Goal: Task Accomplishment & Management: Use online tool/utility

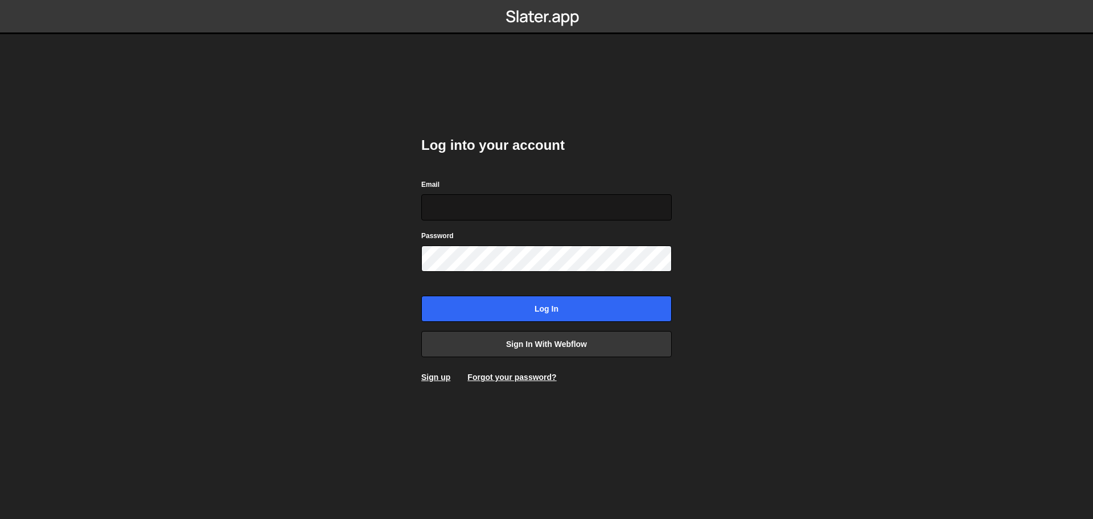
click at [508, 208] on input "Email" at bounding box center [546, 207] width 251 height 26
type input "[PERSON_NAME][EMAIL_ADDRESS][PERSON_NAME][DOMAIN_NAME]"
click at [421, 296] on input "Log in" at bounding box center [546, 309] width 251 height 26
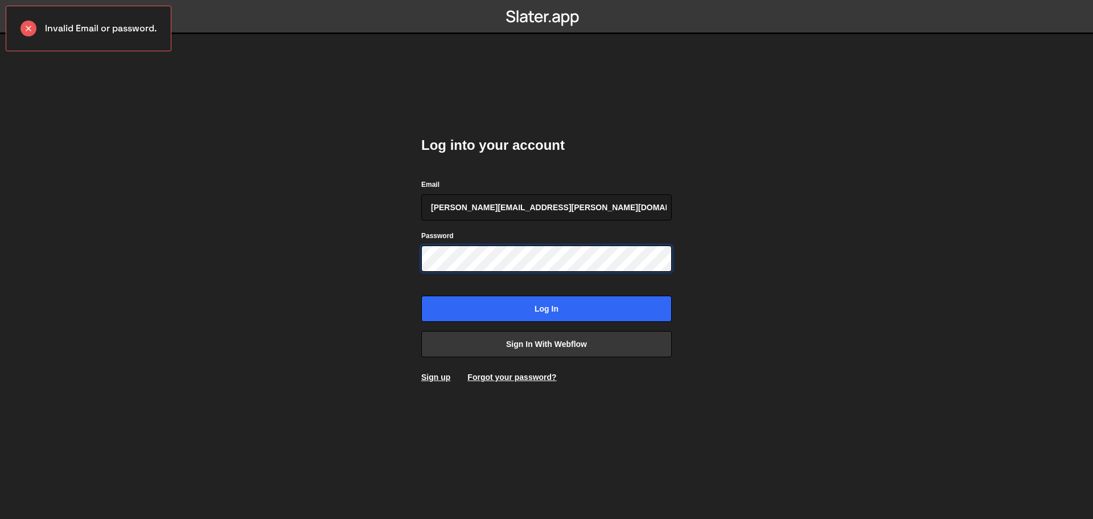
click at [421, 296] on input "Log in" at bounding box center [546, 309] width 251 height 26
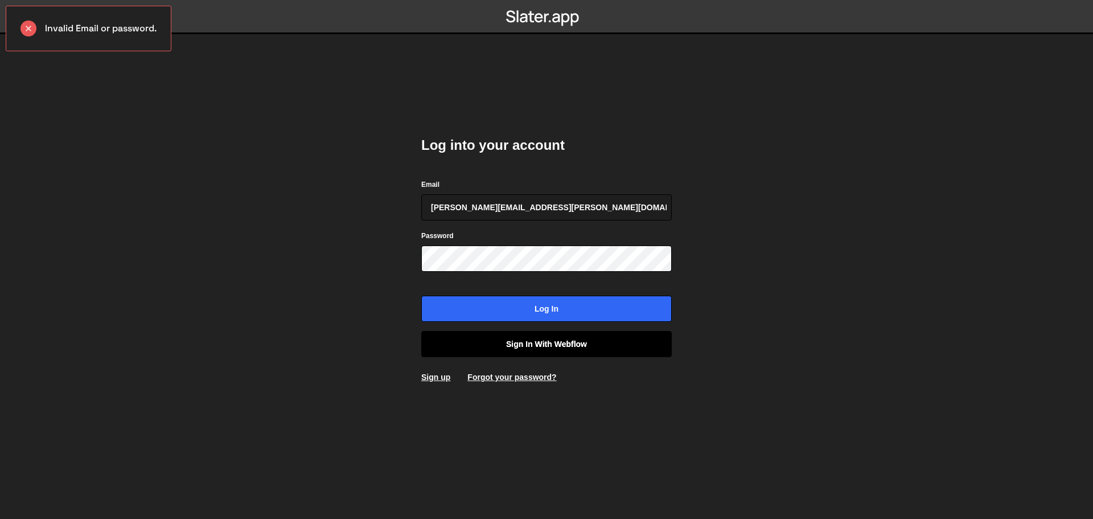
click at [554, 340] on link "Sign in with Webflow" at bounding box center [546, 344] width 251 height 26
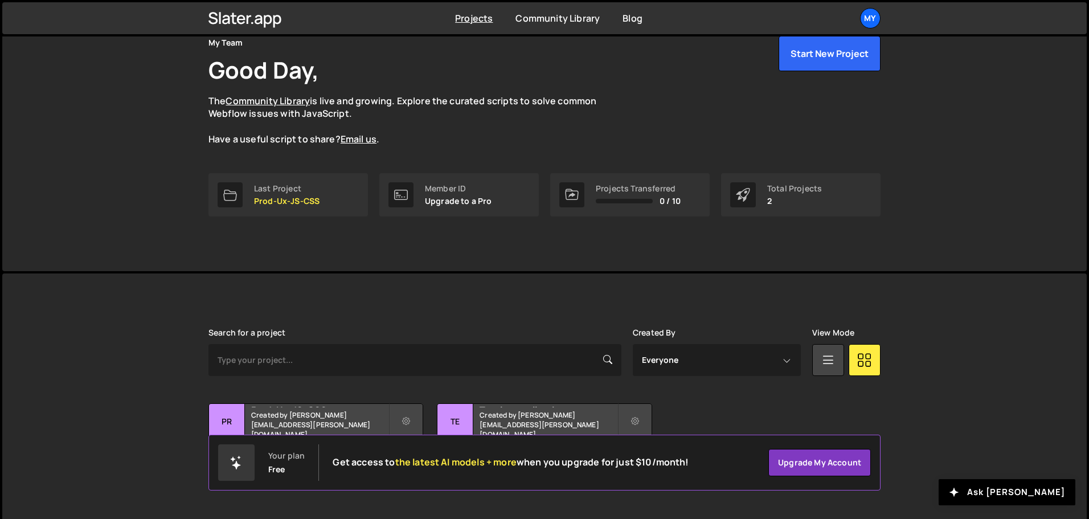
scroll to position [68, 0]
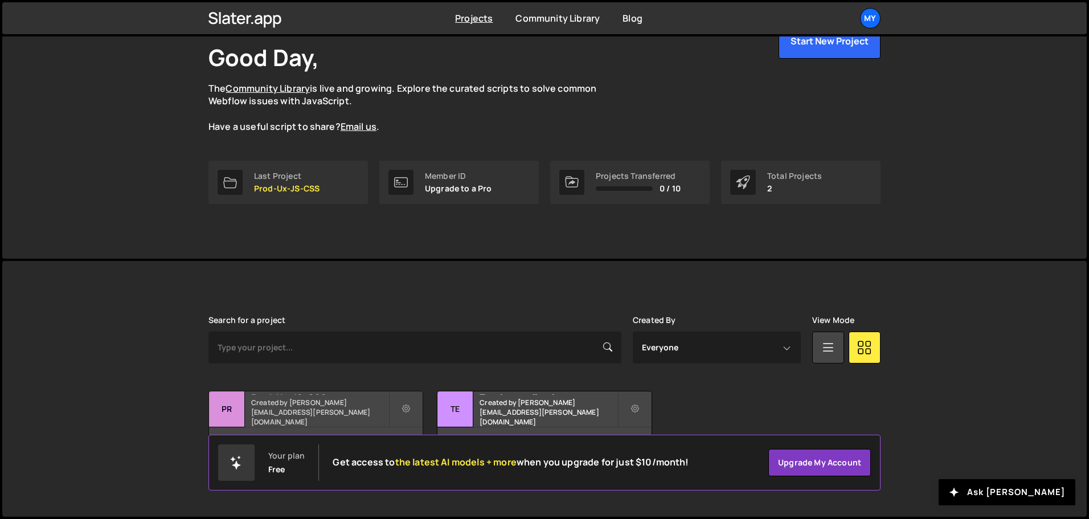
click at [317, 395] on h2 "Prod-Ux-JS-CSS" at bounding box center [319, 392] width 137 height 3
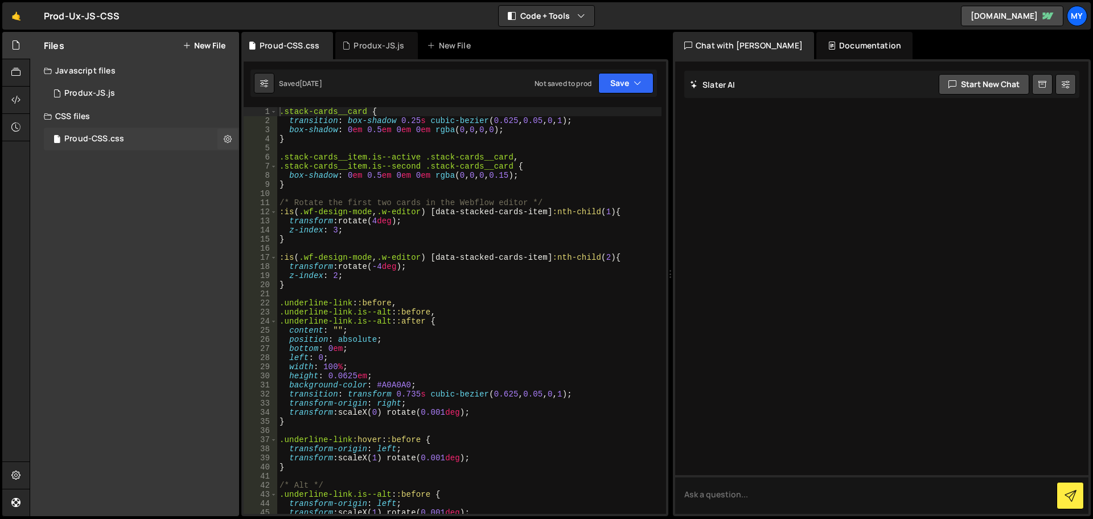
click at [104, 131] on div "Proud-CSS.css 0" at bounding box center [141, 139] width 195 height 23
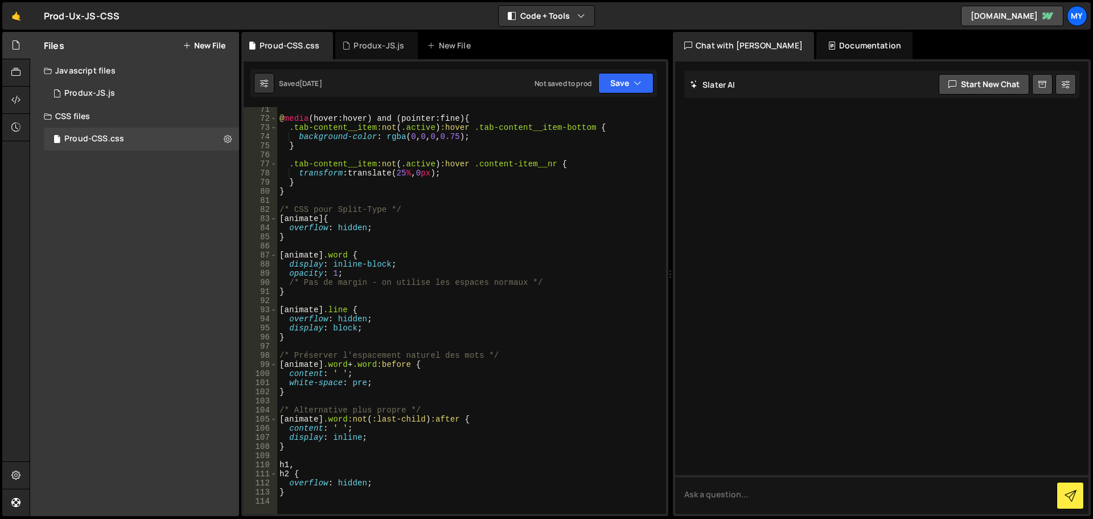
scroll to position [683, 0]
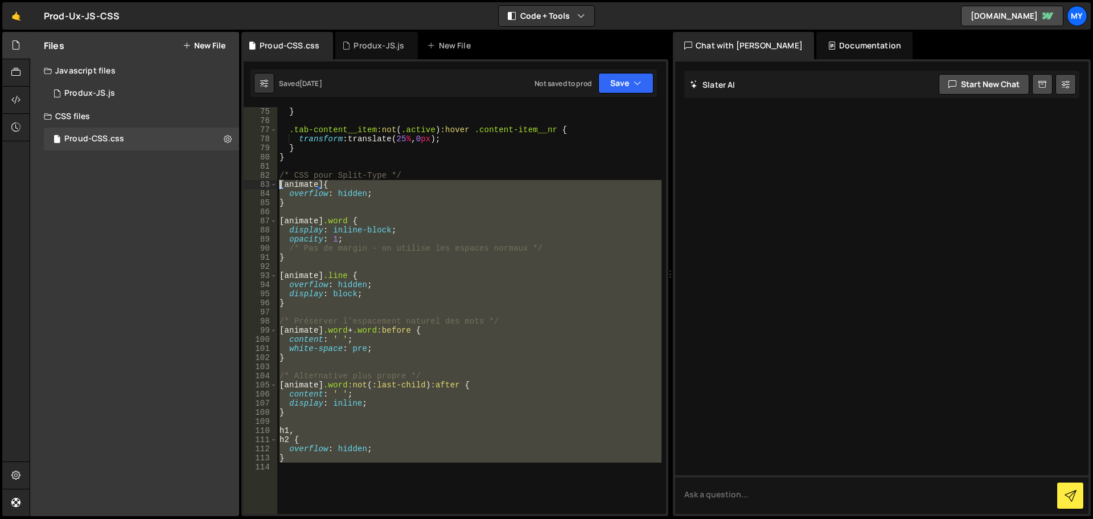
drag, startPoint x: 359, startPoint y: 475, endPoint x: 268, endPoint y: 184, distance: 304.9
click at [268, 184] on div "75 76 77 78 79 80 81 82 83 84 85 86 87 88 89 90 91 92 93 94 95 96 97 98 99 100 …" at bounding box center [455, 310] width 422 height 407
click at [331, 178] on div "} .tab-content__item :not ( .active ) :hover .content-item__nr { transform : tr…" at bounding box center [469, 319] width 384 height 425
type textarea "/* CSS pour Split-Type */"
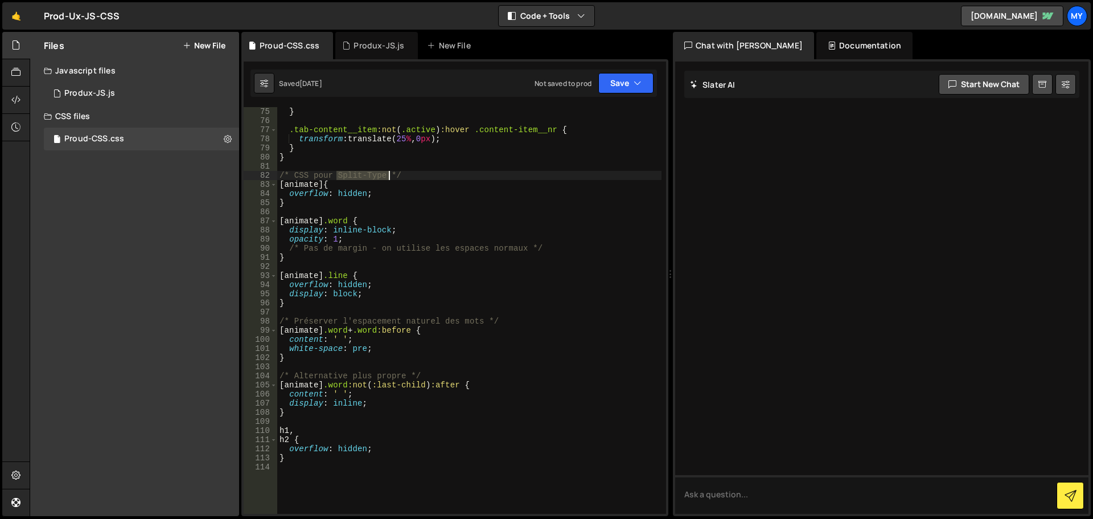
drag, startPoint x: 335, startPoint y: 175, endPoint x: 384, endPoint y: 173, distance: 48.5
click at [384, 172] on div "} .tab-content__item :not ( .active ) :hover .content-item__nr { transform : tr…" at bounding box center [469, 319] width 384 height 425
click at [388, 50] on div "Produx-JS.js" at bounding box center [379, 45] width 51 height 11
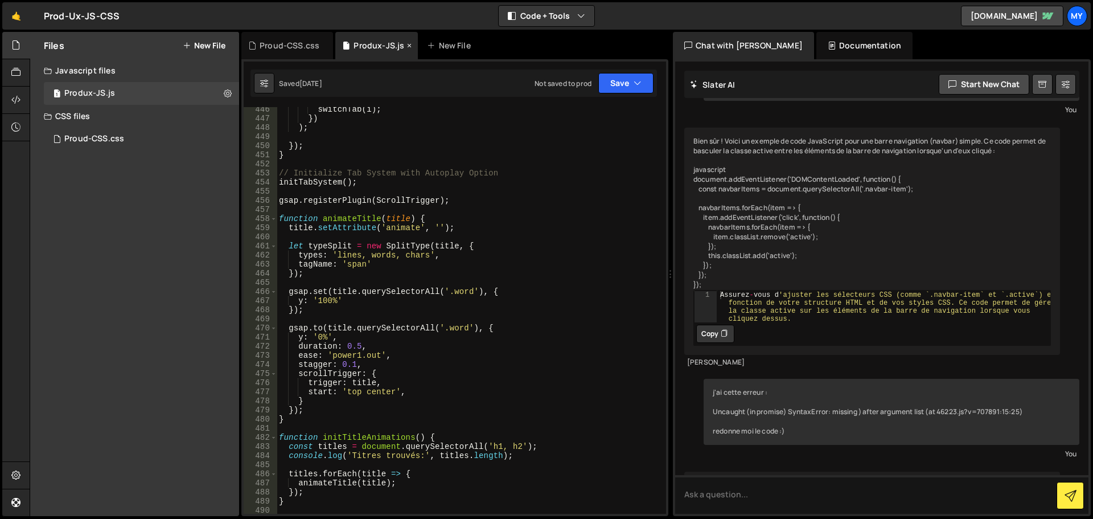
scroll to position [2087, 0]
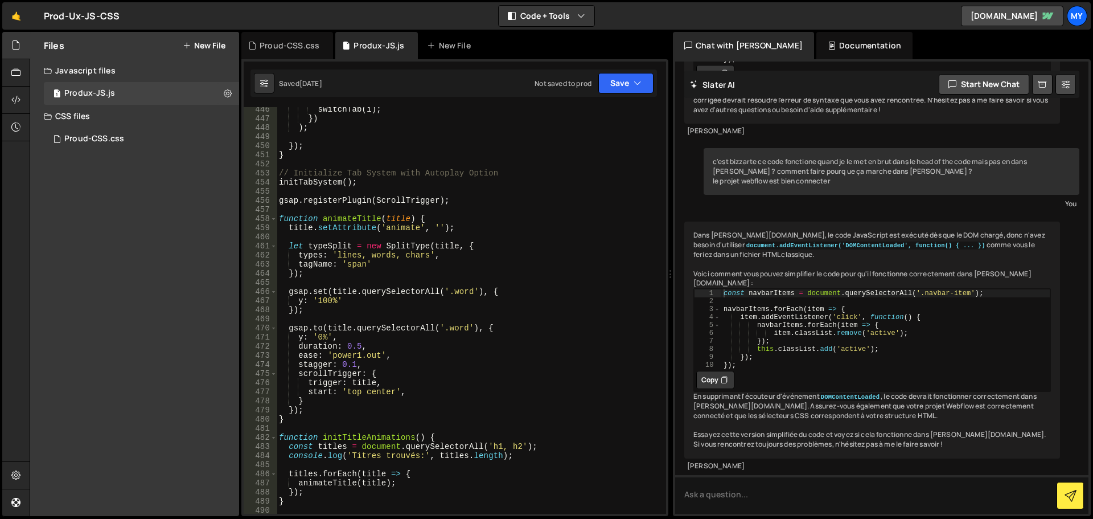
click at [391, 218] on div "switchTab ( i ) ; }) ) ; }) ; } // Initialize Tab System with Autoplay Option i…" at bounding box center [469, 317] width 385 height 425
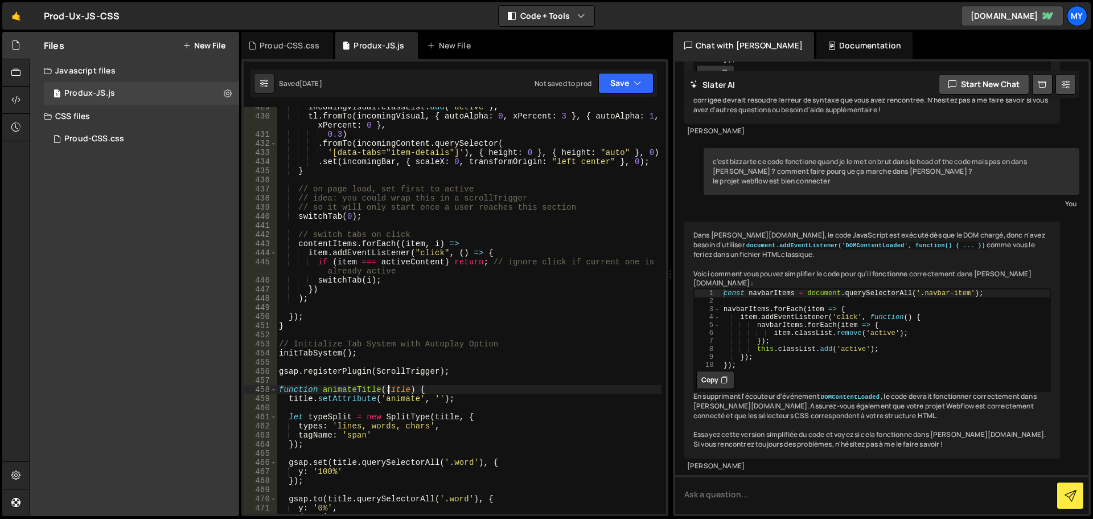
scroll to position [4225, 0]
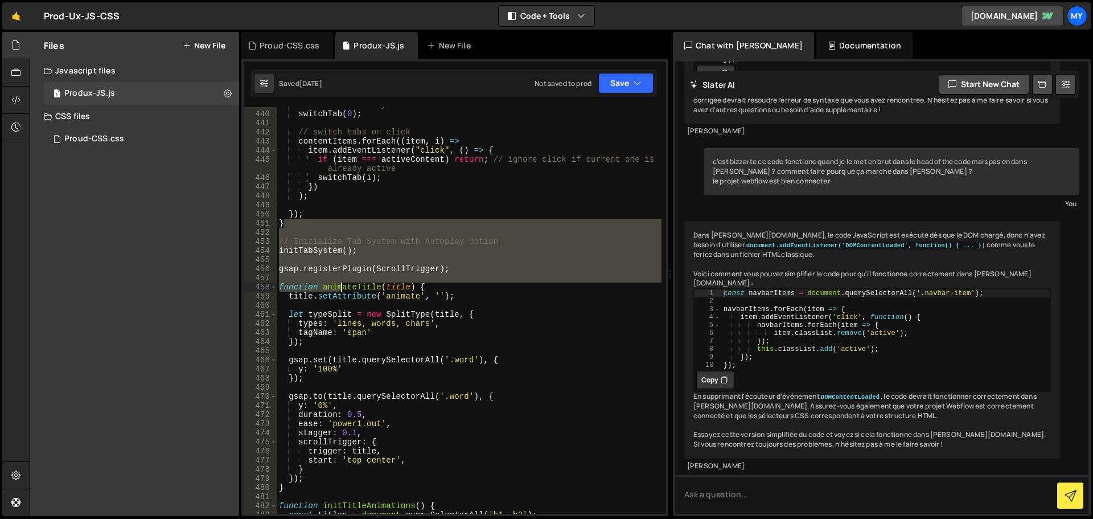
drag, startPoint x: 305, startPoint y: 226, endPoint x: 340, endPoint y: 284, distance: 67.8
click at [340, 284] on div "// so it will only start once a user reaches this section switchTab ( 0 ) ; // …" at bounding box center [469, 312] width 385 height 425
type textarea "function animateTitle(title) {"
click at [346, 235] on div "// so it will only start once a user reaches this section switchTab ( 0 ) ; // …" at bounding box center [469, 310] width 385 height 407
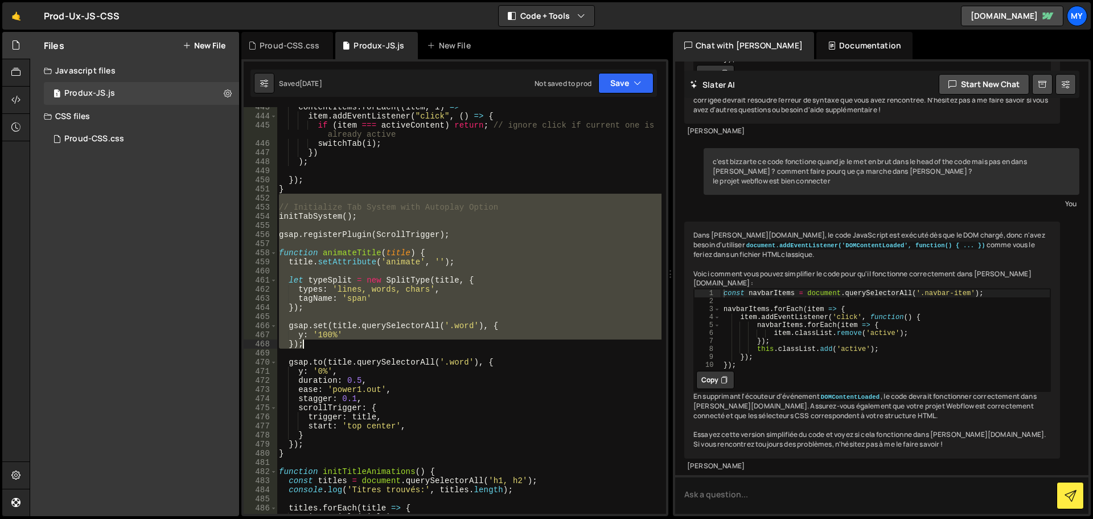
scroll to position [4327, 0]
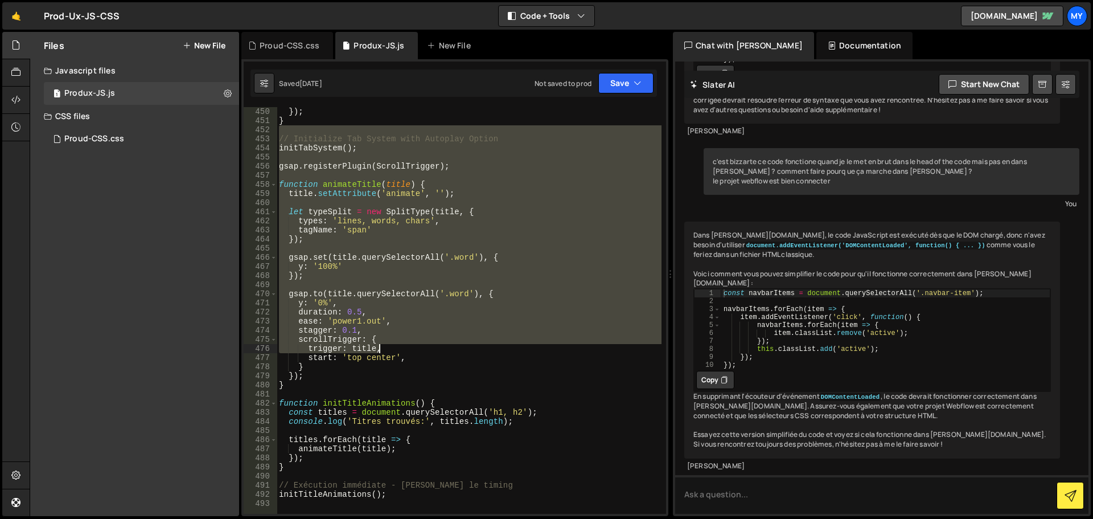
drag, startPoint x: 293, startPoint y: 233, endPoint x: 539, endPoint y: 344, distance: 269.6
click at [539, 344] on div "}) ; } // Initialize Tab System with Autoplay Option initTabSystem ( ) ; gsap .…" at bounding box center [469, 319] width 385 height 425
click at [539, 344] on div "}) ; } // Initialize Tab System with Autoplay Option initTabSystem ( ) ; gsap .…" at bounding box center [469, 310] width 385 height 407
type textarea "trigger: title,"
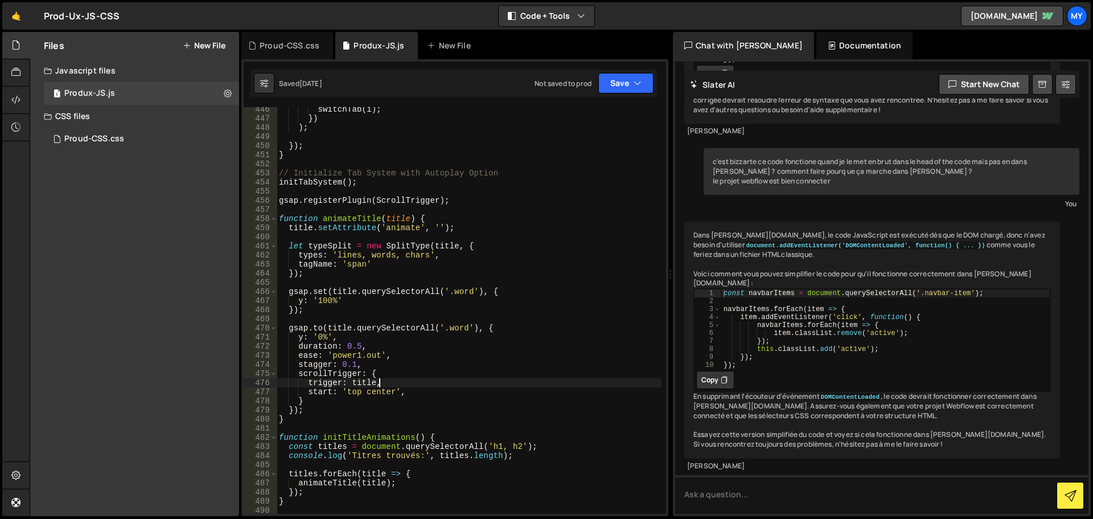
scroll to position [4293, 0]
click at [420, 168] on div "switchTab ( i ) ; }) ) ; }) ; } // Initialize Tab System with Autoplay Option i…" at bounding box center [469, 317] width 385 height 425
click at [425, 174] on div "switchTab ( i ) ; }) ) ; }) ; } // Initialize Tab System with Autoplay Option i…" at bounding box center [469, 317] width 385 height 425
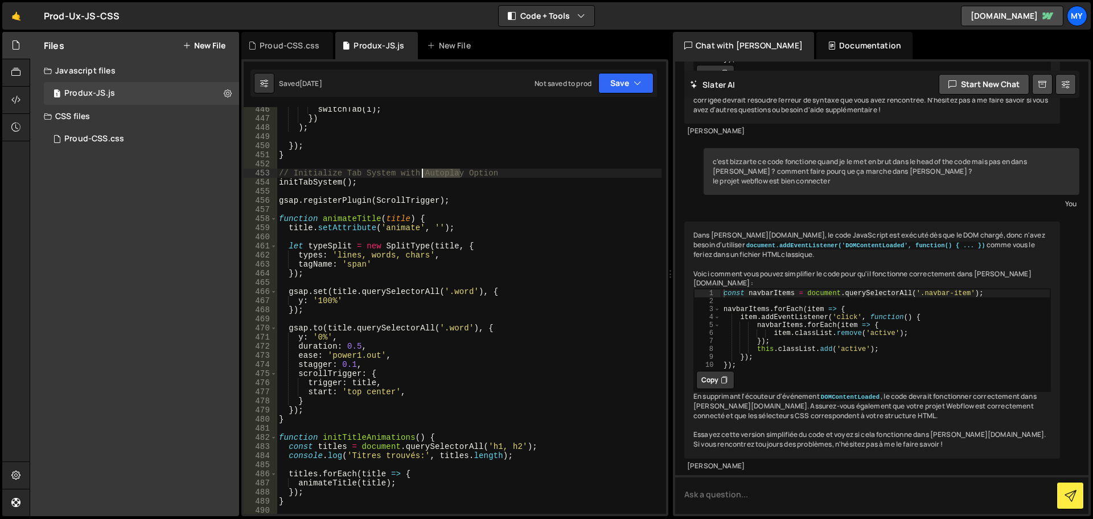
click at [425, 174] on div "switchTab ( i ) ; }) ) ; }) ; } // Initialize Tab System with Autoplay Option i…" at bounding box center [469, 317] width 385 height 425
type textarea "// Initialize Tab System with Autoplay Option initTabSystem();"
click at [407, 188] on div "switchTab ( i ) ; }) ) ; }) ; } // Initialize Tab System with Autoplay Option i…" at bounding box center [469, 317] width 385 height 425
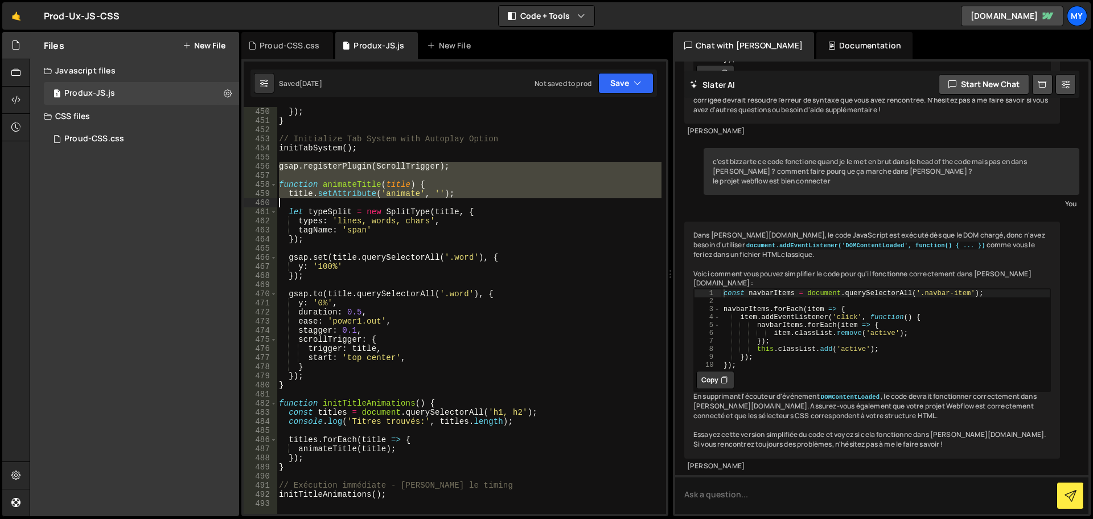
scroll to position [4464, 0]
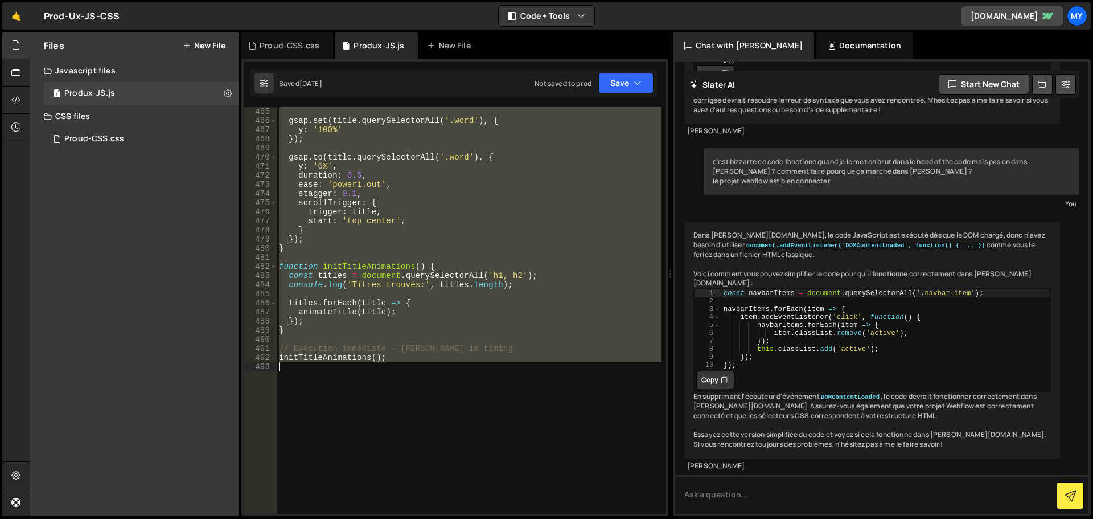
drag, startPoint x: 279, startPoint y: 201, endPoint x: 451, endPoint y: 418, distance: 276.8
click at [451, 418] on div "gsap . set ( title . querySelectorAll ( '.word' ) , { y : '100%' }) ; gsap . to…" at bounding box center [469, 319] width 385 height 425
type textarea "initTitleAnimations();"
click at [473, 373] on div "gsap . set ( title . querySelectorAll ( '.word' ) , { y : '100%' }) ; gsap . to…" at bounding box center [469, 310] width 385 height 407
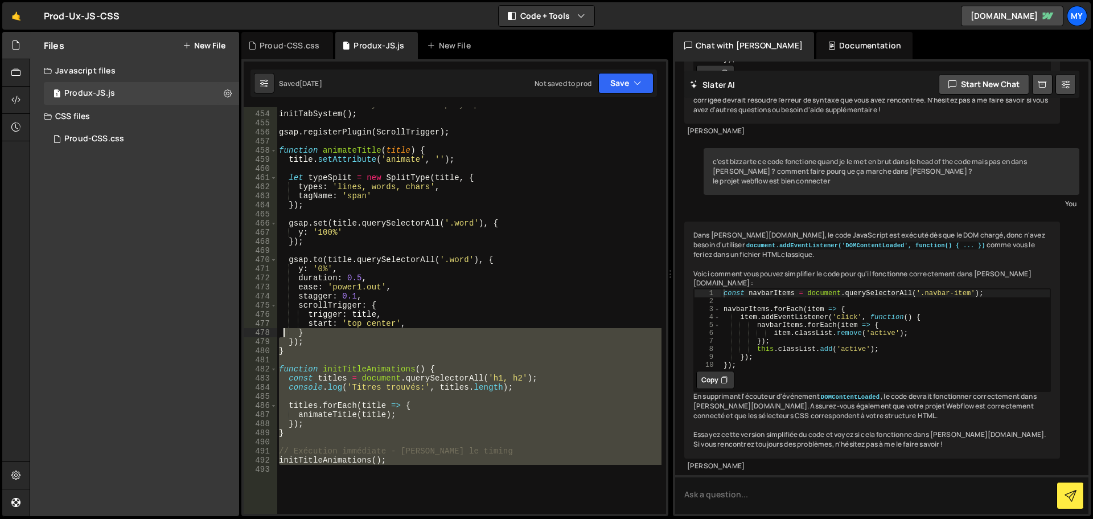
scroll to position [4293, 0]
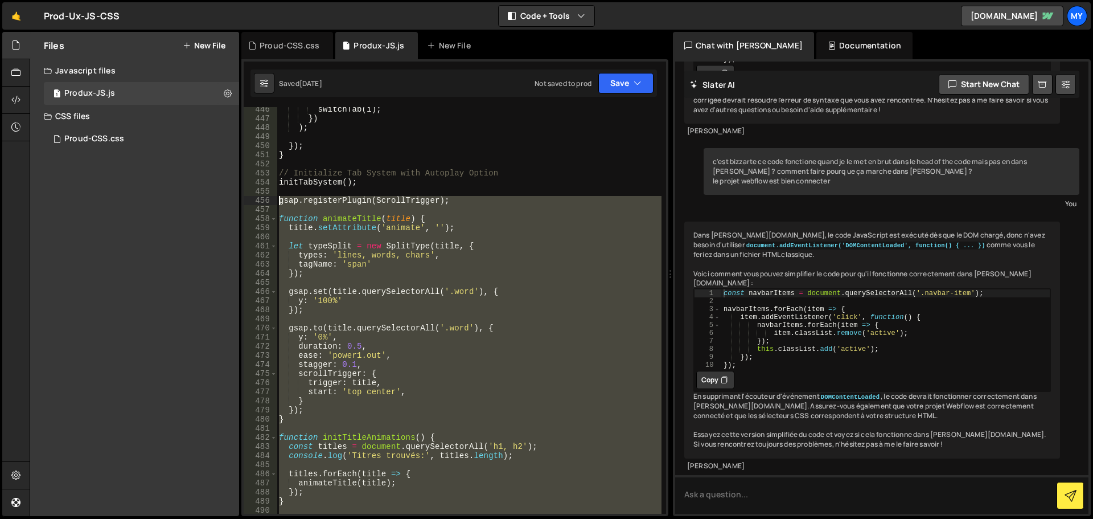
drag, startPoint x: 331, startPoint y: 388, endPoint x: 262, endPoint y: 196, distance: 203.5
click at [262, 196] on div "446 447 448 449 450 451 452 453 454 455 456 457 458 459 460 461 462 463 464 465…" at bounding box center [455, 310] width 422 height 407
paste textarea "initTitleAnimations();"
type textarea "initTitleAnimations();"
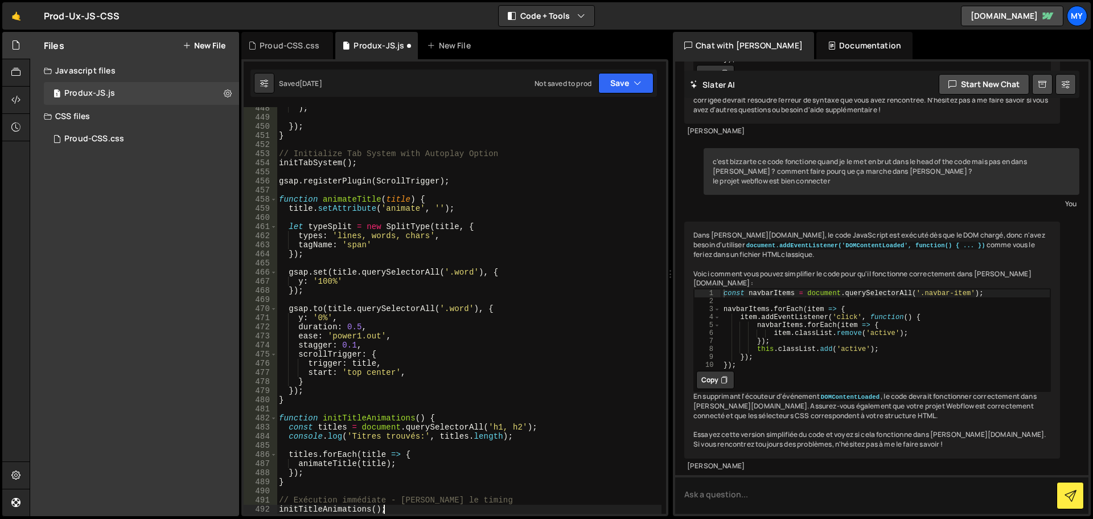
click at [616, 93] on div "Saved [DATE] Not saved to prod Upgrade to Edit Save Save to Staging S Saved [DA…" at bounding box center [454, 82] width 407 height 27
click at [616, 88] on button "Save" at bounding box center [625, 83] width 55 height 20
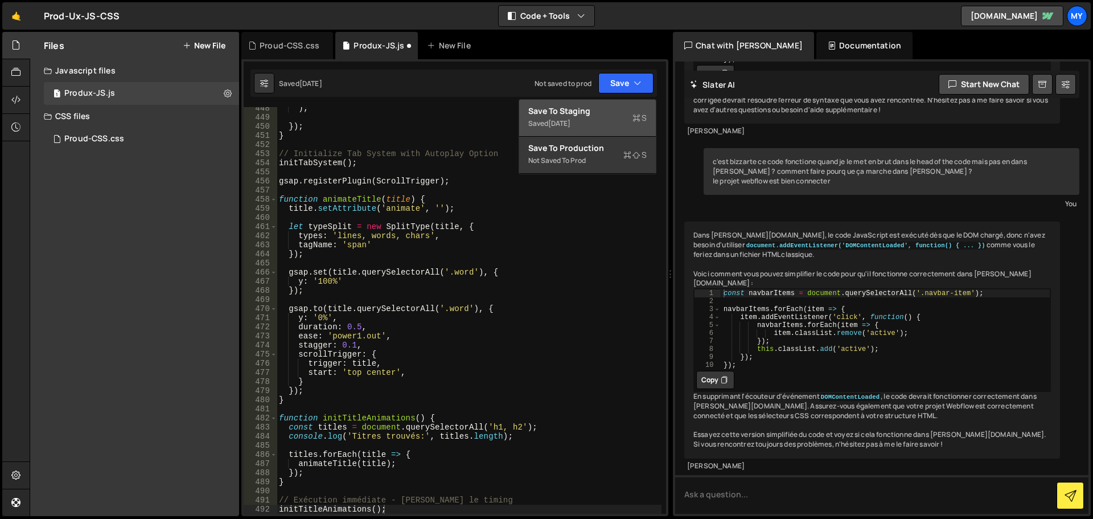
click at [593, 122] on div "Saved [DATE]" at bounding box center [587, 124] width 118 height 14
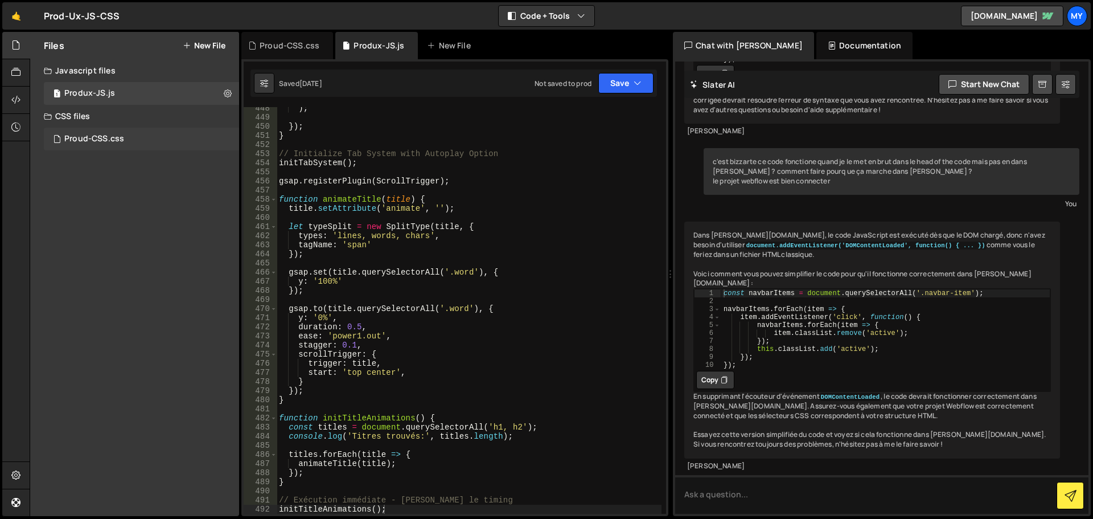
click at [117, 142] on div "Proud-CSS.css" at bounding box center [94, 139] width 60 height 10
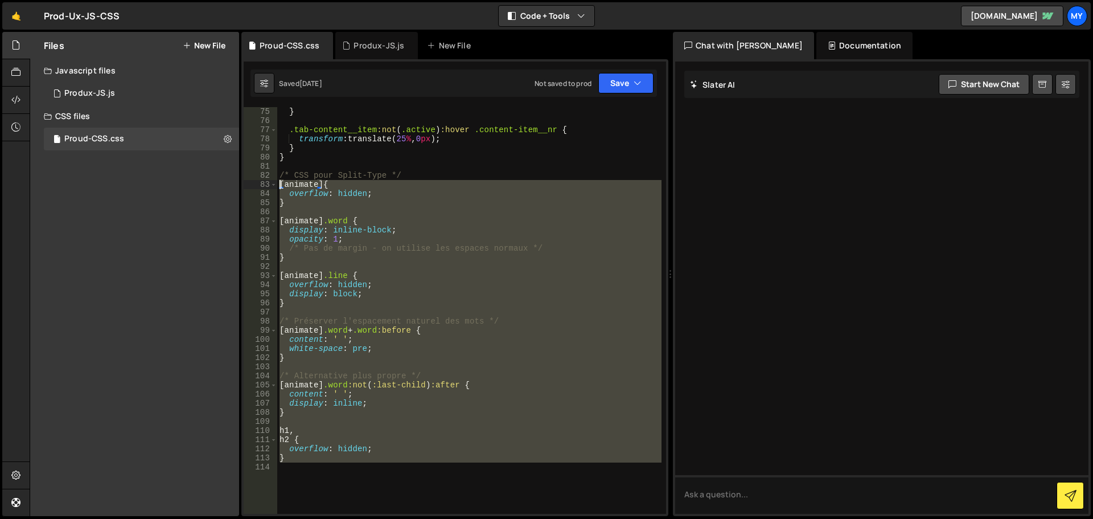
drag, startPoint x: 309, startPoint y: 490, endPoint x: 246, endPoint y: 186, distance: 311.0
click at [246, 186] on div "75 76 77 78 79 80 81 82 83 84 85 86 87 88 89 90 91 92 93 94 95 96 97 98 99 100 …" at bounding box center [455, 310] width 422 height 407
paste textarea "}"
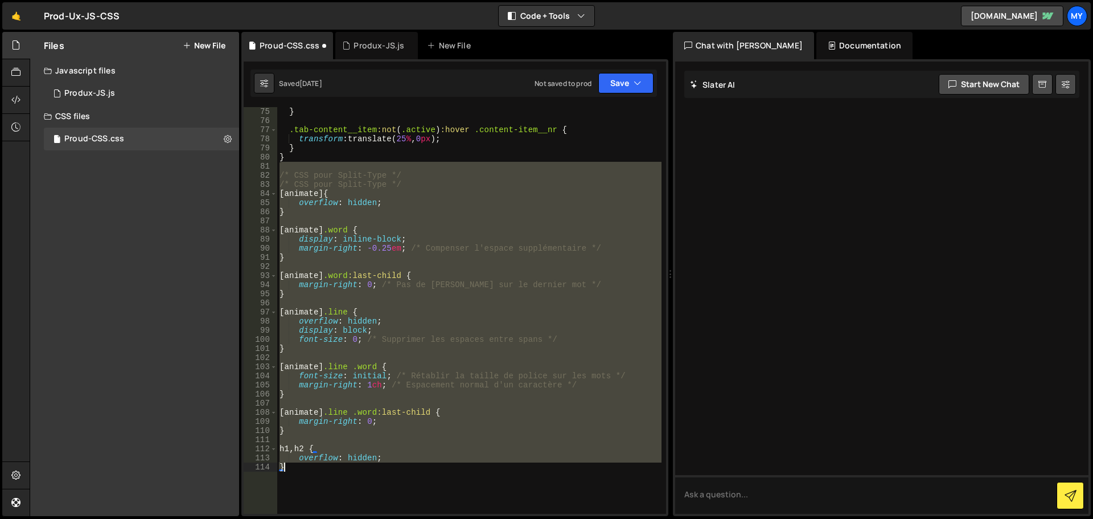
drag, startPoint x: 289, startPoint y: 169, endPoint x: 413, endPoint y: 535, distance: 386.6
click at [413, 518] on html "Projects [GEOGRAPHIC_DATA] Blog My Projects Your Teams Account Upgrade Logout" at bounding box center [546, 259] width 1093 height 519
paste textarea
type textarea "}"
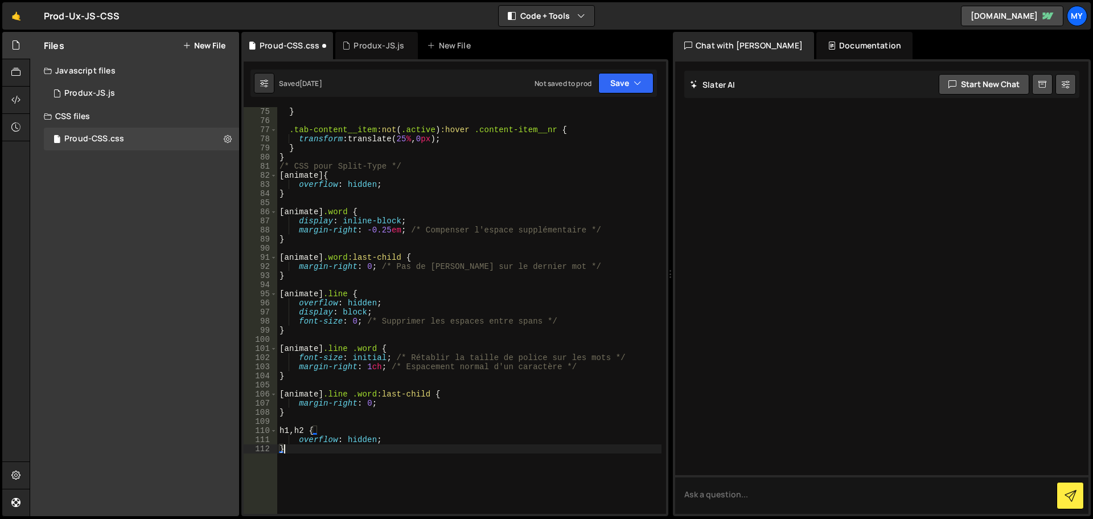
click at [321, 158] on div "} .tab-content__item :not ( .active ) :hover .content-item__nr { transform : tr…" at bounding box center [469, 319] width 384 height 425
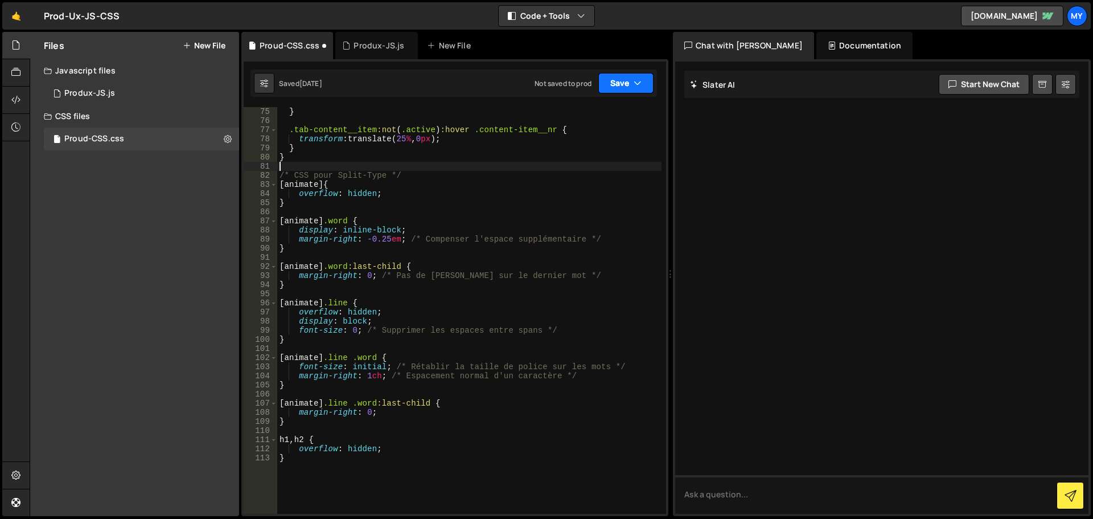
click at [617, 80] on button "Save" at bounding box center [625, 83] width 55 height 20
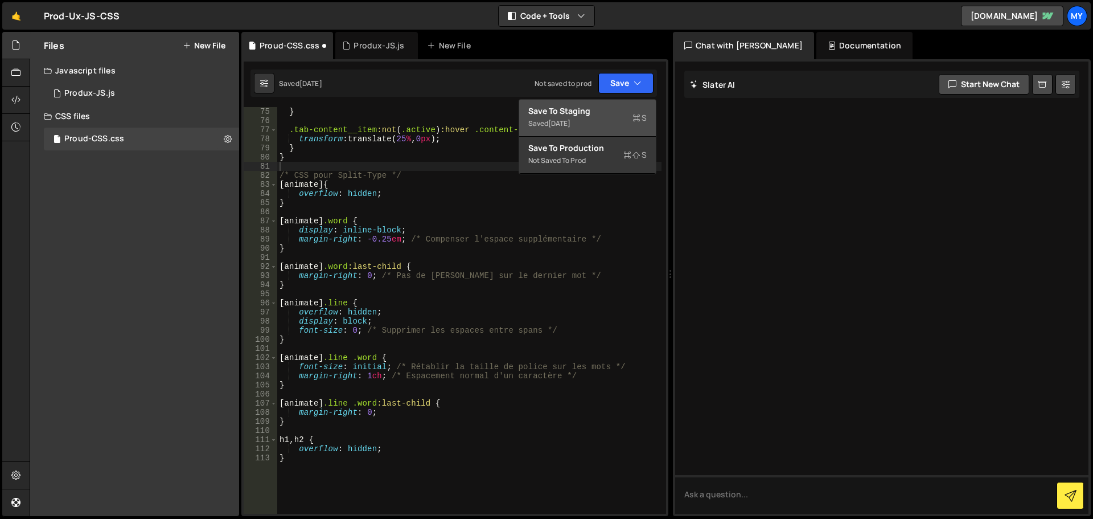
click at [618, 124] on div "Saved [DATE]" at bounding box center [587, 124] width 118 height 14
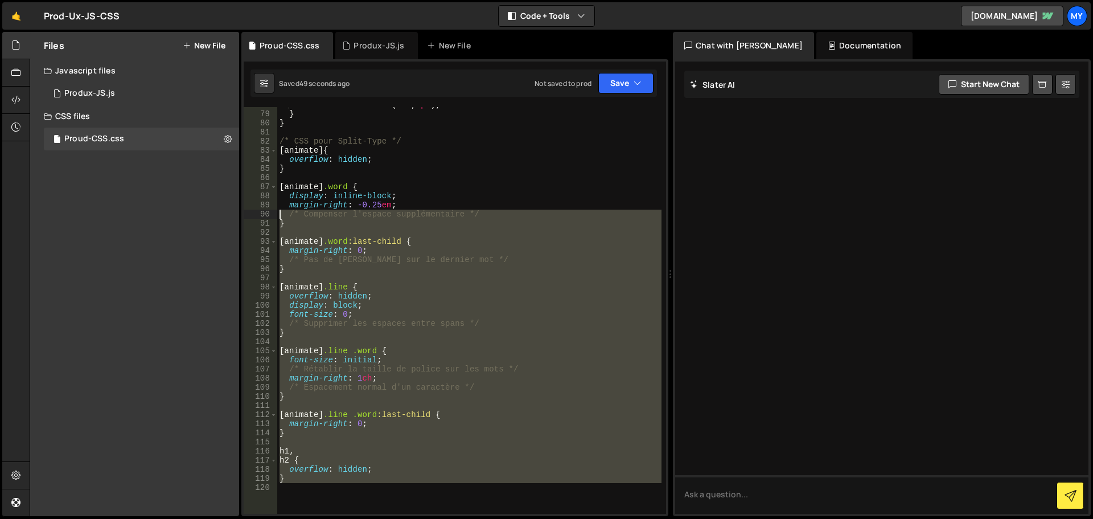
scroll to position [649, 0]
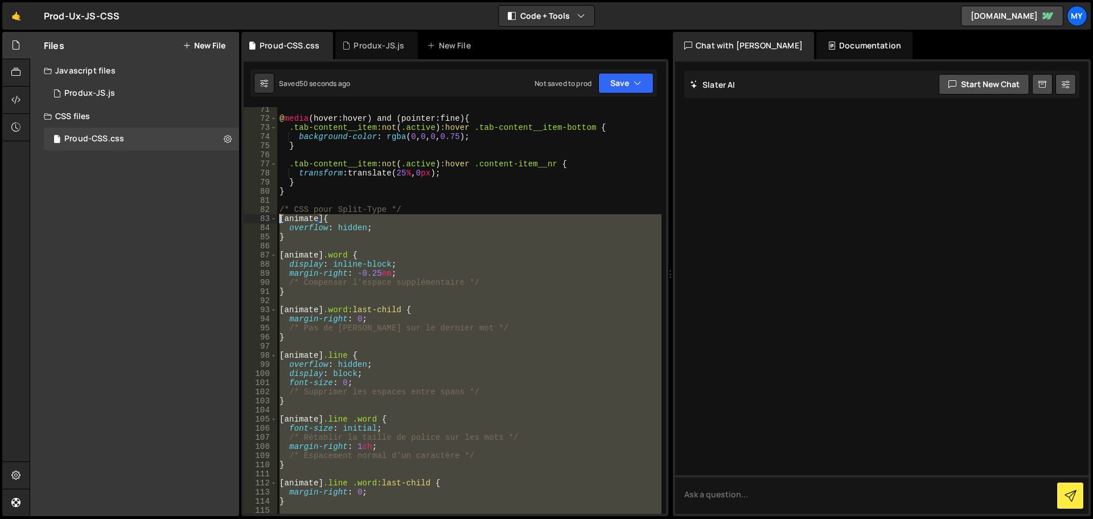
drag, startPoint x: 296, startPoint y: 303, endPoint x: 247, endPoint y: 221, distance: 96.3
click at [247, 221] on div "71 72 73 74 75 76 77 78 79 80 81 82 83 84 85 86 87 88 89 90 91 92 93 94 95 96 9…" at bounding box center [455, 310] width 422 height 407
paste textarea "}"
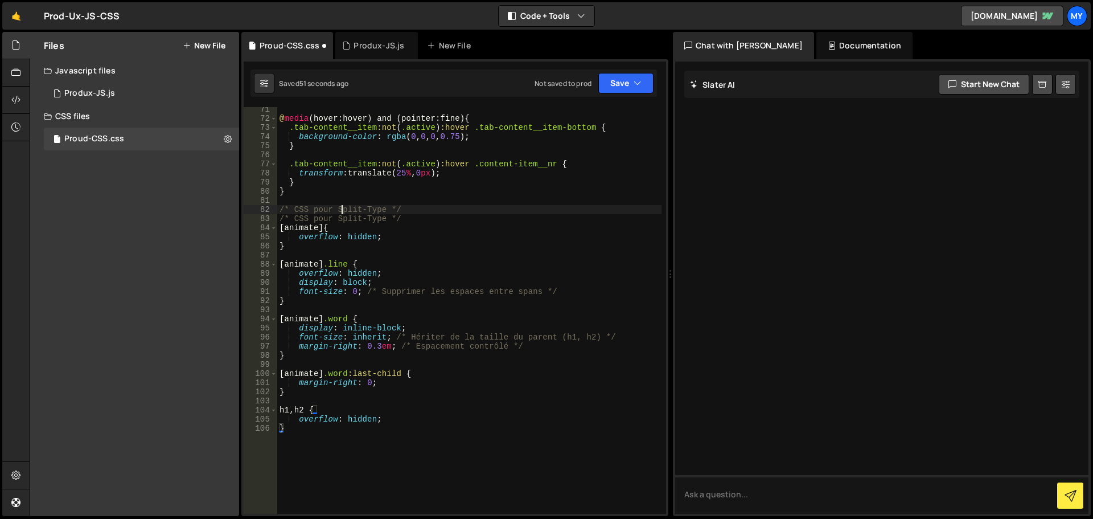
click at [343, 210] on div "@ media (hover:hover) and (pointer:fine) { .tab-content__item :not ( .active ) …" at bounding box center [469, 317] width 384 height 425
click at [342, 210] on div "@ media (hover:hover) and (pointer:fine) { .tab-content__item :not ( .active ) …" at bounding box center [469, 317] width 384 height 425
type textarea "/* CSS pour Split-Type */"
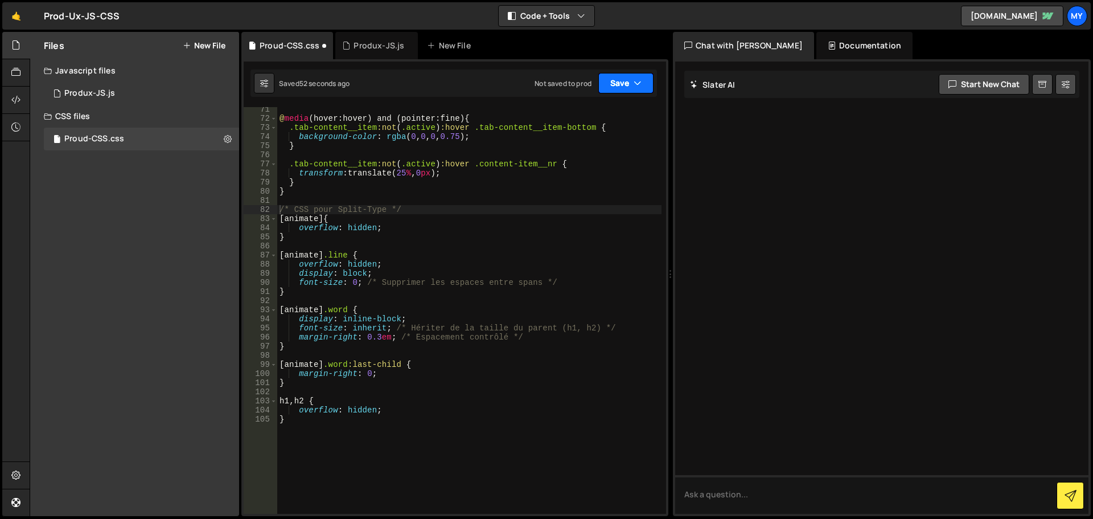
click at [628, 85] on button "Save" at bounding box center [625, 83] width 55 height 20
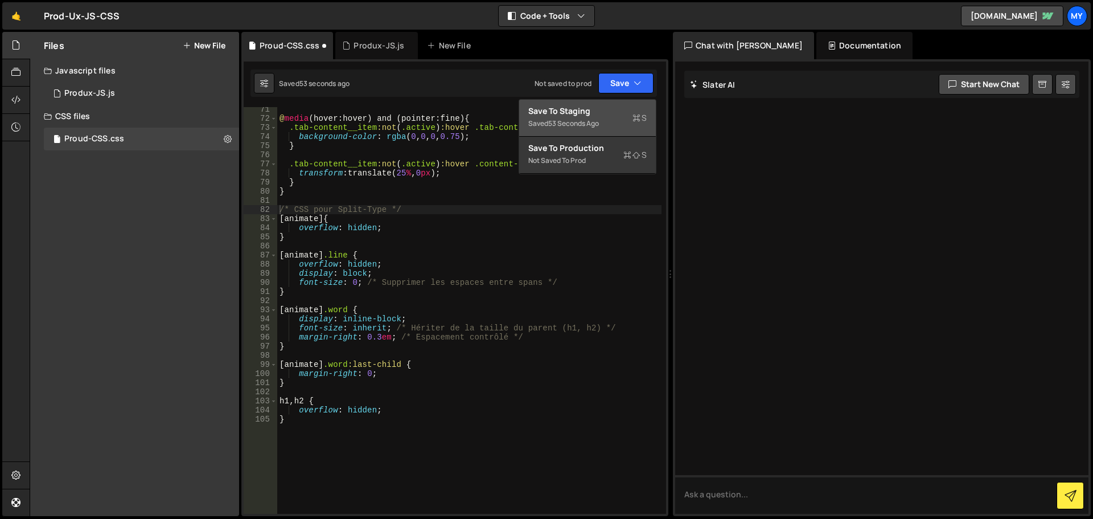
click at [619, 118] on div "Saved 53 seconds ago" at bounding box center [587, 124] width 118 height 14
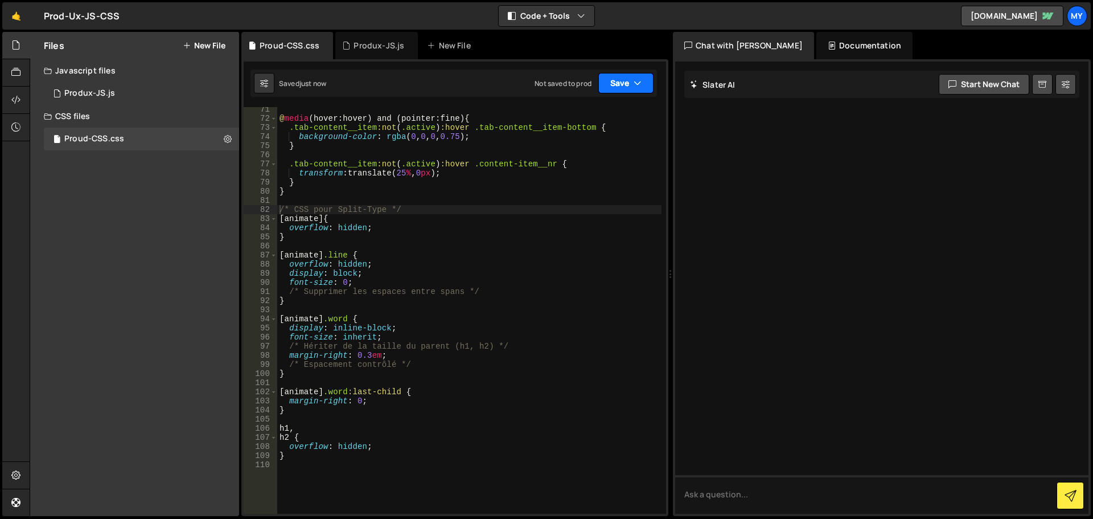
click at [621, 78] on button "Save" at bounding box center [625, 83] width 55 height 20
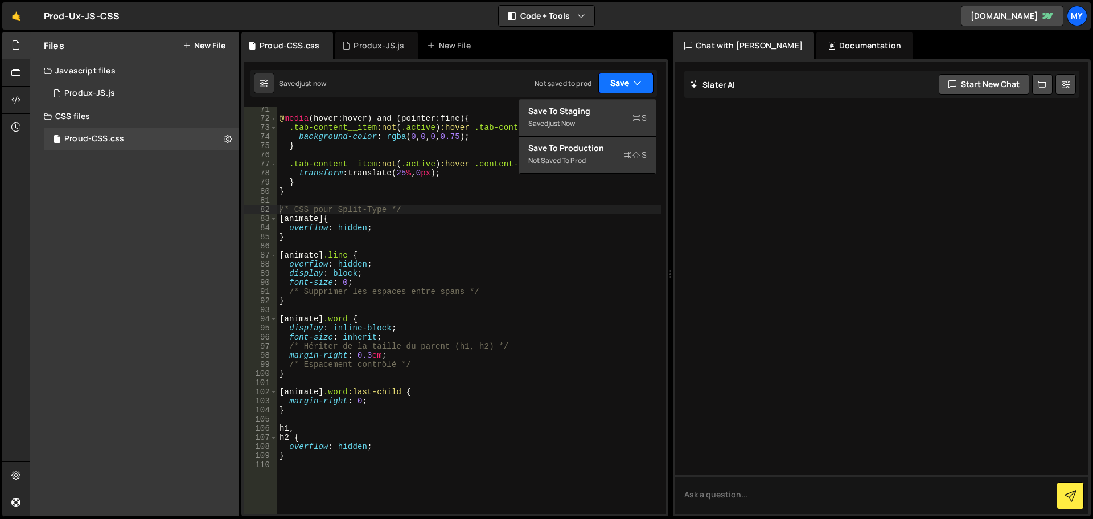
click at [624, 81] on button "Save" at bounding box center [625, 83] width 55 height 20
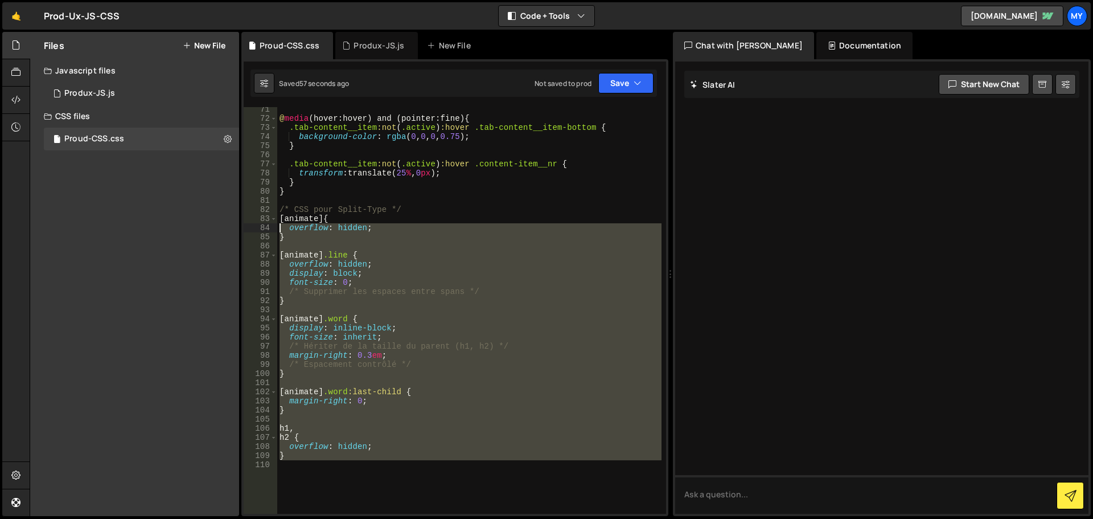
drag, startPoint x: 314, startPoint y: 474, endPoint x: 262, endPoint y: 225, distance: 253.7
click at [262, 225] on div "71 72 73 74 75 76 77 78 79 80 81 82 83 84 85 86 87 88 89 90 91 92 93 94 95 96 9…" at bounding box center [455, 310] width 422 height 407
click at [278, 216] on div "@ media (hover:hover) and (pointer:fine) { .tab-content__item :not ( .active ) …" at bounding box center [469, 317] width 384 height 425
drag, startPoint x: 314, startPoint y: 468, endPoint x: 248, endPoint y: 216, distance: 260.3
click at [248, 216] on div "[animate] { 71 72 73 74 75 76 77 78 79 80 81 82 83 84 85 86 87 88 89 90 91 92 9…" at bounding box center [455, 310] width 422 height 407
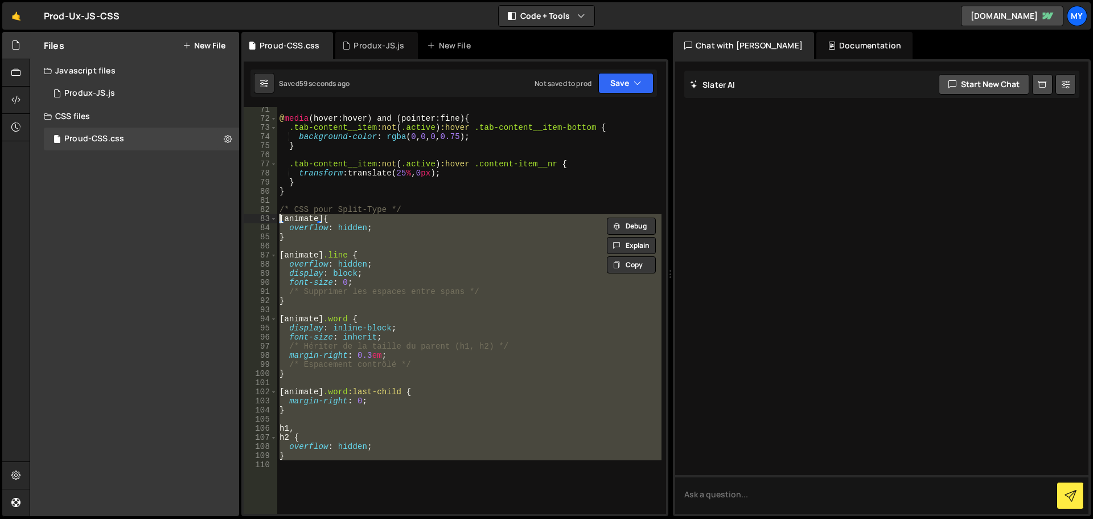
paste textarea "}"
type textarea "}"
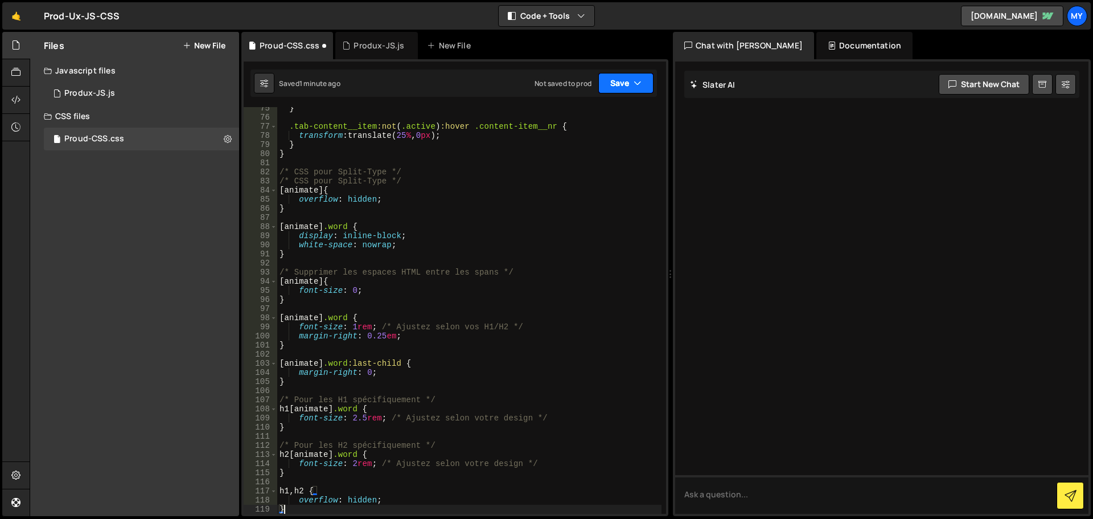
click at [624, 80] on button "Save" at bounding box center [625, 83] width 55 height 20
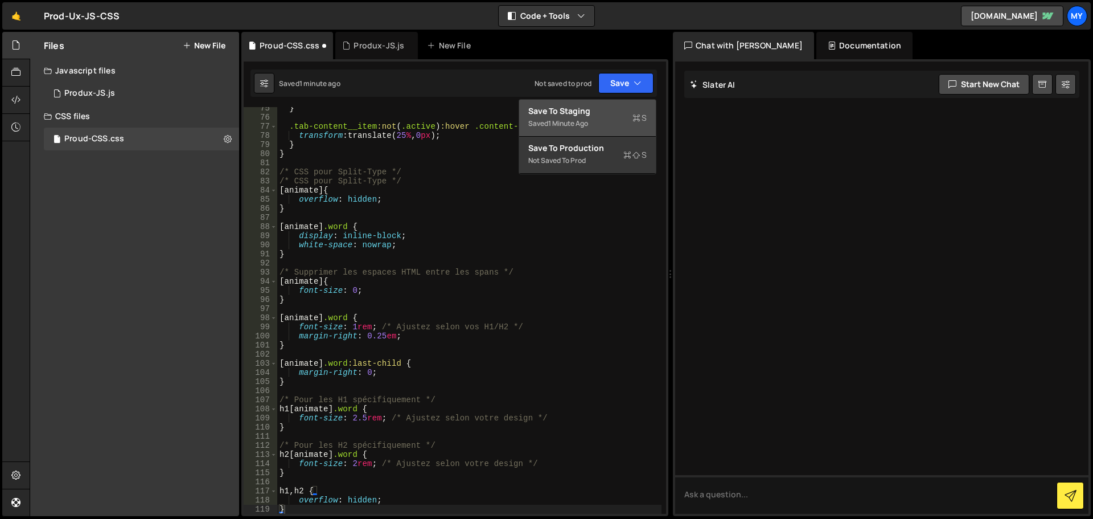
click at [586, 117] on div "Saved 1 minute ago" at bounding box center [587, 124] width 118 height 14
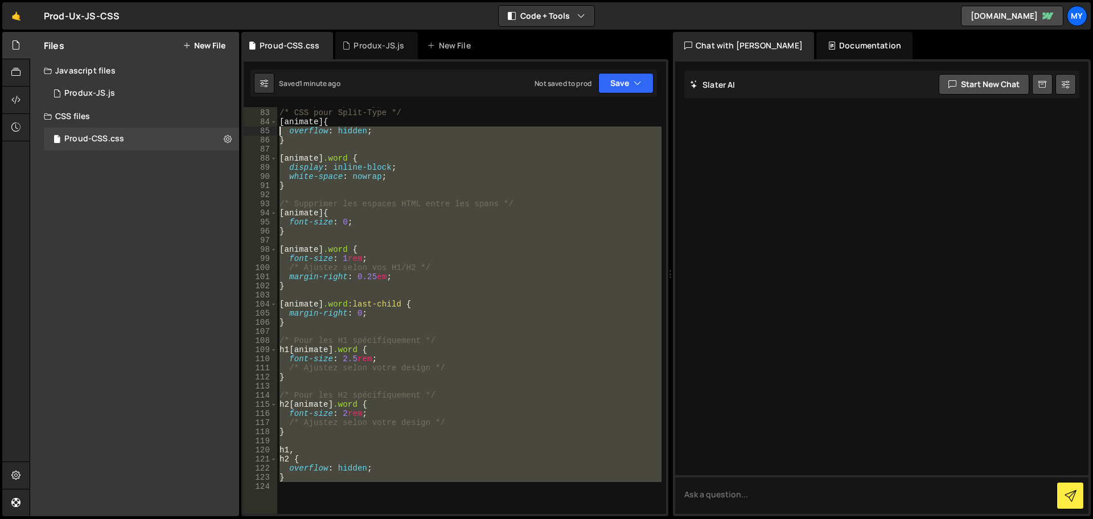
scroll to position [721, 0]
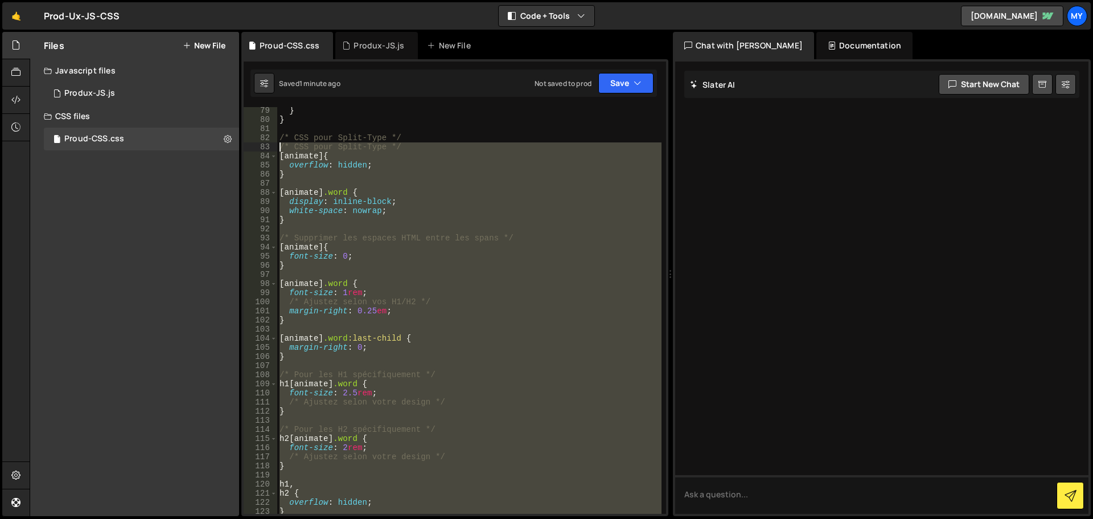
drag, startPoint x: 316, startPoint y: 411, endPoint x: 263, endPoint y: 143, distance: 272.8
click at [263, 143] on div "79 80 81 82 83 84 85 86 87 88 89 90 91 92 93 94 95 96 97 98 99 100 101 102 103 …" at bounding box center [455, 310] width 422 height 407
paste textarea "}"
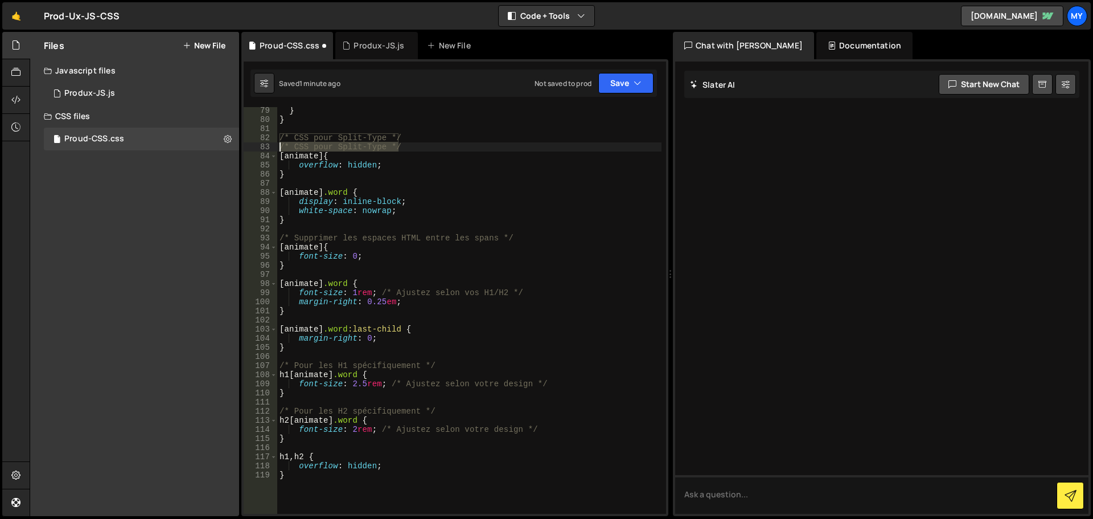
drag, startPoint x: 391, startPoint y: 146, endPoint x: 278, endPoint y: 148, distance: 112.8
click at [278, 148] on div "} } /* CSS pour Split-Type */ /* CSS pour Split-Type */ [ animate ] { overflow …" at bounding box center [469, 318] width 384 height 425
type textarea "/* CSS pour Split-Type */"
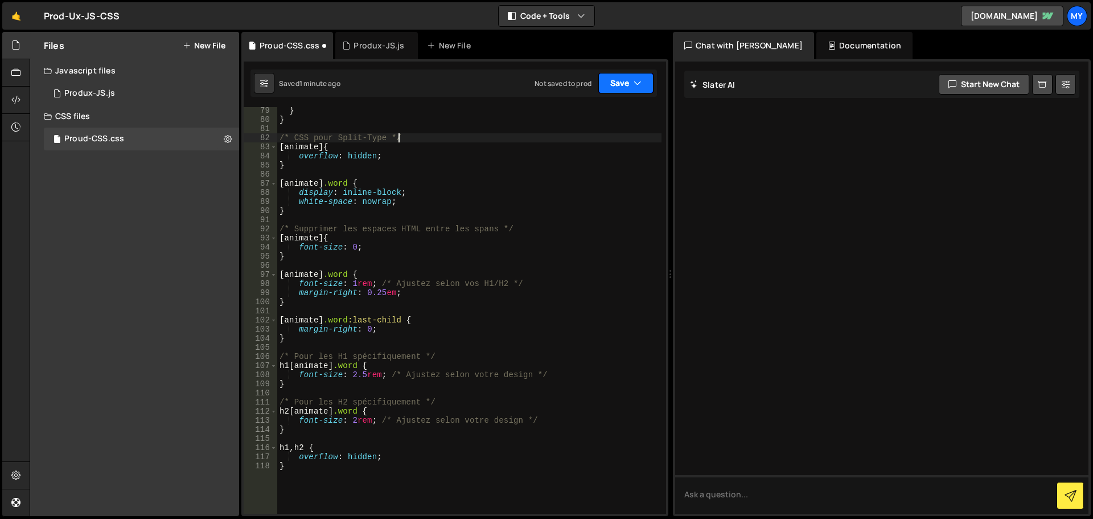
click at [602, 85] on button "Save" at bounding box center [625, 83] width 55 height 20
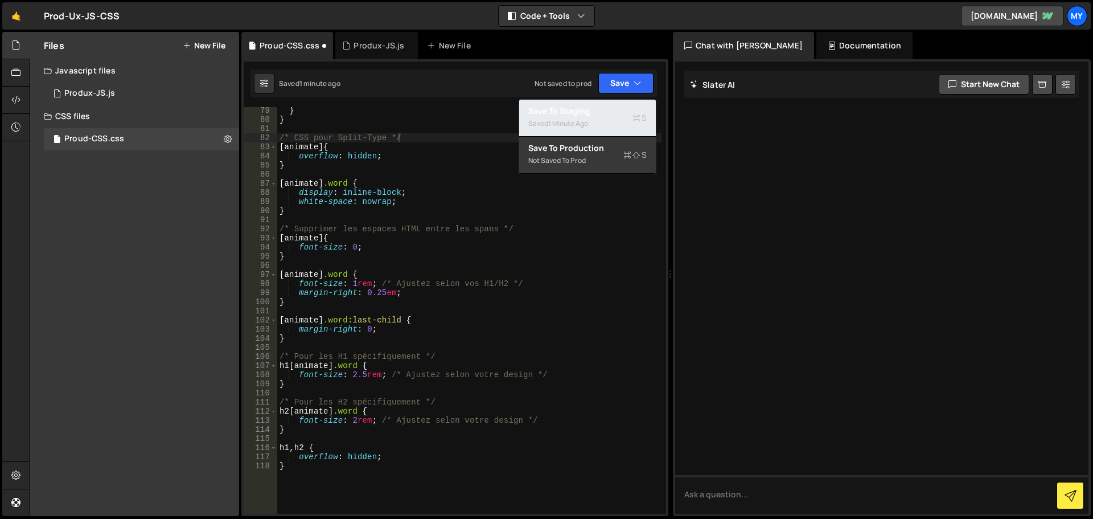
click at [601, 126] on div "Saved 1 minute ago" at bounding box center [587, 124] width 118 height 14
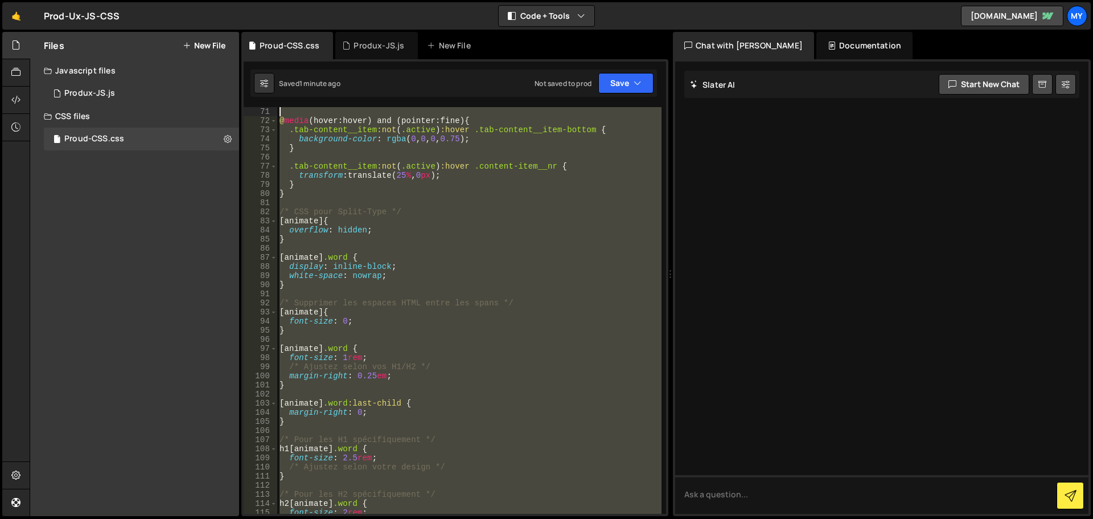
scroll to position [638, 0]
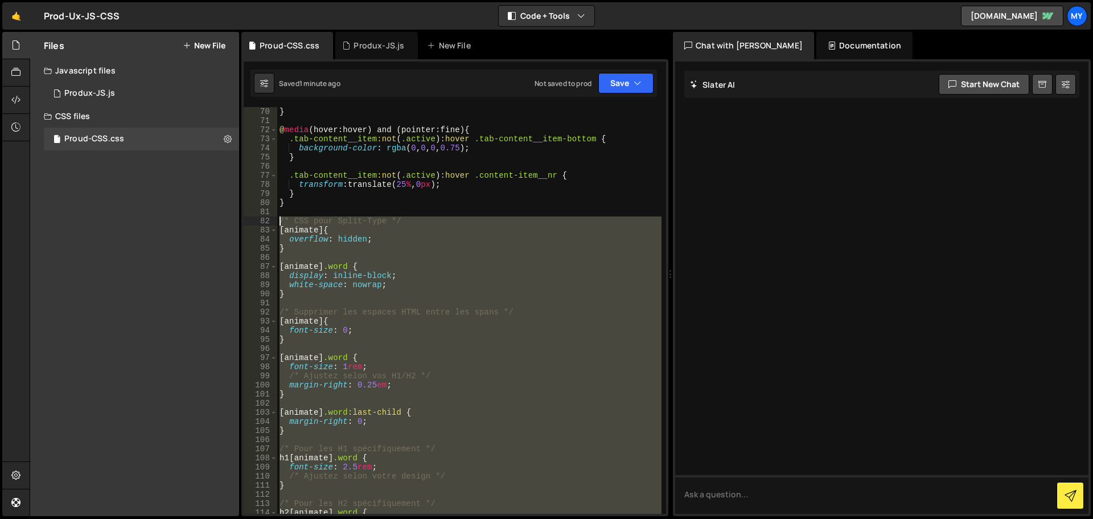
drag, startPoint x: 308, startPoint y: 493, endPoint x: 255, endPoint y: 219, distance: 278.5
click at [255, 219] on div "70 71 72 73 74 75 76 77 78 79 80 81 82 83 84 85 86 87 88 89 90 91 92 93 94 95 9…" at bounding box center [455, 310] width 422 height 407
click at [394, 247] on div "} @ media (hover:hover) and (pointer:fine) { .tab-content__item :not ( .active …" at bounding box center [469, 310] width 384 height 407
type textarea "}"
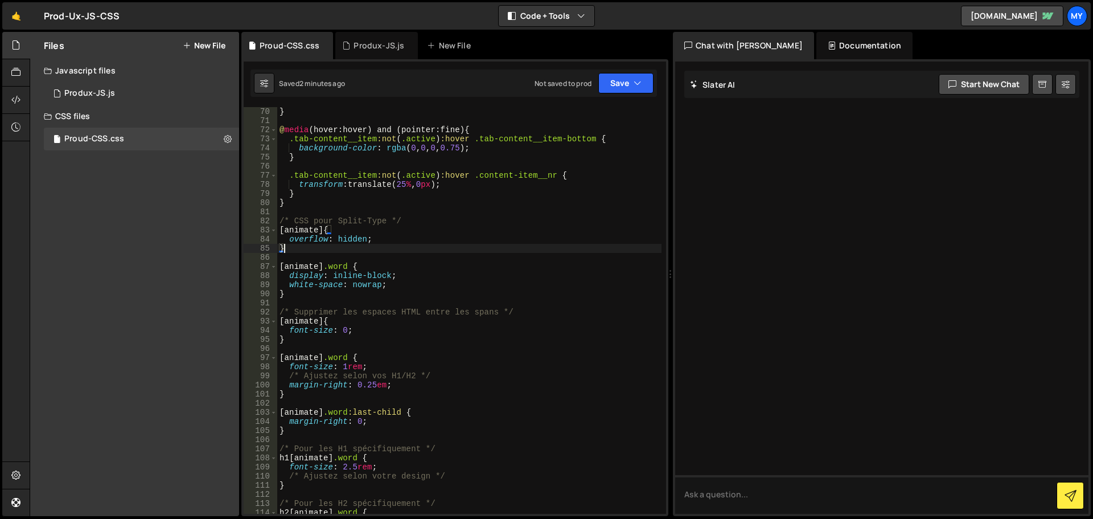
scroll to position [740, 0]
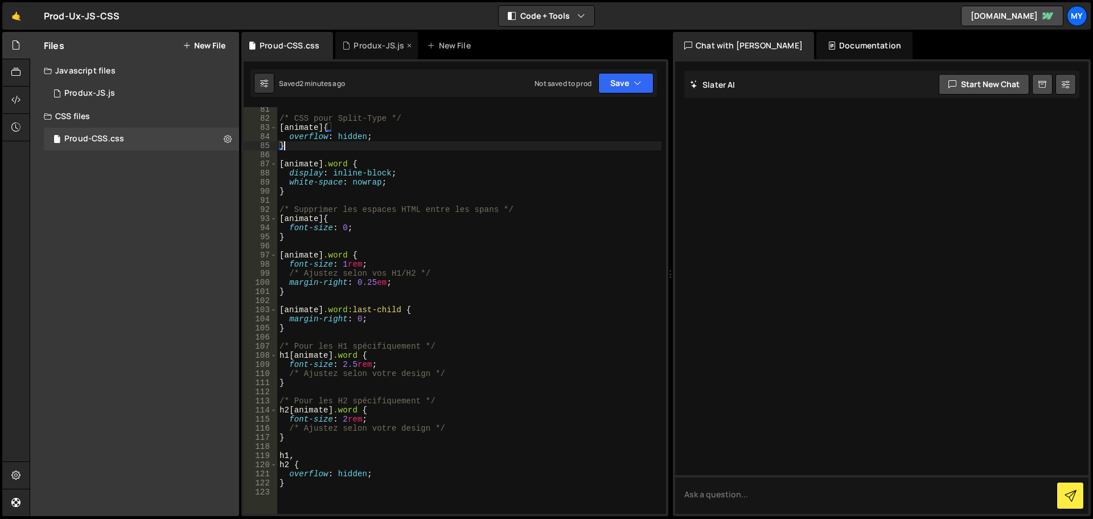
click at [375, 47] on div "Produx-JS.js" at bounding box center [379, 45] width 51 height 11
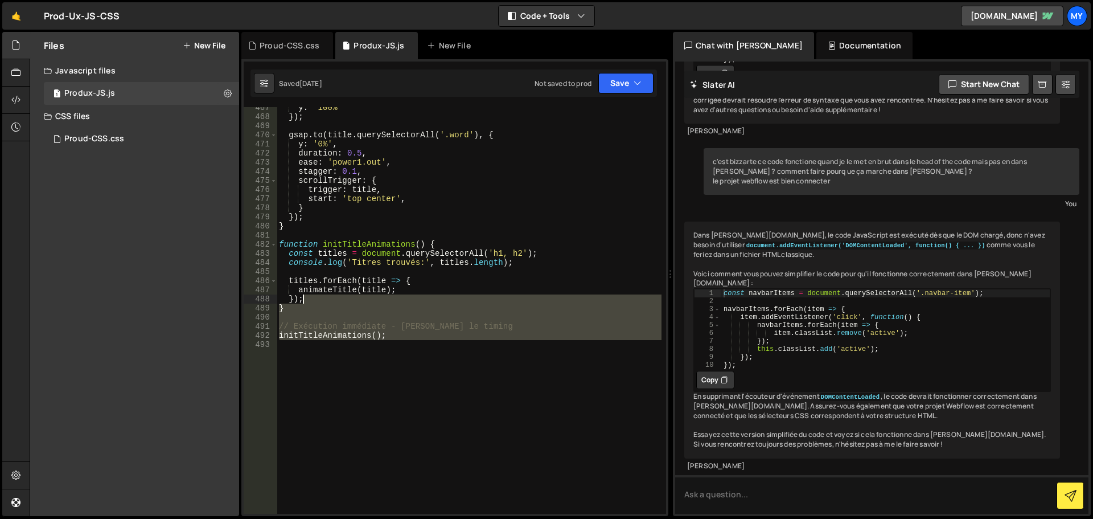
scroll to position [4315, 0]
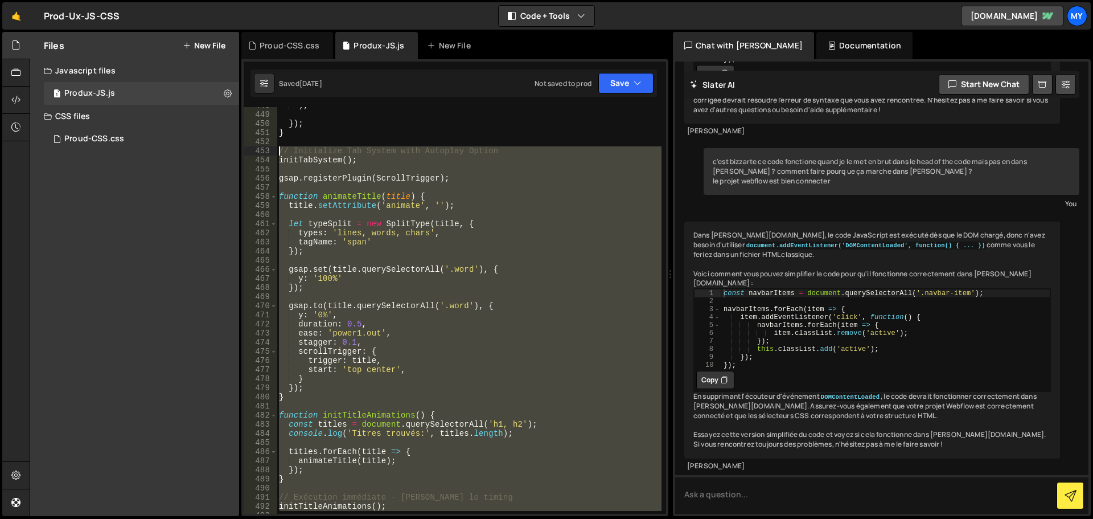
drag, startPoint x: 342, startPoint y: 393, endPoint x: 241, endPoint y: 150, distance: 263.7
click at [241, 150] on div "Files New File Javascript files 1 Produx-JS.js 0 CSS files Proud-CSS.css 0 Copy…" at bounding box center [562, 274] width 1064 height 485
paste textarea "initTitleAnimations"
type textarea "initTitleAnimations();"
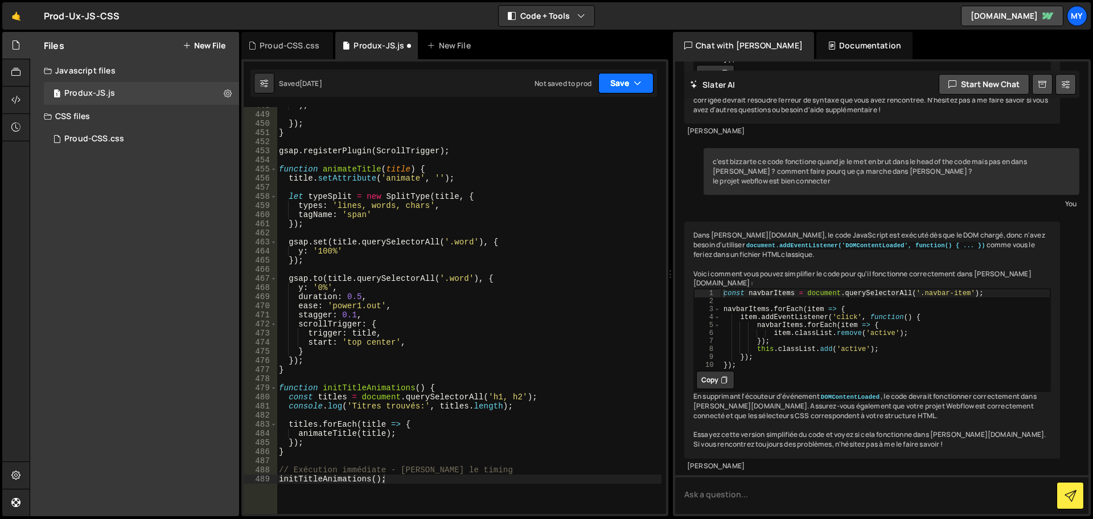
click at [613, 89] on button "Save" at bounding box center [625, 83] width 55 height 20
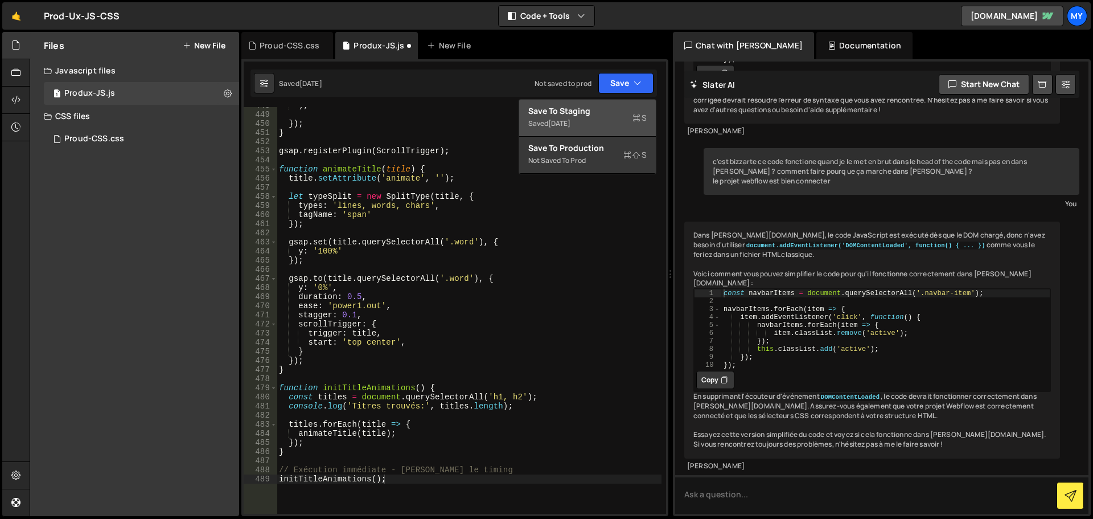
click at [609, 127] on div "Saved [DATE]" at bounding box center [587, 124] width 118 height 14
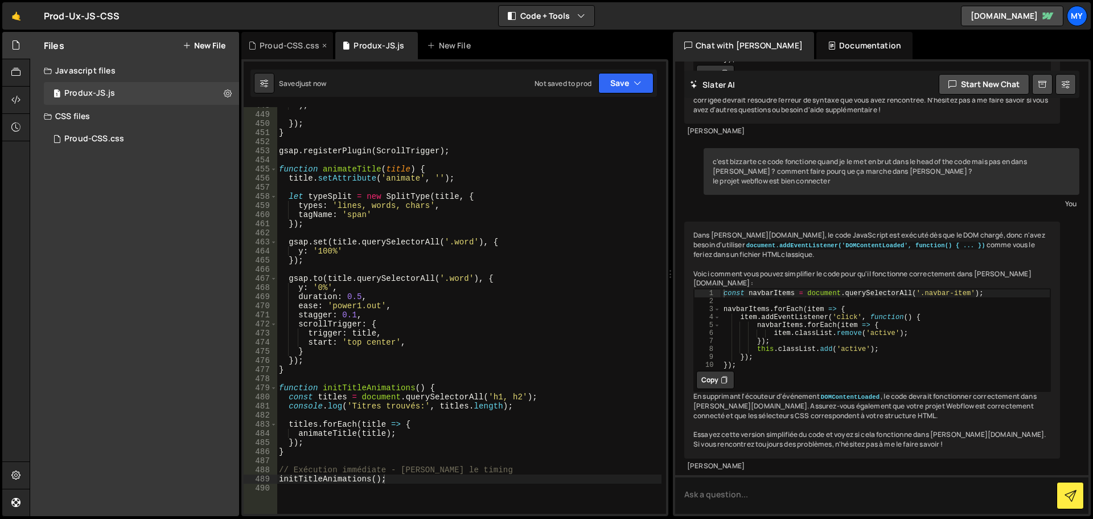
click at [299, 50] on div "Proud-CSS.css" at bounding box center [290, 45] width 60 height 11
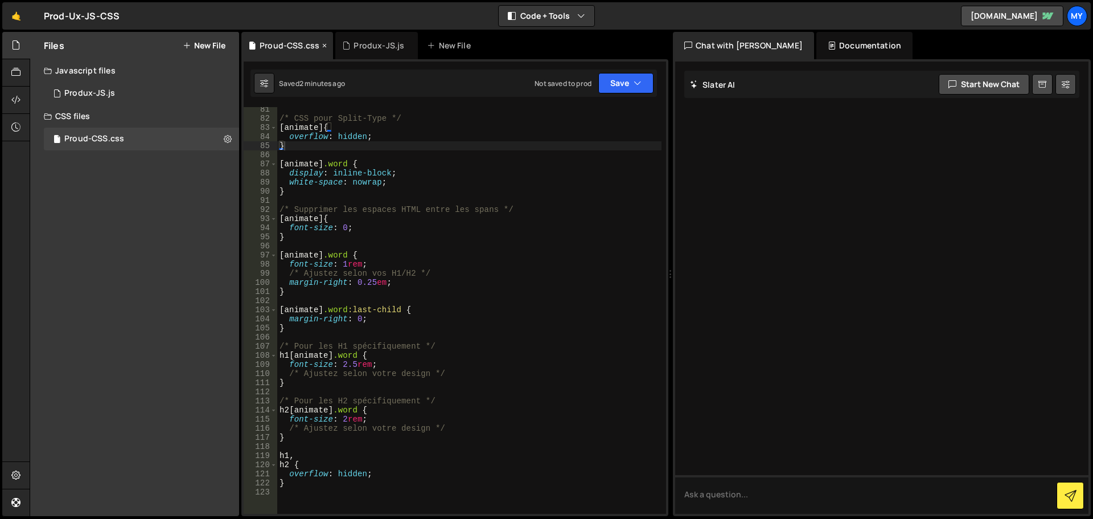
scroll to position [0, 0]
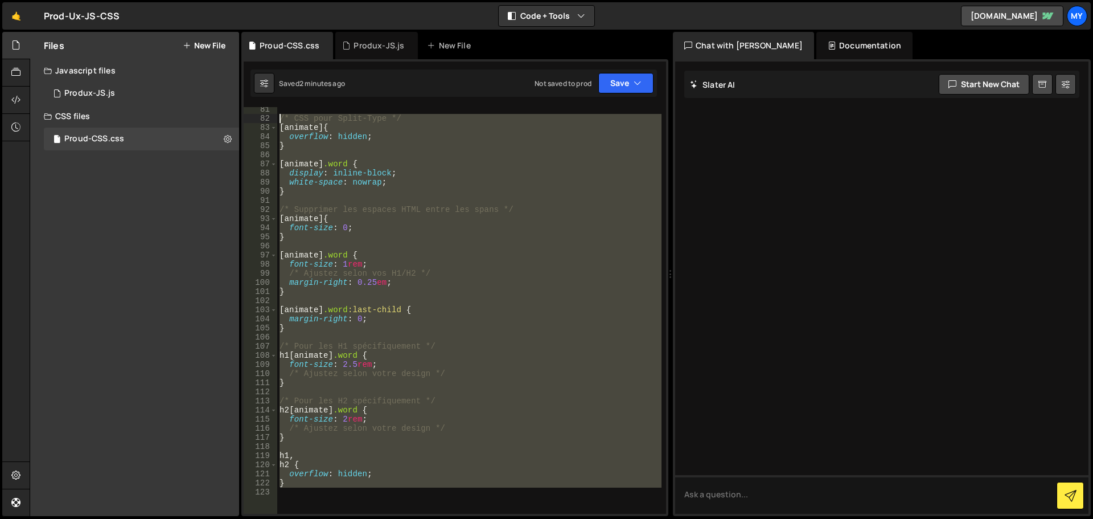
drag, startPoint x: 282, startPoint y: 398, endPoint x: 265, endPoint y: 122, distance: 276.1
click at [265, 122] on div "81 82 83 84 85 86 87 88 89 90 91 92 93 94 95 96 97 98 99 100 101 102 103 104 10…" at bounding box center [455, 310] width 422 height 407
paste textarea "}"
type textarea "}"
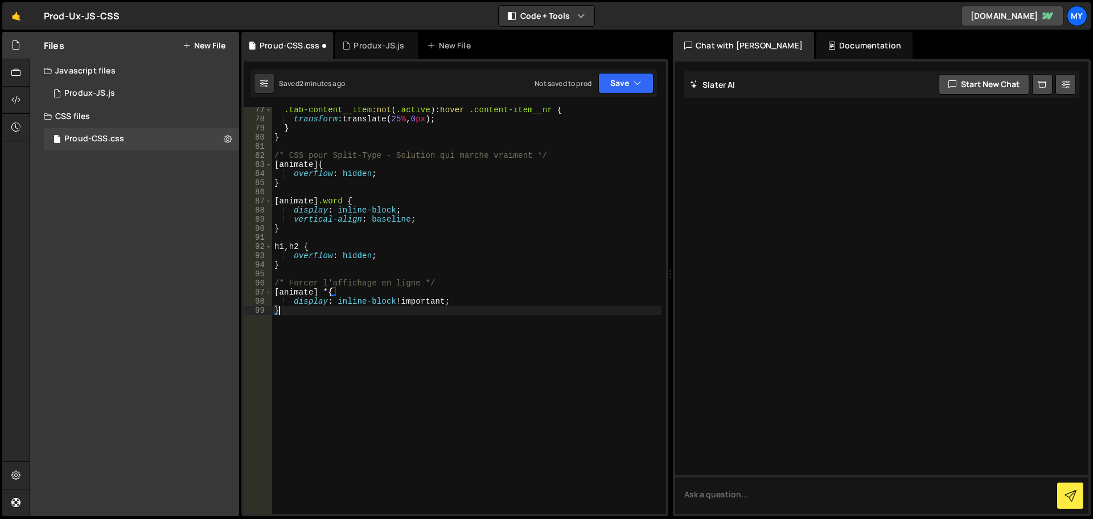
scroll to position [601, 0]
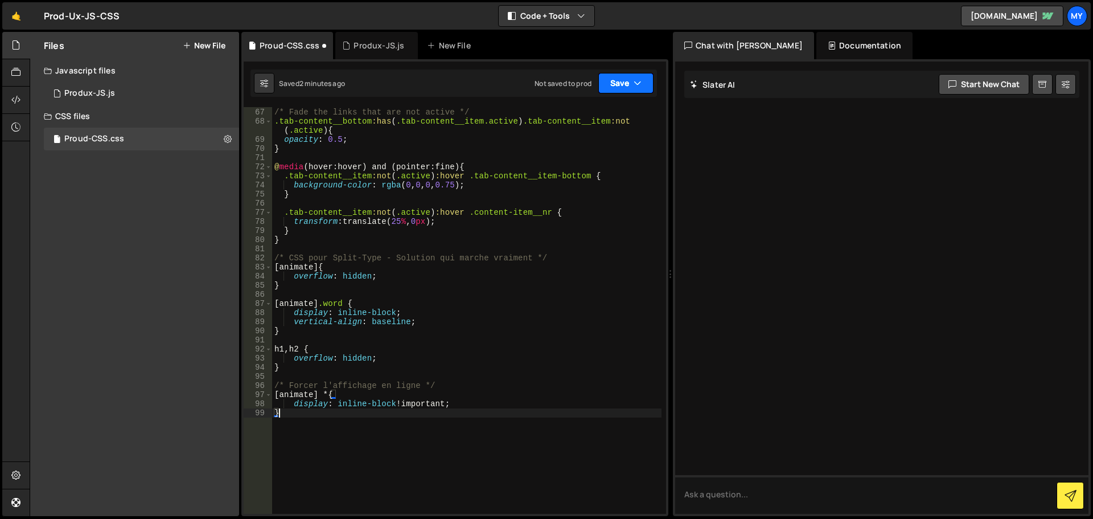
click at [604, 82] on button "Save" at bounding box center [625, 83] width 55 height 20
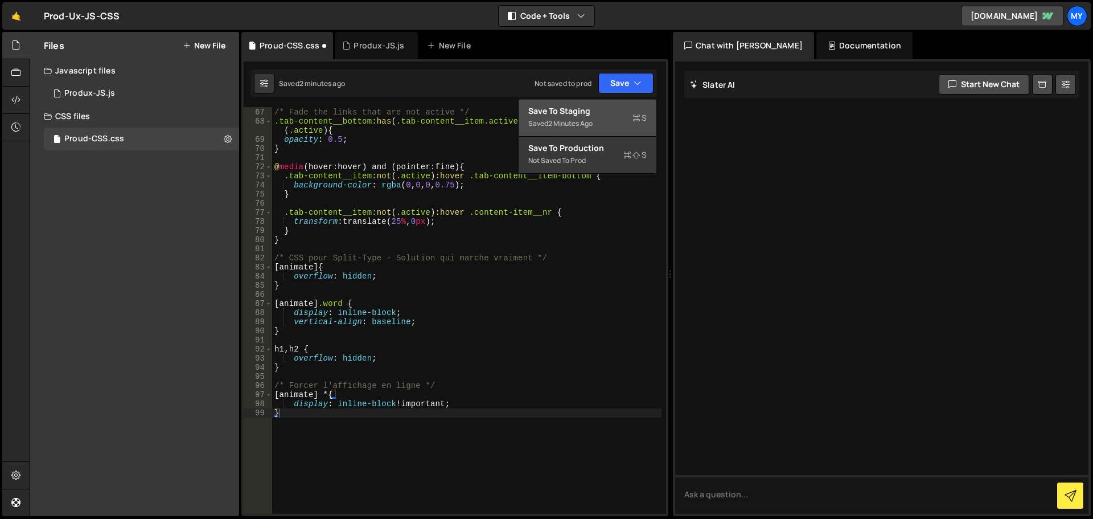
click at [594, 117] on div "Saved 2 minutes ago" at bounding box center [587, 124] width 118 height 14
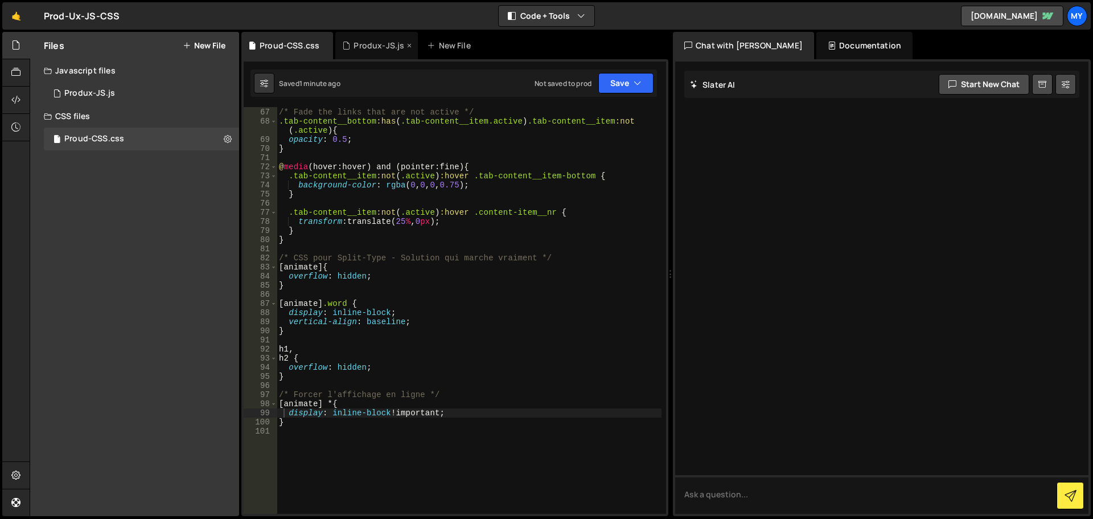
click at [372, 48] on div "Produx-JS.js" at bounding box center [379, 45] width 51 height 11
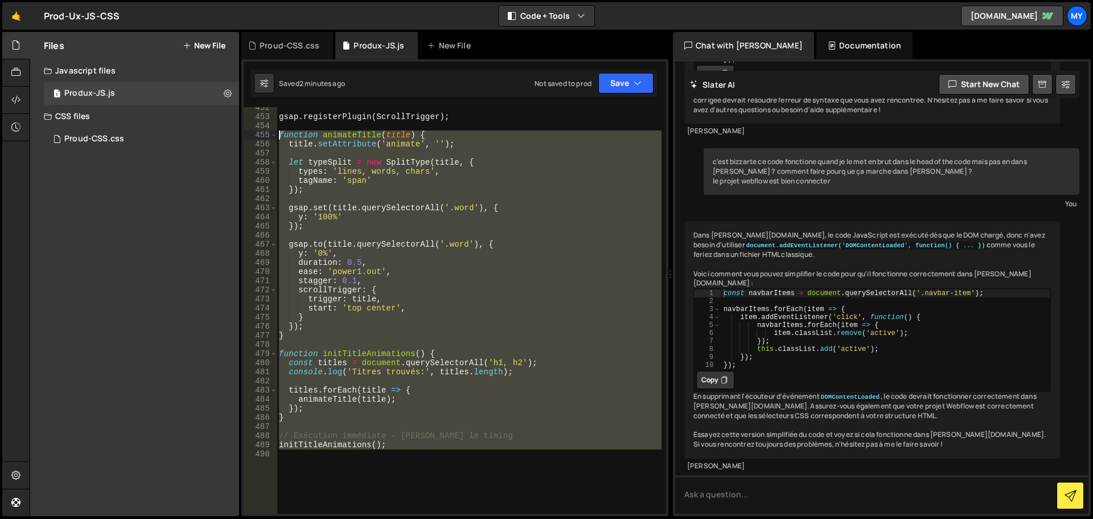
scroll to position [4281, 0]
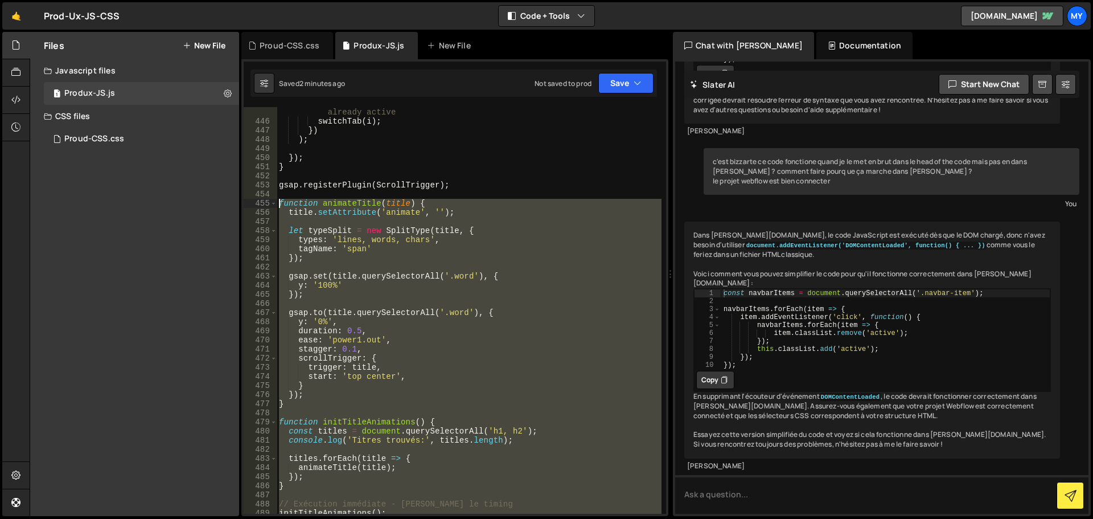
drag, startPoint x: 374, startPoint y: 471, endPoint x: 251, endPoint y: 207, distance: 290.9
click at [251, 207] on div "445 446 447 448 449 450 451 452 453 454 455 456 457 458 459 460 461 462 463 464…" at bounding box center [455, 310] width 422 height 407
paste textarea "initTitleAnimations("
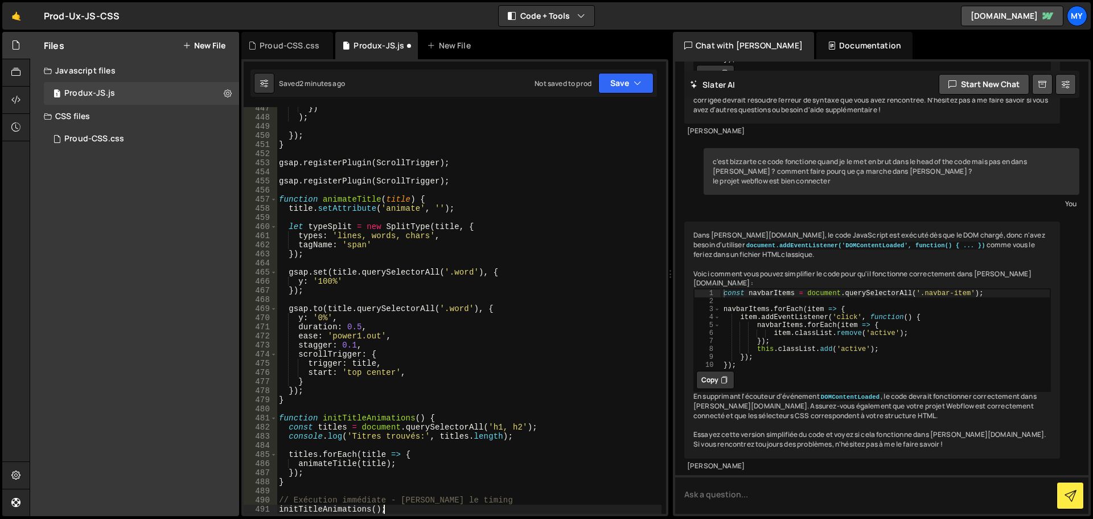
type textarea "initTitleAnimations();"
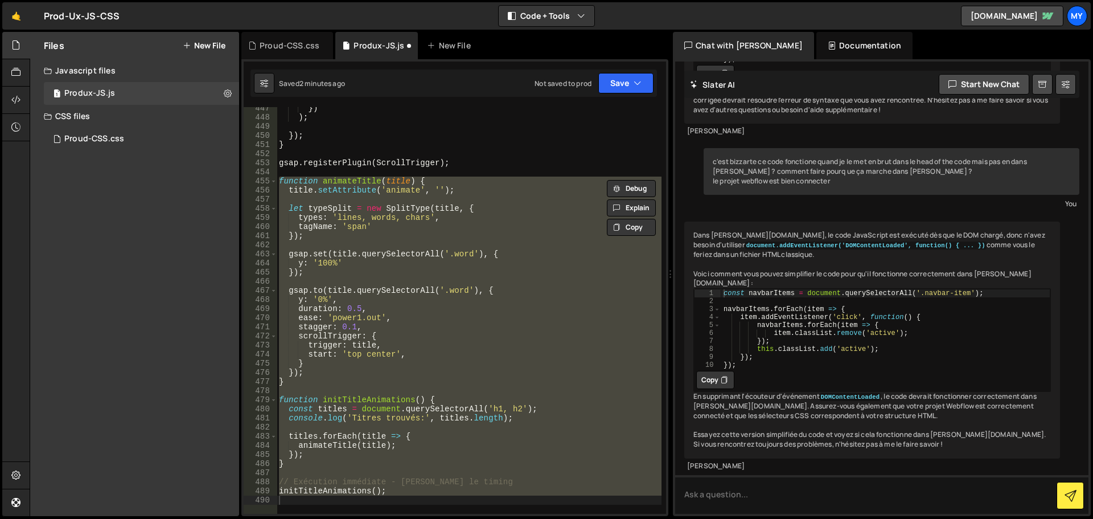
click at [491, 202] on div "}) ) ; }) ; } gsap . registerPlugin ( ScrollTrigger ) ; function animateTitle (…" at bounding box center [469, 316] width 385 height 425
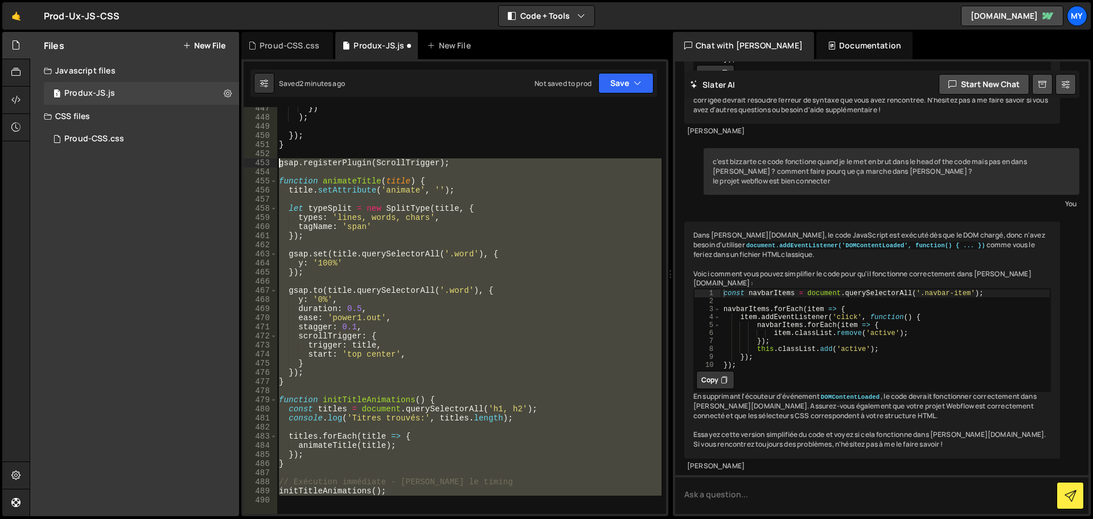
drag, startPoint x: 364, startPoint y: 506, endPoint x: 262, endPoint y: 165, distance: 355.6
click at [262, 165] on div "447 448 449 450 451 452 453 454 455 456 457 458 459 460 461 462 463 464 465 466…" at bounding box center [455, 310] width 422 height 407
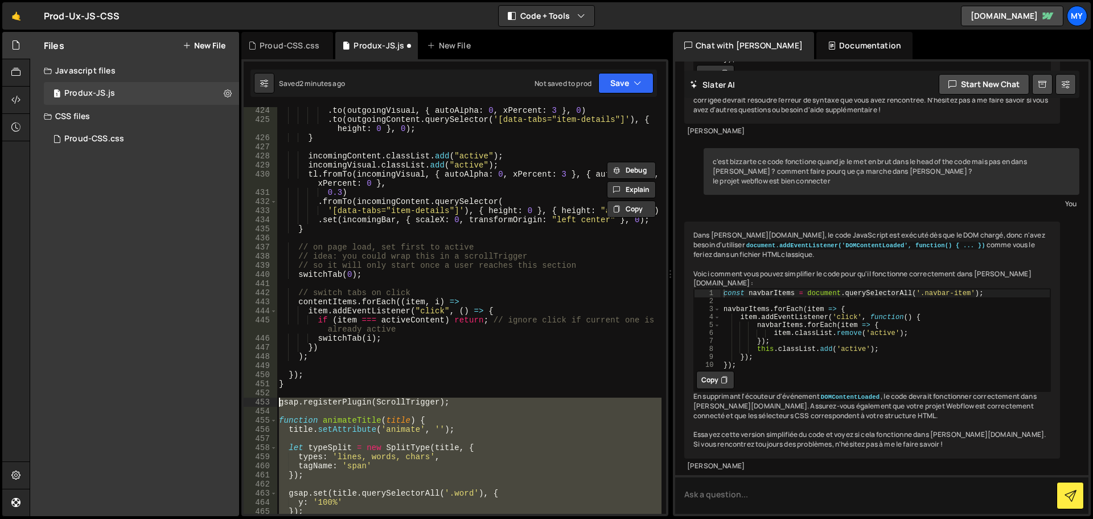
paste textarea "initTitleAnimations();"
type textarea "initTitleAnimations();"
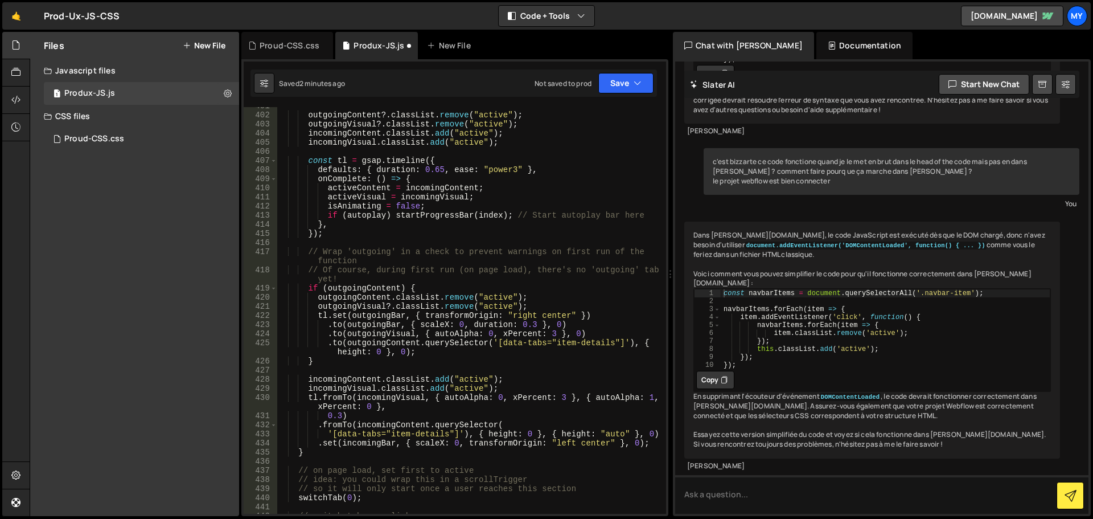
scroll to position [3841, 0]
click at [612, 93] on button "Save" at bounding box center [625, 83] width 55 height 20
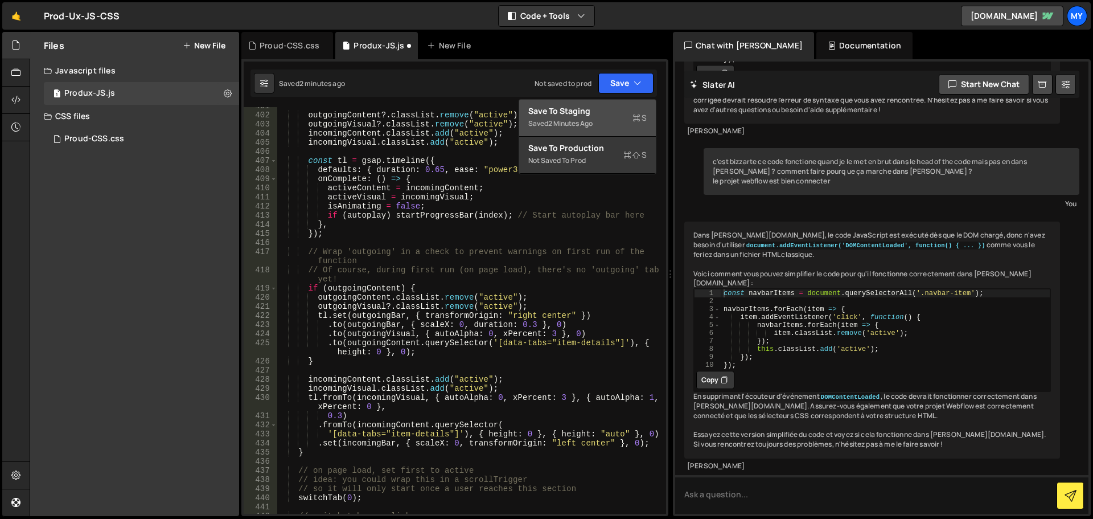
click at [612, 108] on div "Save to Staging S" at bounding box center [587, 110] width 118 height 11
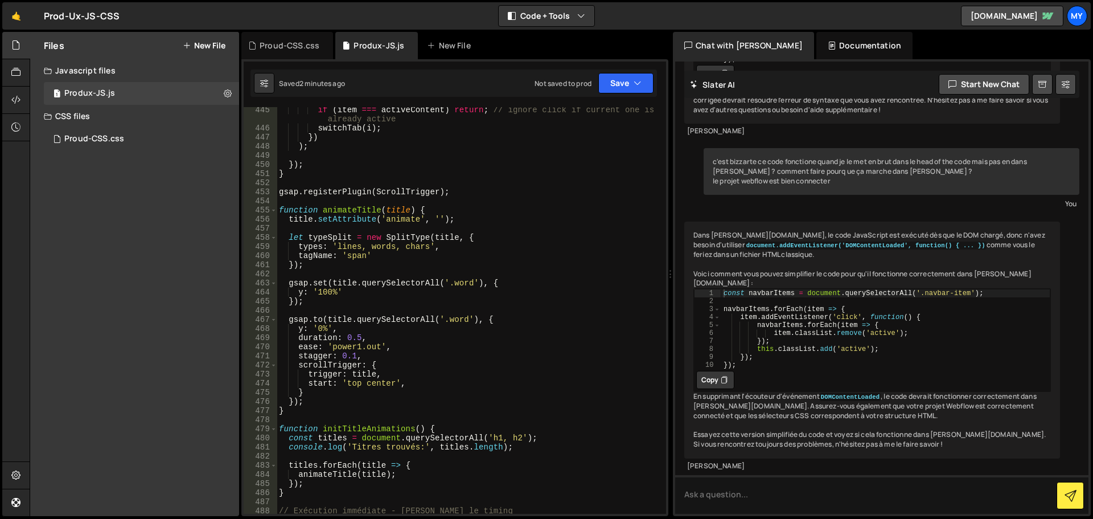
scroll to position [4240, 0]
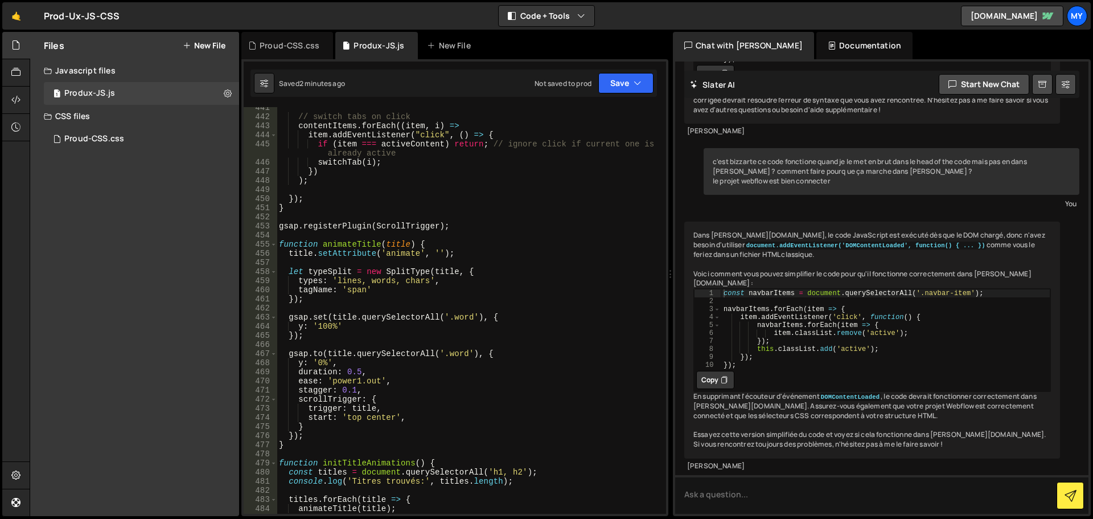
click at [357, 216] on div "// switch tabs on click contentItems . forEach (( item , i ) => item . addEvent…" at bounding box center [469, 315] width 385 height 425
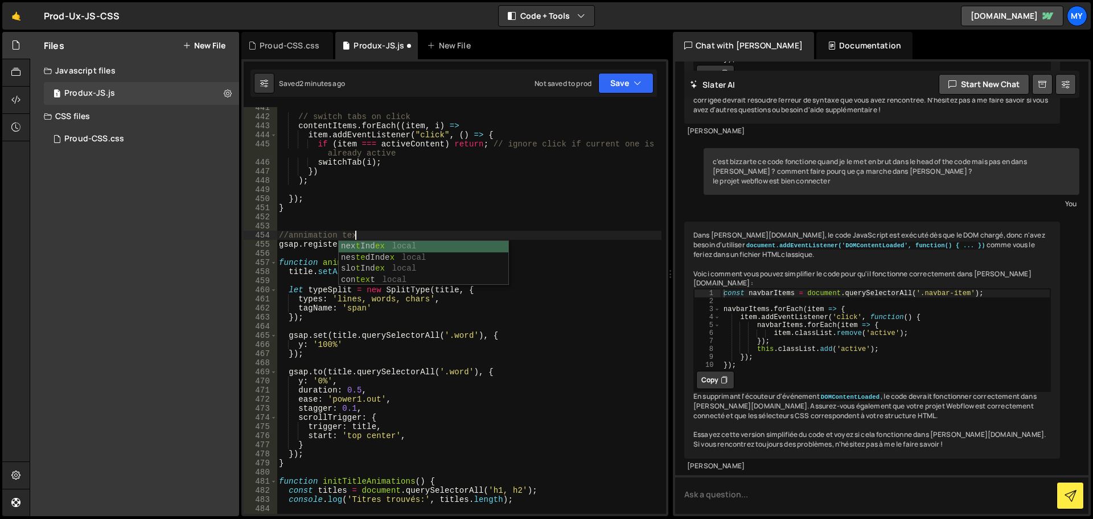
type textarea "//annimation texte"
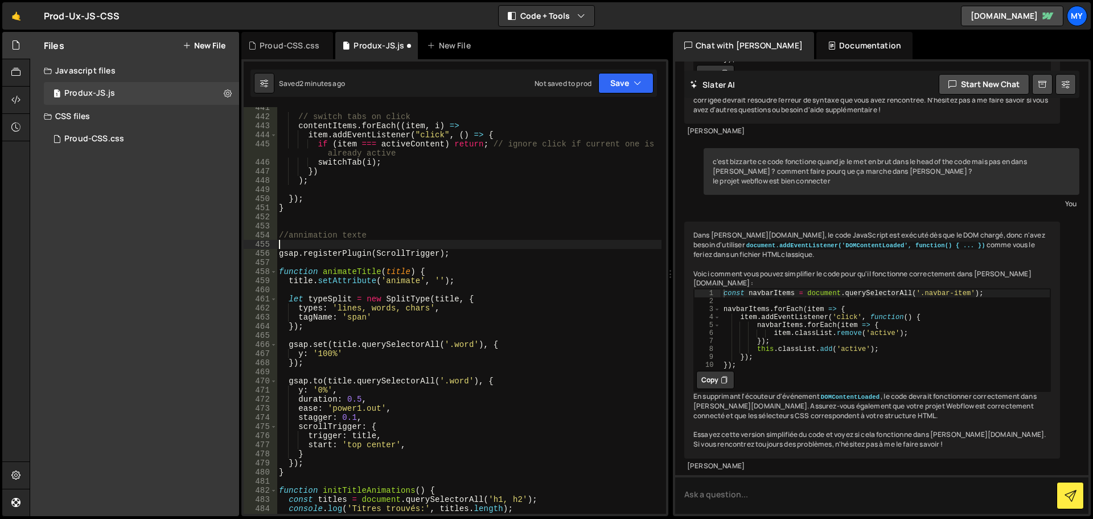
click at [299, 237] on div "// switch tabs on click contentItems . forEach (( item , i ) => item . addEvent…" at bounding box center [469, 315] width 385 height 425
type textarea "//animation texte"
click at [381, 240] on div "// switch tabs on click contentItems . forEach (( item , i ) => item . addEvent…" at bounding box center [469, 315] width 385 height 425
click at [634, 79] on icon "button" at bounding box center [638, 82] width 8 height 11
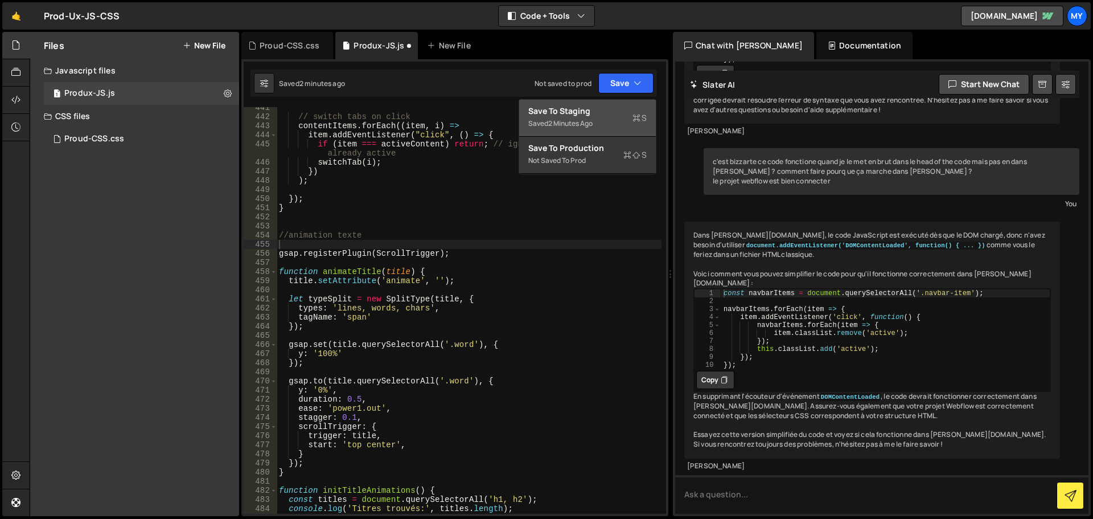
click at [614, 121] on div "Saved 2 minutes ago" at bounding box center [587, 124] width 118 height 14
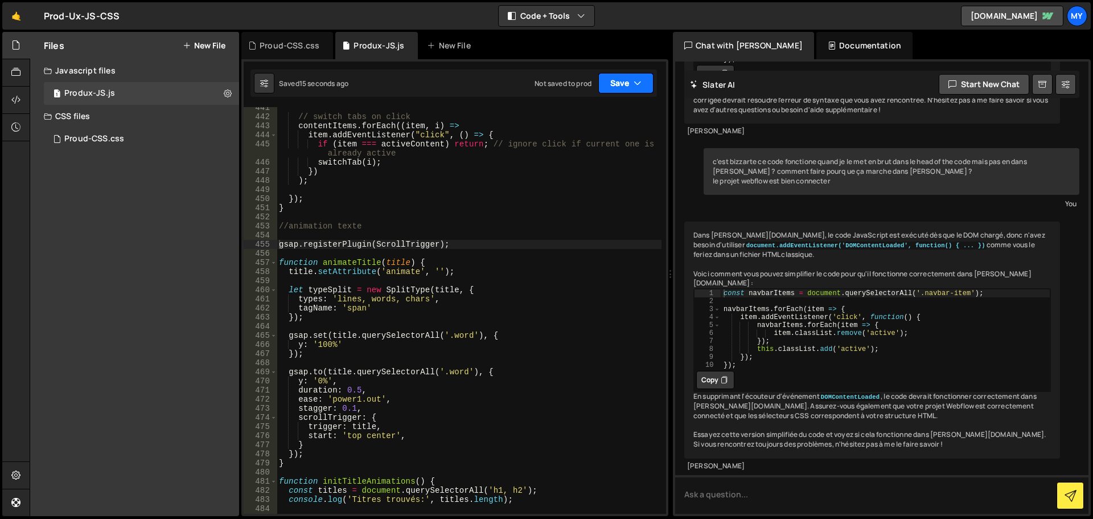
click at [620, 76] on button "Save" at bounding box center [625, 83] width 55 height 20
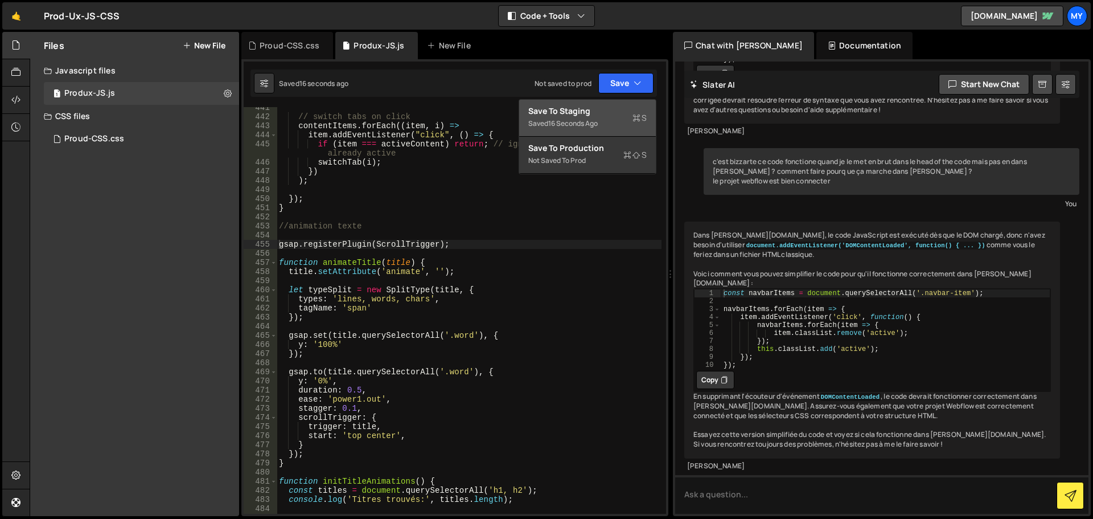
click at [606, 118] on div "Saved 16 seconds ago" at bounding box center [587, 124] width 118 height 14
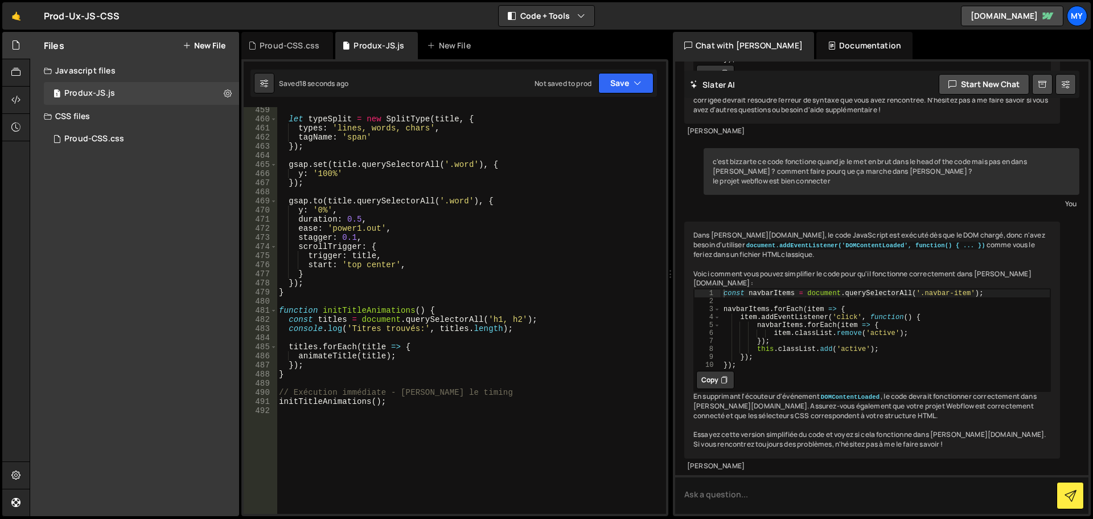
scroll to position [4377, 0]
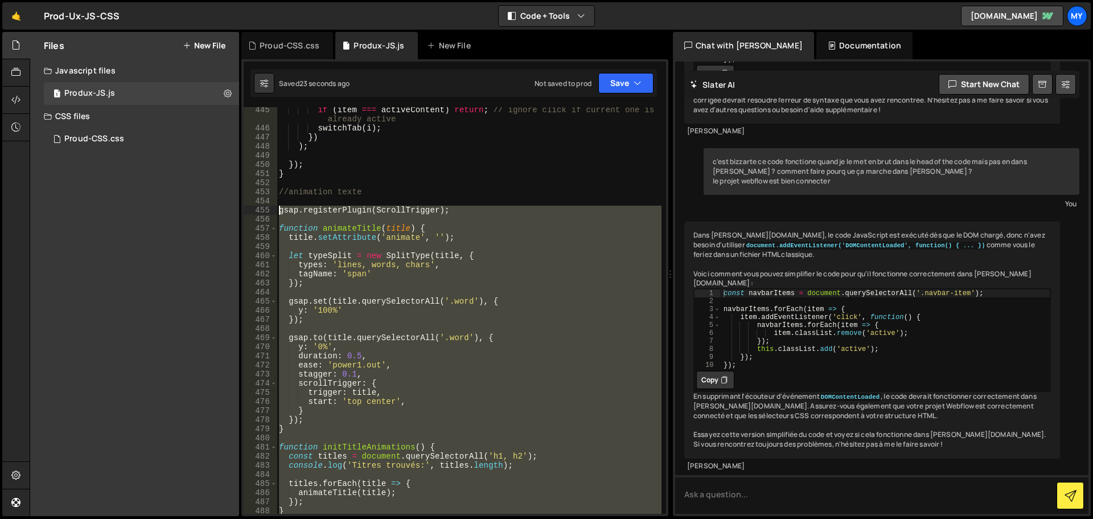
drag, startPoint x: 399, startPoint y: 430, endPoint x: 263, endPoint y: 210, distance: 258.5
click at [263, 210] on div "445 446 447 448 449 450 451 452 453 454 455 456 457 458 459 460 461 462 463 464…" at bounding box center [455, 310] width 422 height 407
paste textarea "initTitleAnimations();"
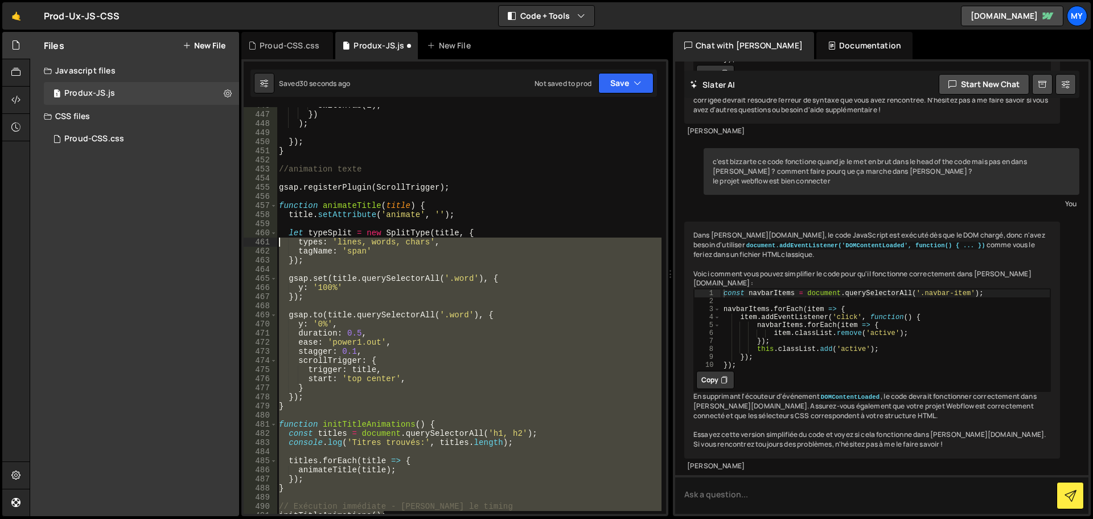
scroll to position [4263, 0]
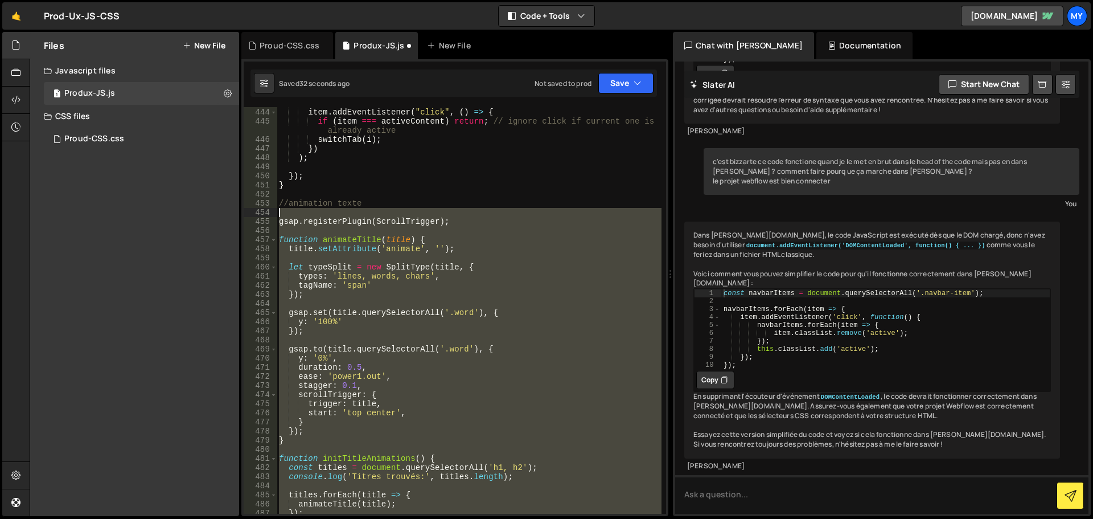
drag, startPoint x: 429, startPoint y: 439, endPoint x: 267, endPoint y: 212, distance: 278.9
click at [267, 212] on div "initTitleAnimations(); 443 444 445 446 447 448 449 450 451 452 453 454 455 456 …" at bounding box center [455, 310] width 422 height 407
paste textarea "initTitleAnimations("
type textarea "initTitleAnimations();"
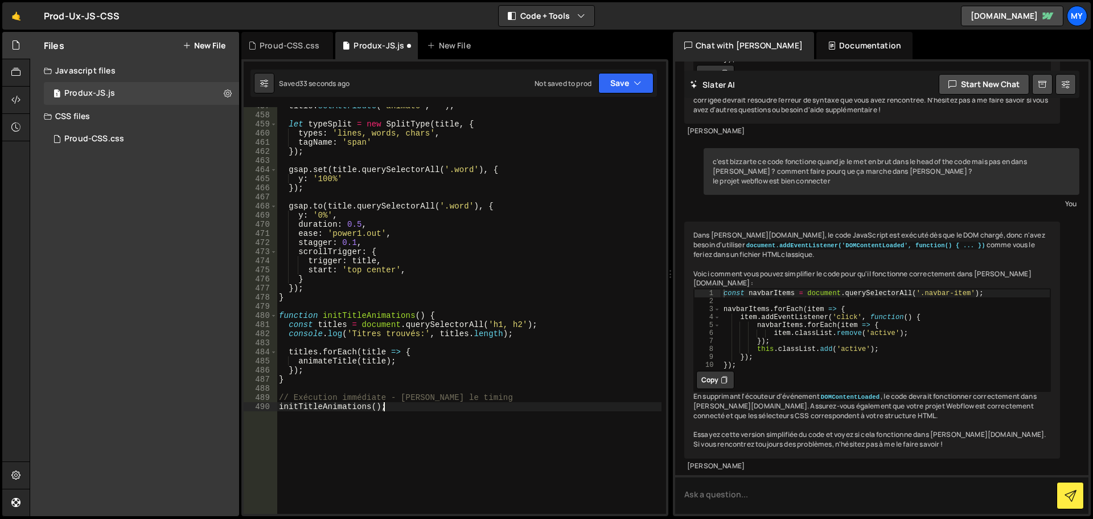
scroll to position [4363, 0]
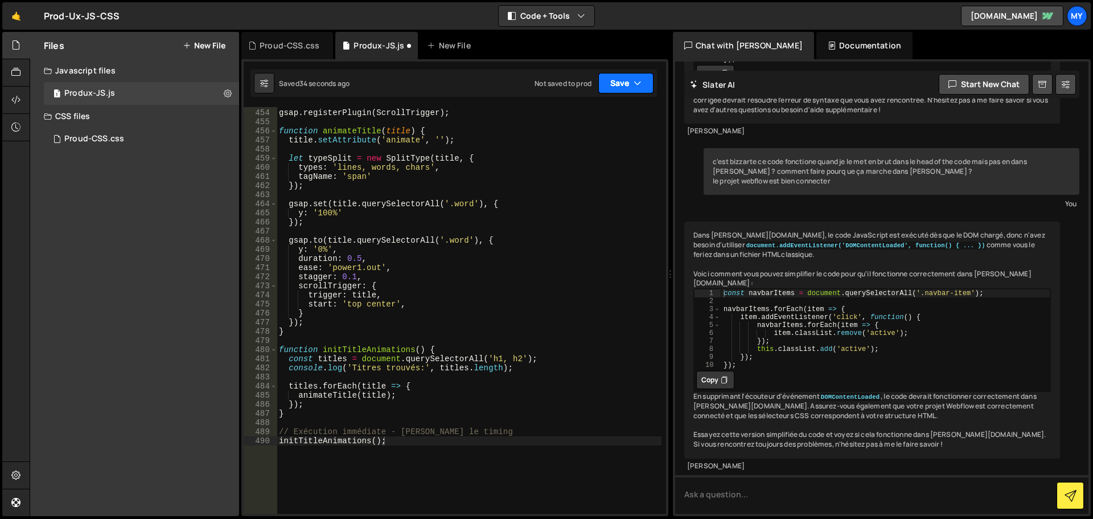
click at [620, 80] on button "Save" at bounding box center [625, 83] width 55 height 20
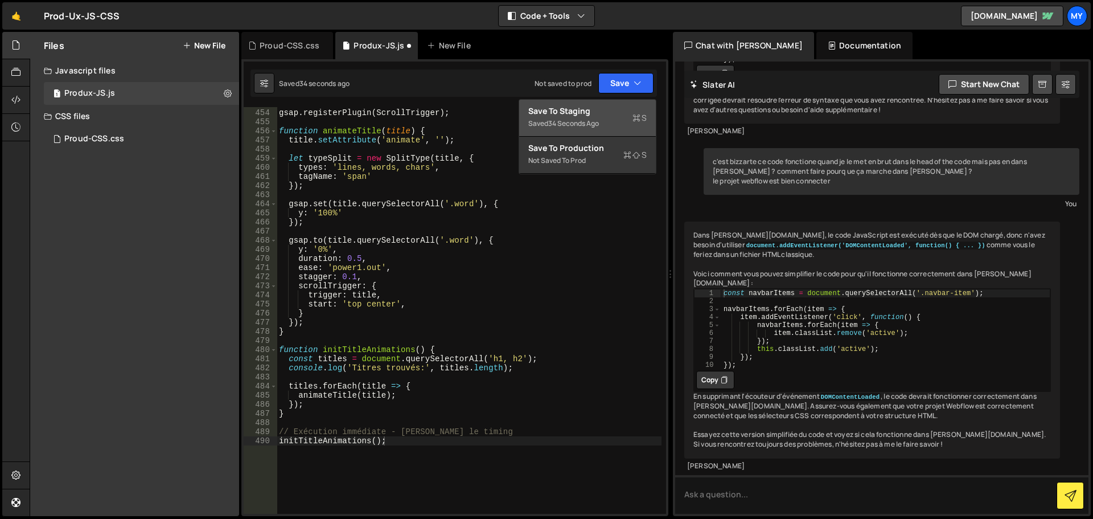
click at [609, 126] on div "Saved 34 seconds ago" at bounding box center [587, 124] width 118 height 14
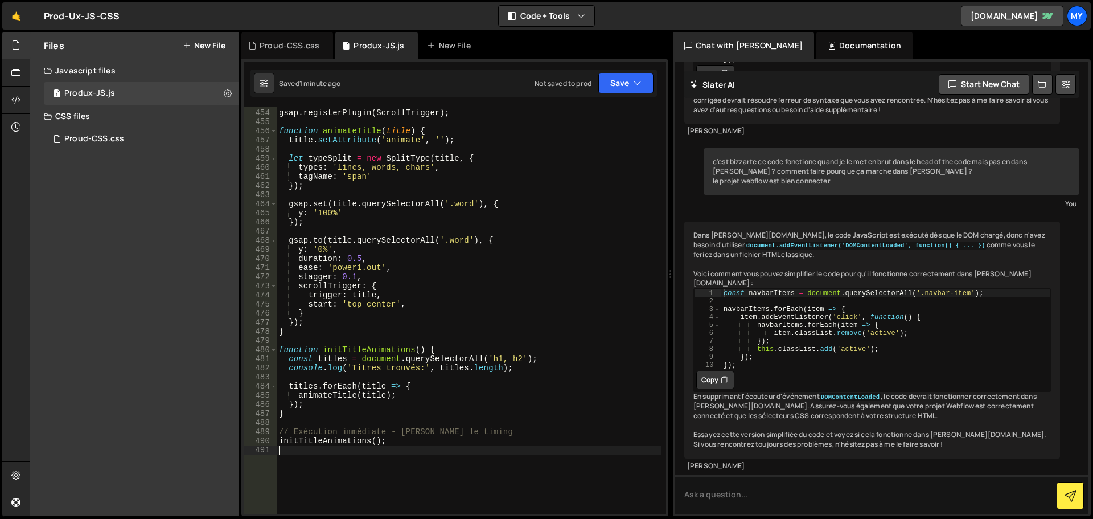
click at [345, 472] on div "//animation texte gsap . registerPlugin ( ScrollTrigger ) ; function animateTit…" at bounding box center [469, 311] width 385 height 425
click at [296, 42] on div "Proud-CSS.css" at bounding box center [290, 45] width 60 height 11
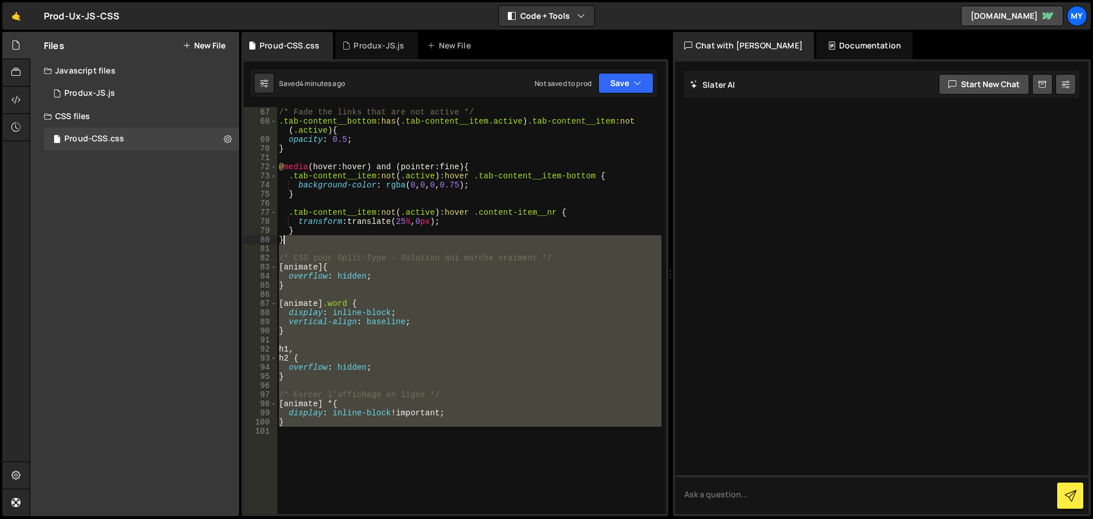
scroll to position [567, 0]
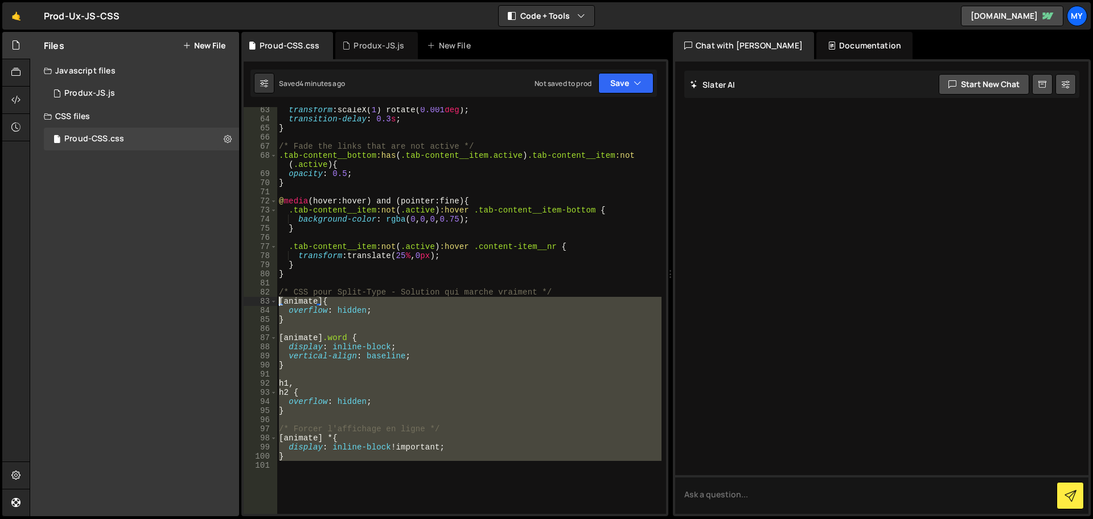
drag, startPoint x: 340, startPoint y: 466, endPoint x: 266, endPoint y: 298, distance: 183.6
click at [266, 298] on div "63 64 65 66 67 68 69 70 71 72 73 74 75 76 77 78 79 80 81 82 83 84 85 86 87 88 8…" at bounding box center [455, 310] width 422 height 407
paste textarea "}"
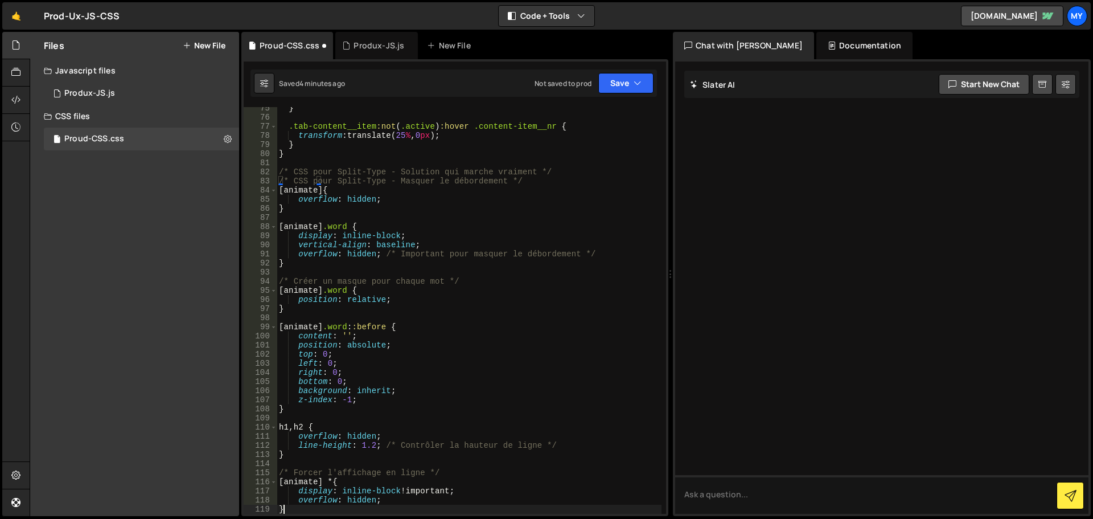
scroll to position [687, 0]
click at [491, 172] on div "} .tab-content__item :not ( .active ) :hover .content-item__nr { transform : tr…" at bounding box center [469, 316] width 385 height 425
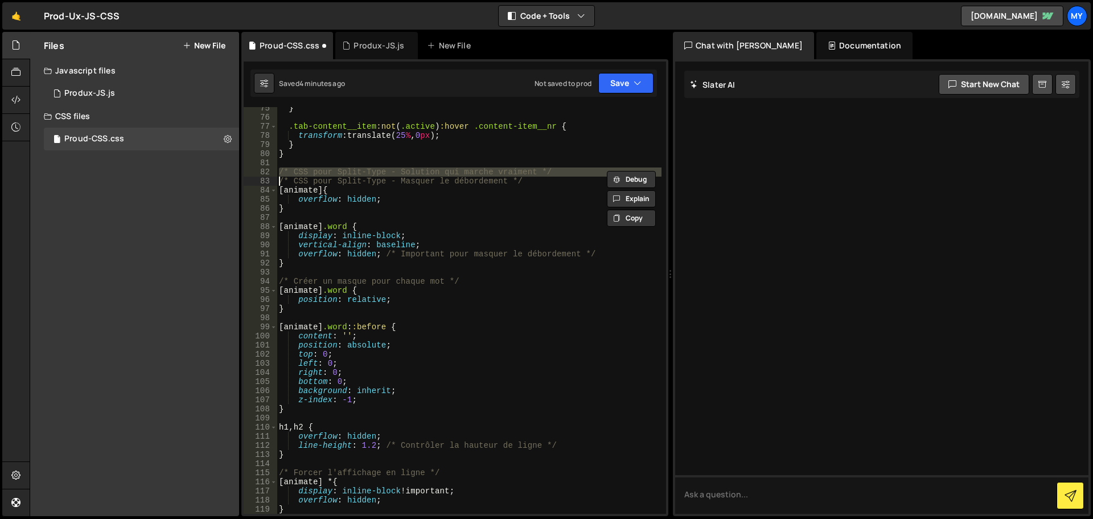
click at [491, 172] on div "} .tab-content__item :not ( .active ) :hover .content-item__nr { transform : tr…" at bounding box center [469, 316] width 385 height 425
type textarea "/* CSS pour Split-Type - Masquer le débordement */"
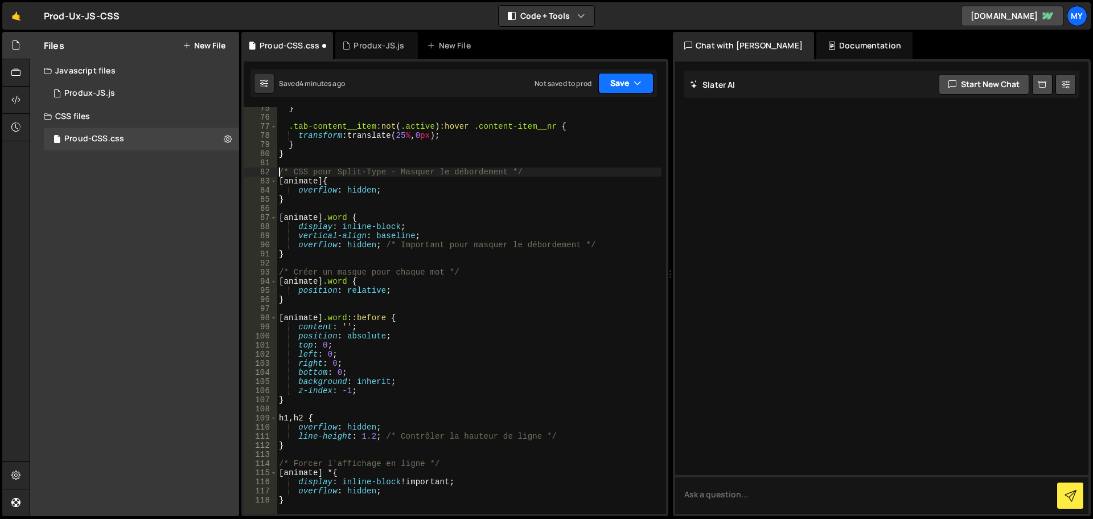
click at [610, 79] on button "Save" at bounding box center [625, 83] width 55 height 20
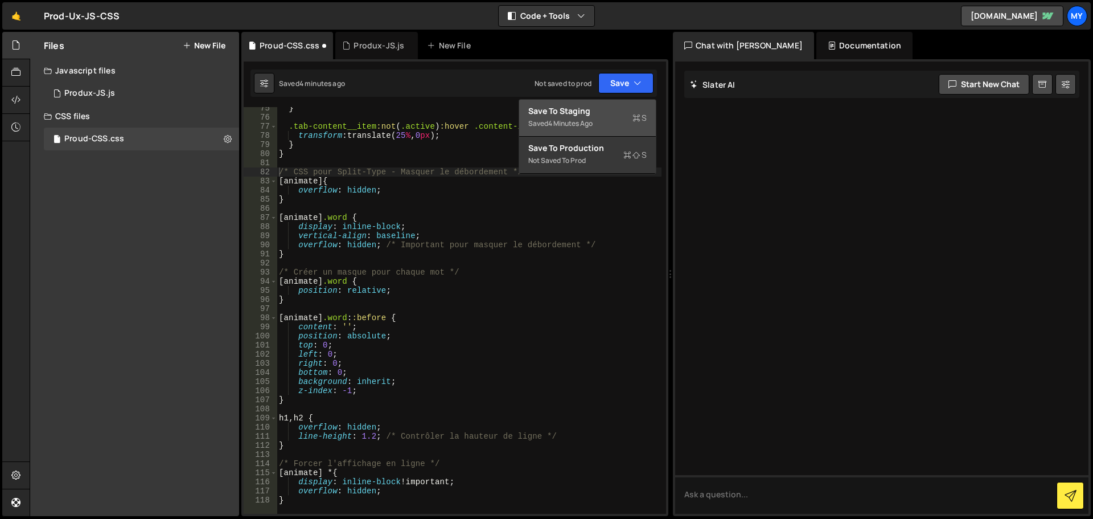
click at [597, 120] on div "Saved 4 minutes ago" at bounding box center [587, 124] width 118 height 14
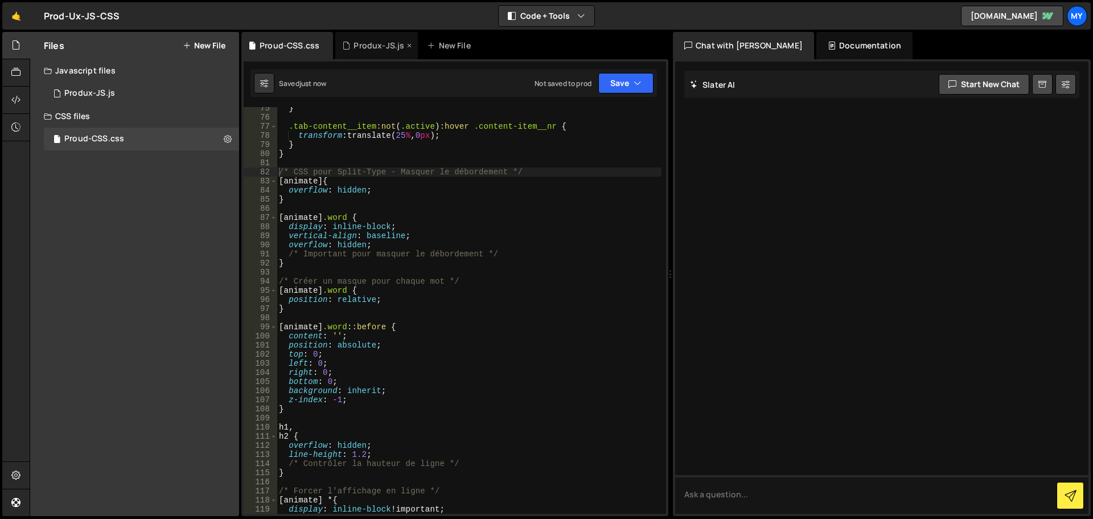
click at [375, 50] on div "Produx-JS.js" at bounding box center [379, 45] width 51 height 11
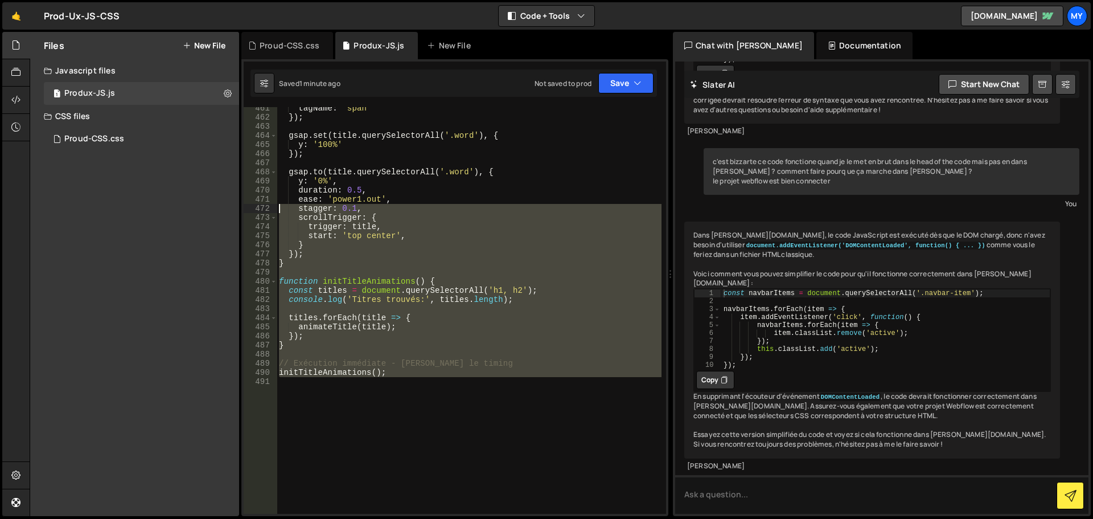
scroll to position [4328, 0]
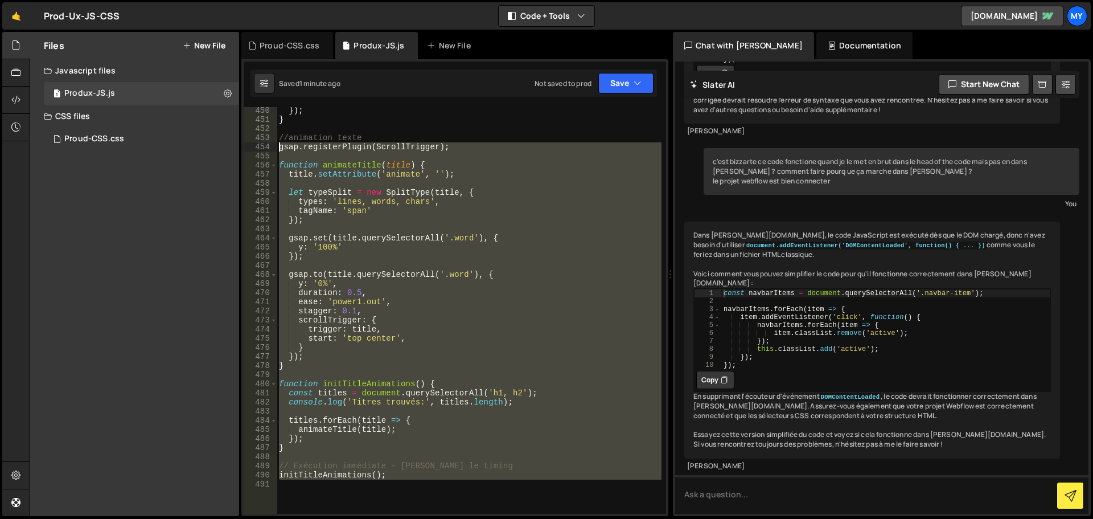
drag, startPoint x: 373, startPoint y: 422, endPoint x: 258, endPoint y: 144, distance: 301.2
click at [258, 144] on div "450 451 452 453 454 455 456 457 458 459 460 461 462 463 464 465 466 467 468 469…" at bounding box center [455, 310] width 422 height 407
paste textarea "initTitleAnimations();"
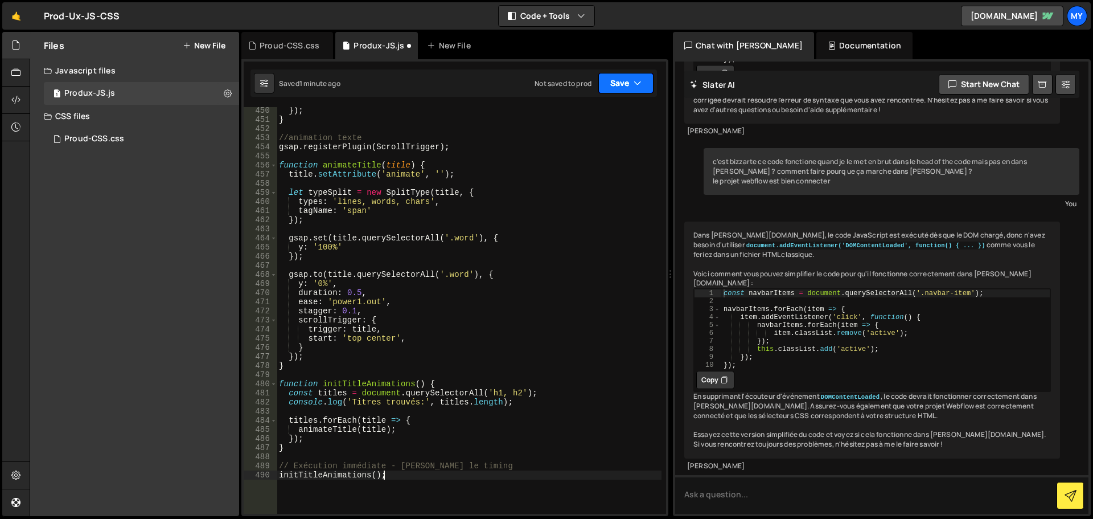
click at [626, 78] on button "Save" at bounding box center [625, 83] width 55 height 20
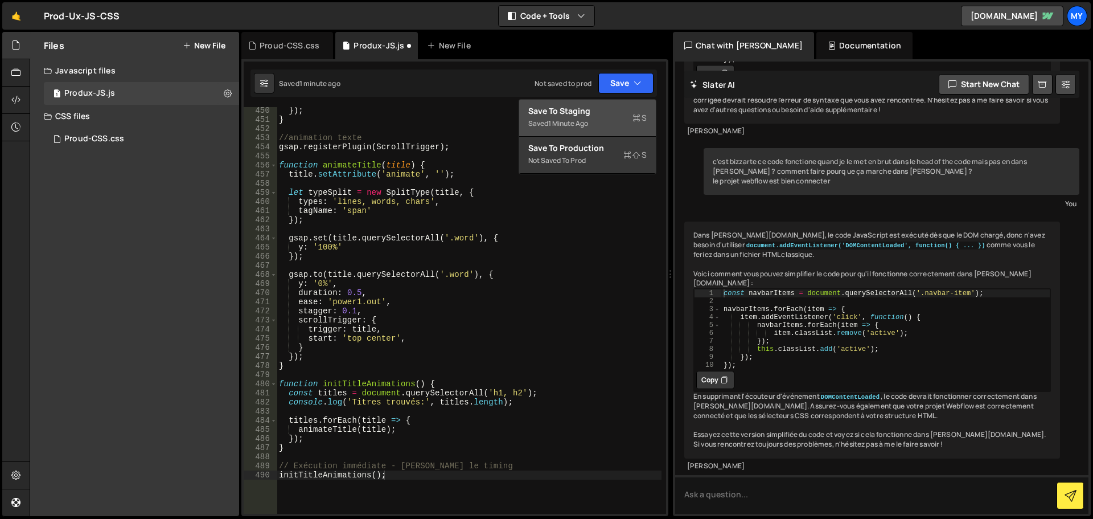
click at [605, 118] on div "Saved 1 minute ago" at bounding box center [587, 124] width 118 height 14
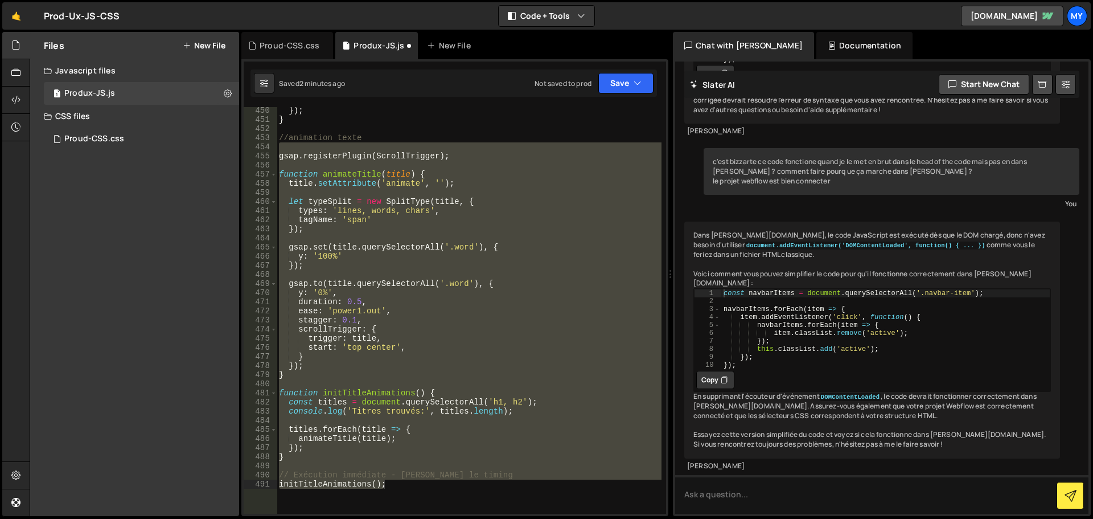
click at [527, 301] on div "}) ; } //animation texte gsap . registerPlugin ( ScrollTrigger ) ; function ani…" at bounding box center [469, 310] width 385 height 407
type textarea "duration: 0.5,"
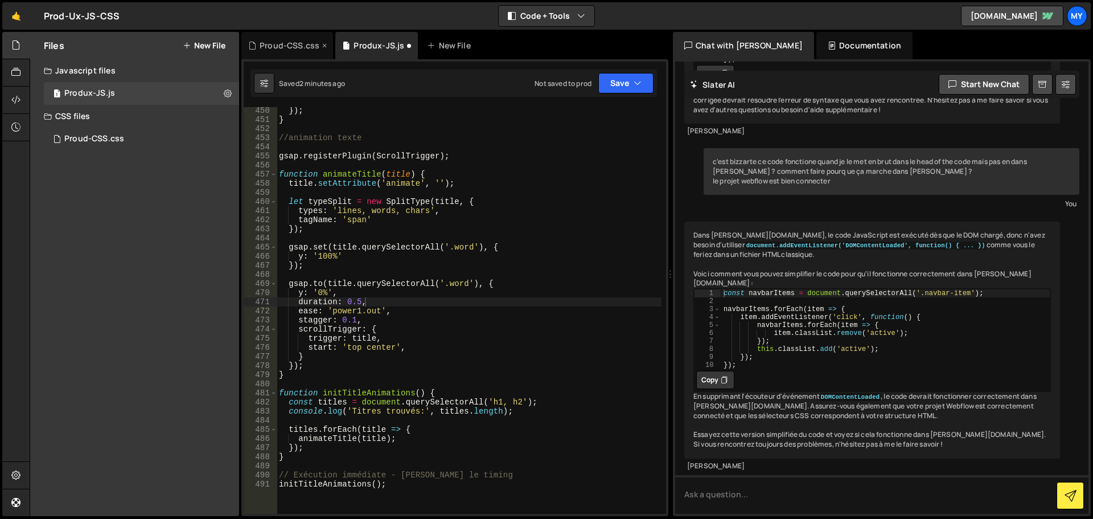
click at [292, 52] on div "Proud-CSS.css" at bounding box center [287, 45] width 92 height 27
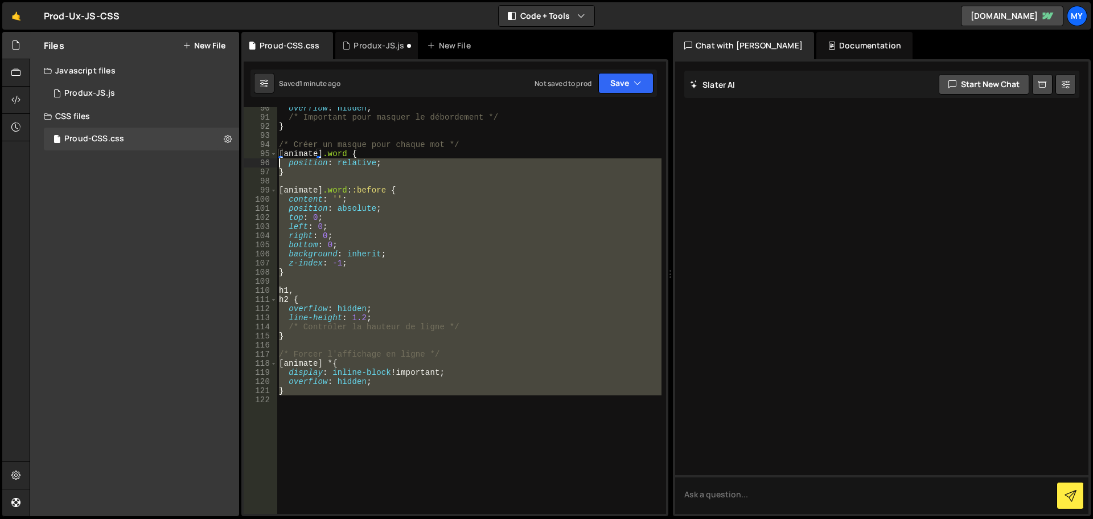
scroll to position [789, 0]
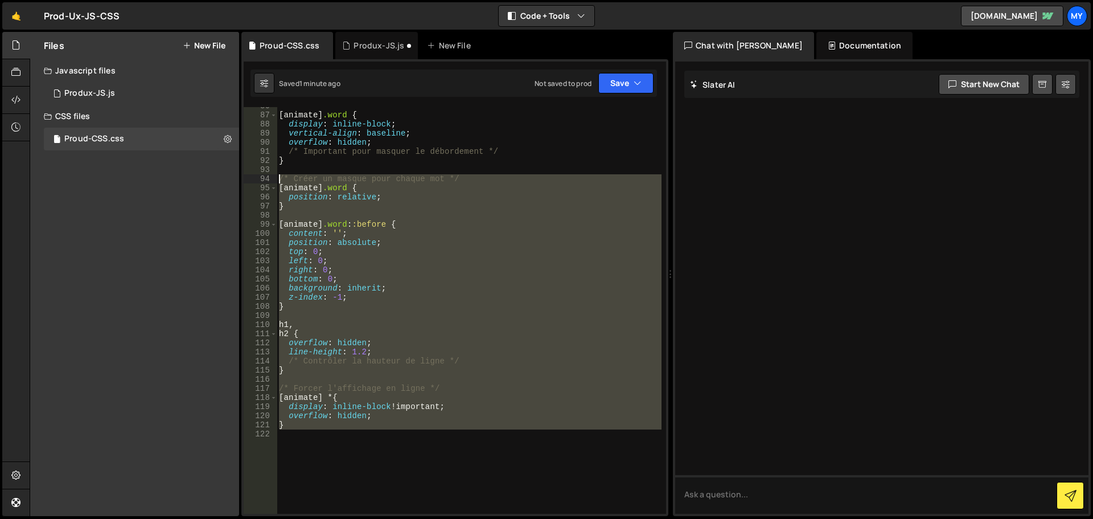
drag, startPoint x: 370, startPoint y: 385, endPoint x: 268, endPoint y: 178, distance: 231.0
click at [268, 178] on div "86 87 88 89 90 91 92 93 94 95 96 97 98 99 100 101 102 103 104 105 106 107 108 1…" at bounding box center [455, 310] width 422 height 407
paste textarea "}"
type textarea "}"
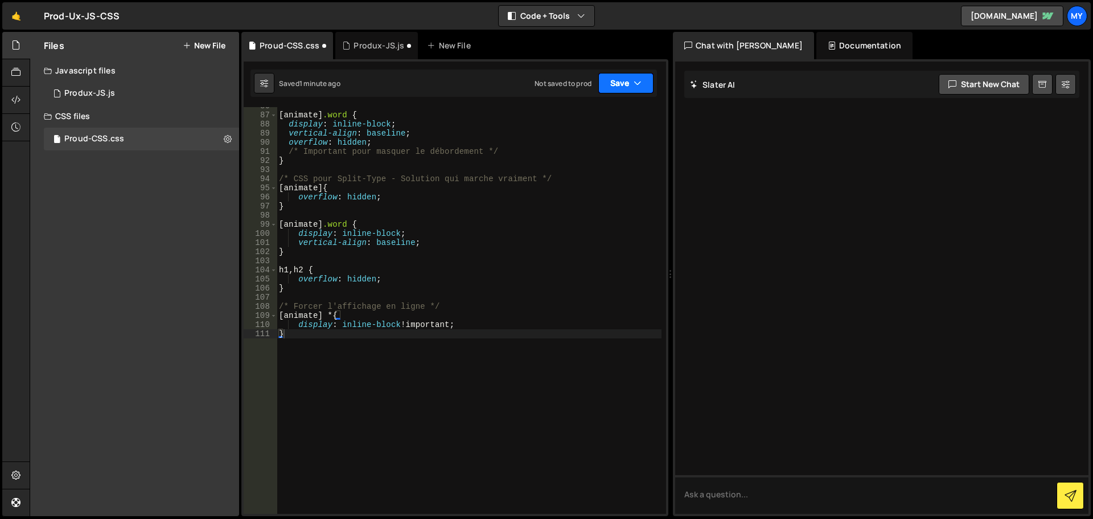
click at [605, 84] on button "Save" at bounding box center [625, 83] width 55 height 20
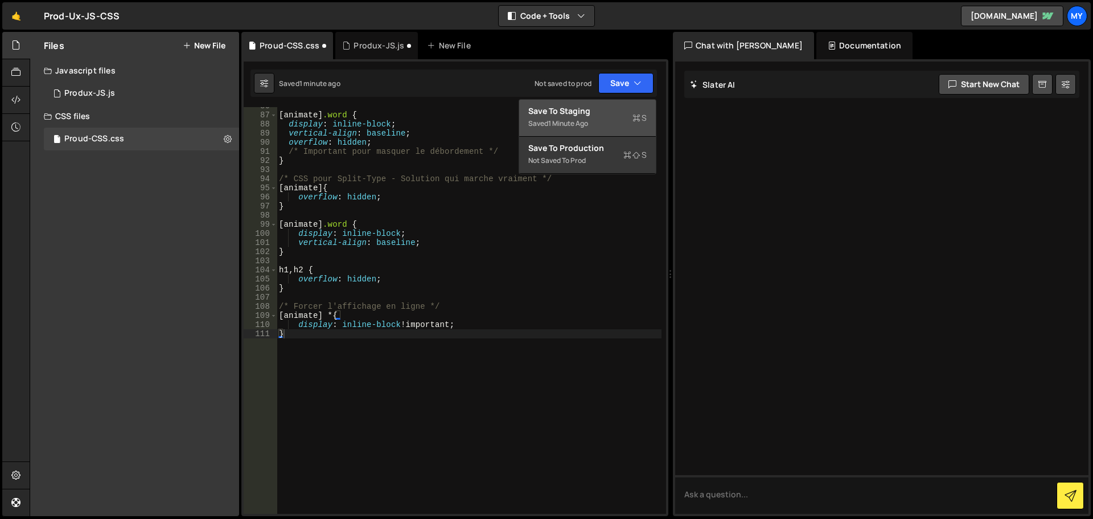
click at [581, 130] on button "Save to Staging S Saved 1 minute ago" at bounding box center [587, 118] width 137 height 37
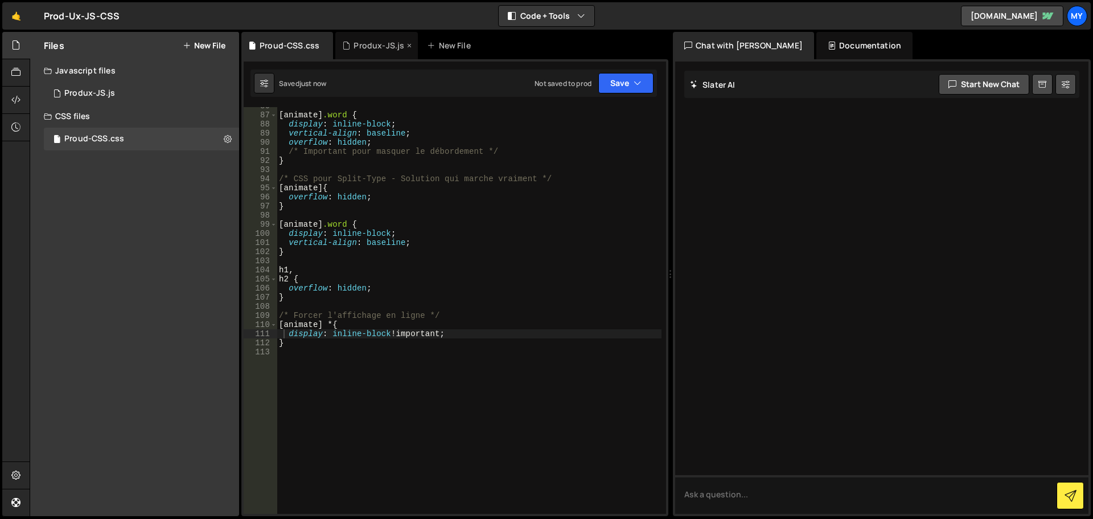
click at [360, 46] on div "Produx-JS.js" at bounding box center [379, 45] width 51 height 11
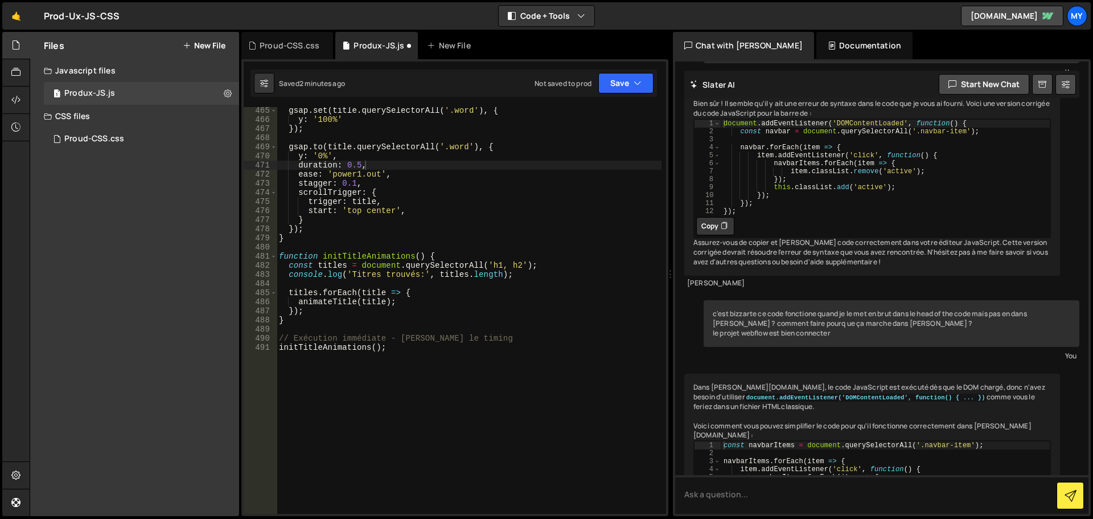
scroll to position [2087, 0]
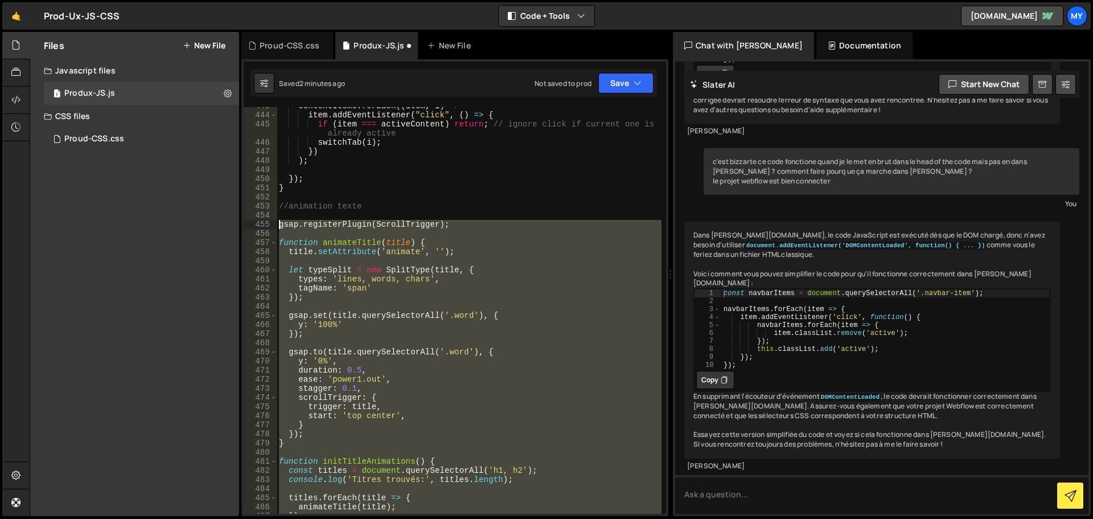
drag, startPoint x: 396, startPoint y: 378, endPoint x: 275, endPoint y: 224, distance: 196.3
click at [275, 224] on div "initTitleAnimations(); 443 444 445 446 447 448 449 450 451 452 453 454 455 456 …" at bounding box center [455, 310] width 422 height 407
paste textarea "initTitleAnimations();"
type textarea "initTitleAnimations();"
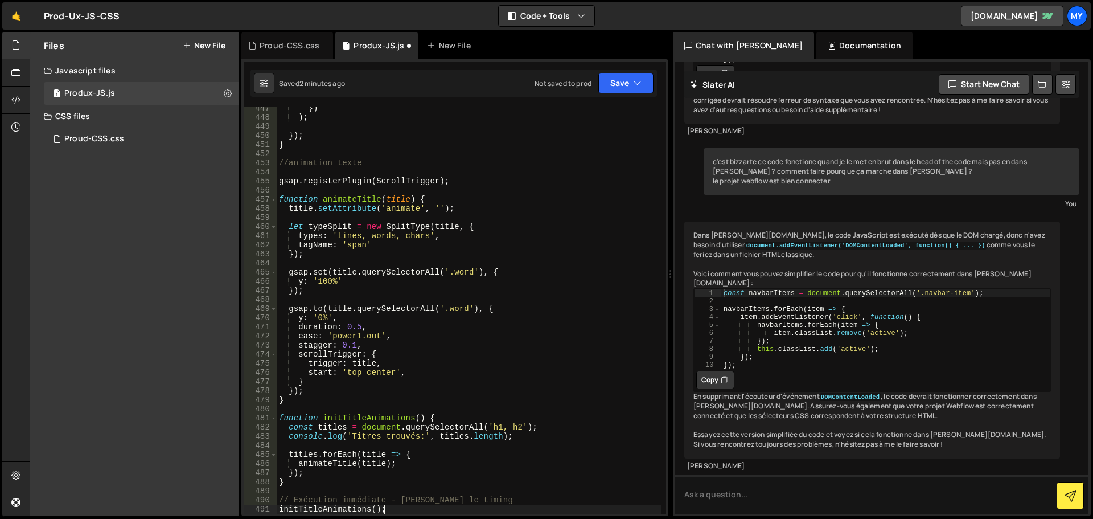
scroll to position [4303, 0]
click at [613, 85] on button "Save" at bounding box center [625, 83] width 55 height 20
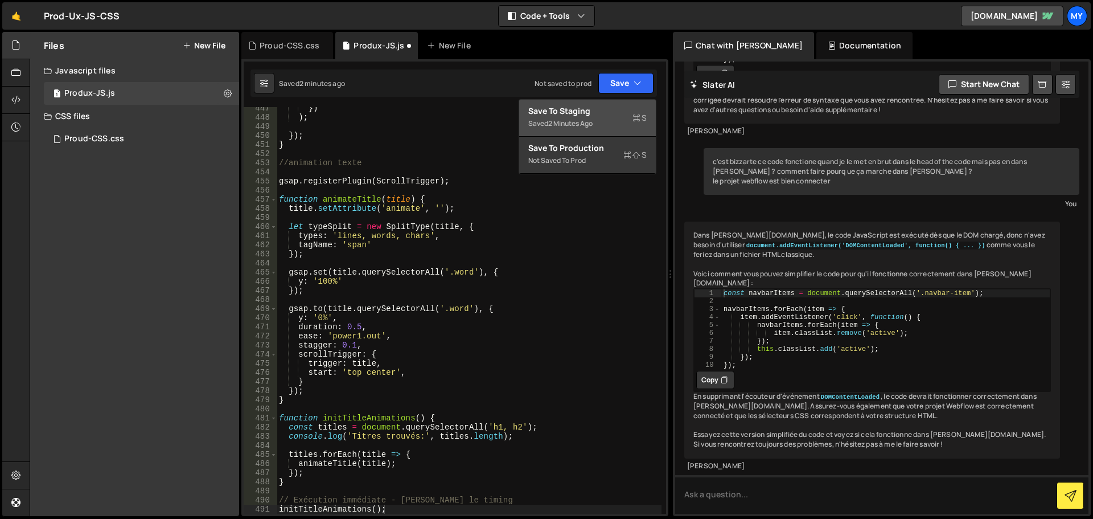
click at [605, 125] on div "Saved 2 minutes ago" at bounding box center [587, 124] width 118 height 14
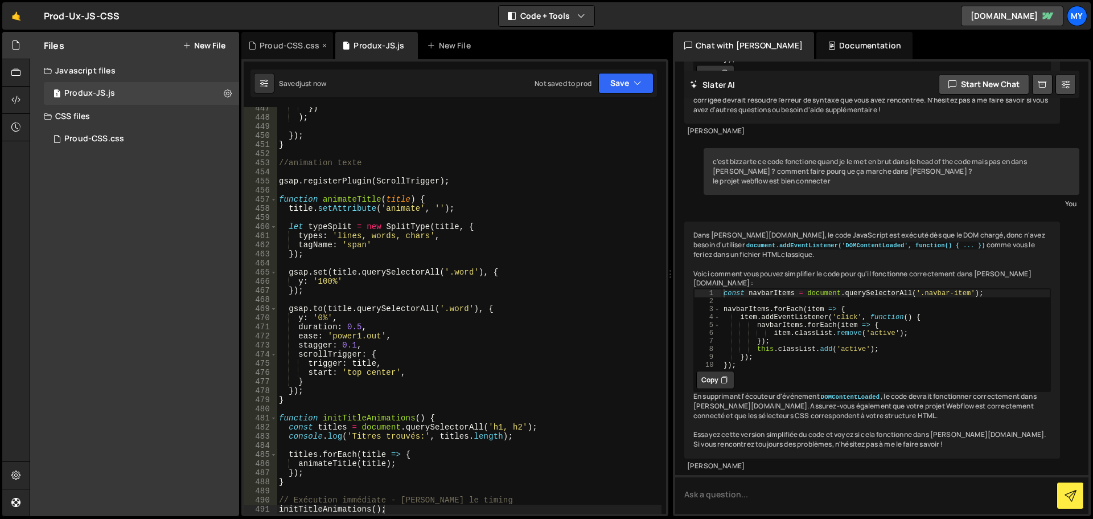
click at [276, 48] on div "Proud-CSS.css" at bounding box center [290, 45] width 60 height 11
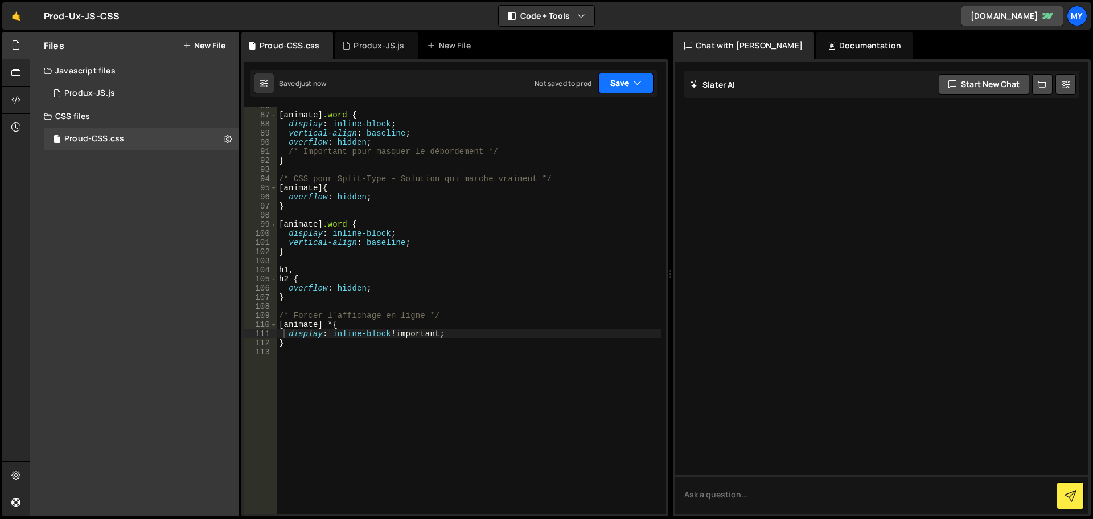
click at [610, 87] on button "Save" at bounding box center [625, 83] width 55 height 20
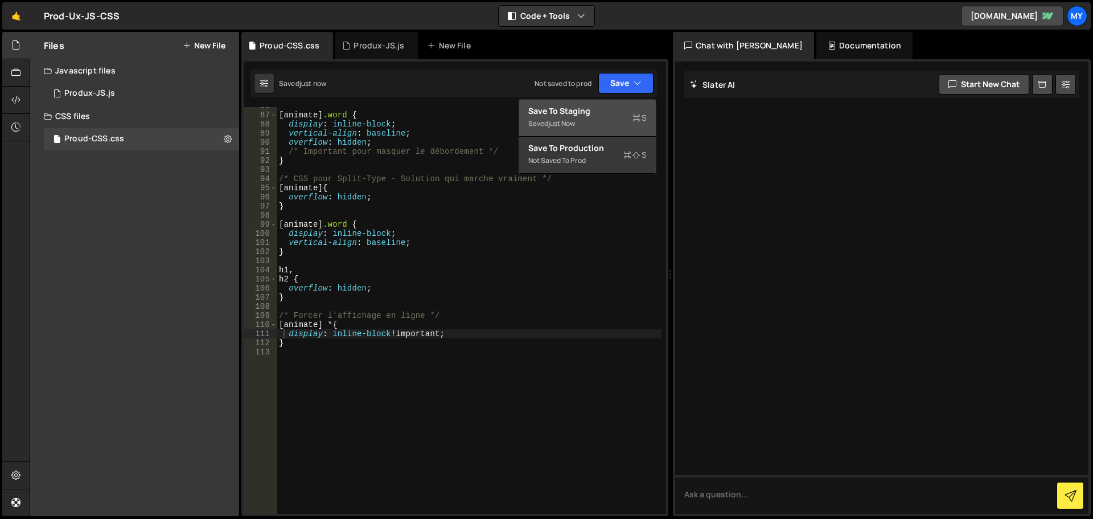
click at [592, 118] on div "Saved just now" at bounding box center [587, 124] width 118 height 14
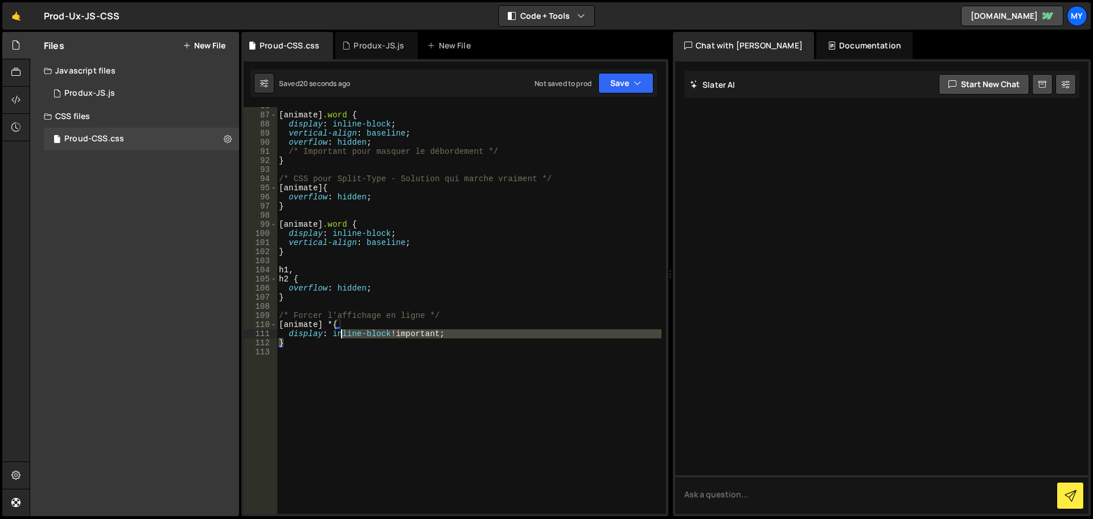
drag, startPoint x: 344, startPoint y: 337, endPoint x: 334, endPoint y: 326, distance: 14.5
click at [333, 317] on div "[ animate ] .word { display : inline-block ; vertical-align : baseline ; overfl…" at bounding box center [469, 313] width 385 height 425
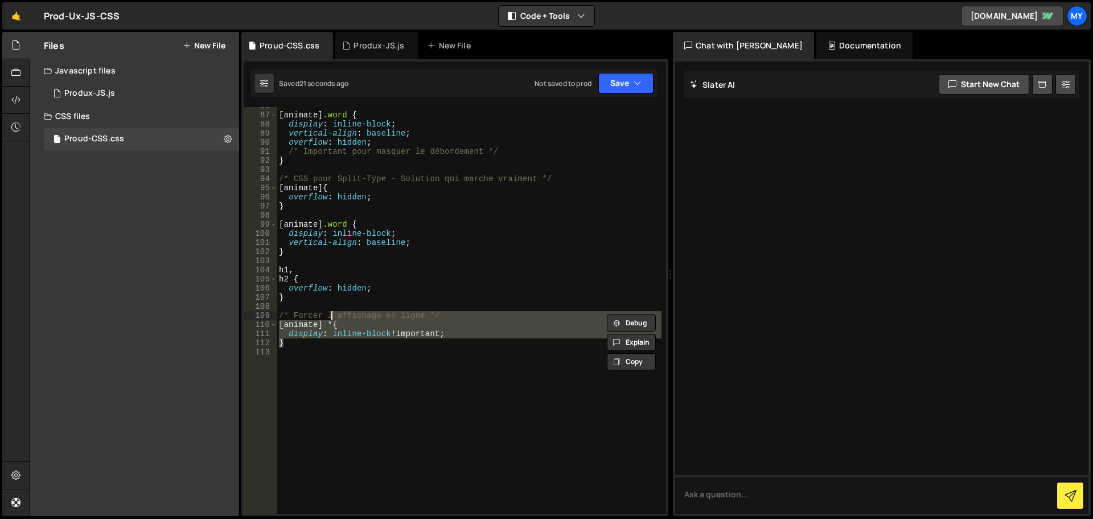
click at [336, 346] on div "[ animate ] .word { display : inline-block ; vertical-align : baseline ; overfl…" at bounding box center [469, 310] width 385 height 407
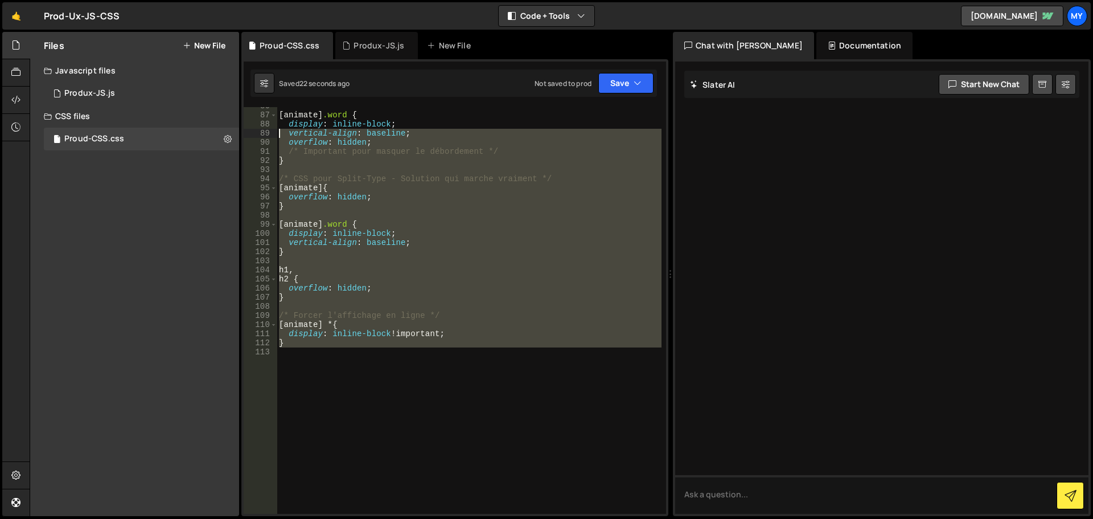
drag, startPoint x: 299, startPoint y: 311, endPoint x: 276, endPoint y: 145, distance: 167.9
click at [268, 137] on div "} 86 87 88 89 90 91 92 93 94 95 96 97 98 99 100 101 102 103 104 105 106 107 108…" at bounding box center [455, 310] width 422 height 407
type textarea "vertical-align: baseline; overflow: hidden;"
drag, startPoint x: 373, startPoint y: 46, endPoint x: 379, endPoint y: 104, distance: 58.4
click at [373, 46] on div "Produx-JS.js" at bounding box center [379, 45] width 51 height 11
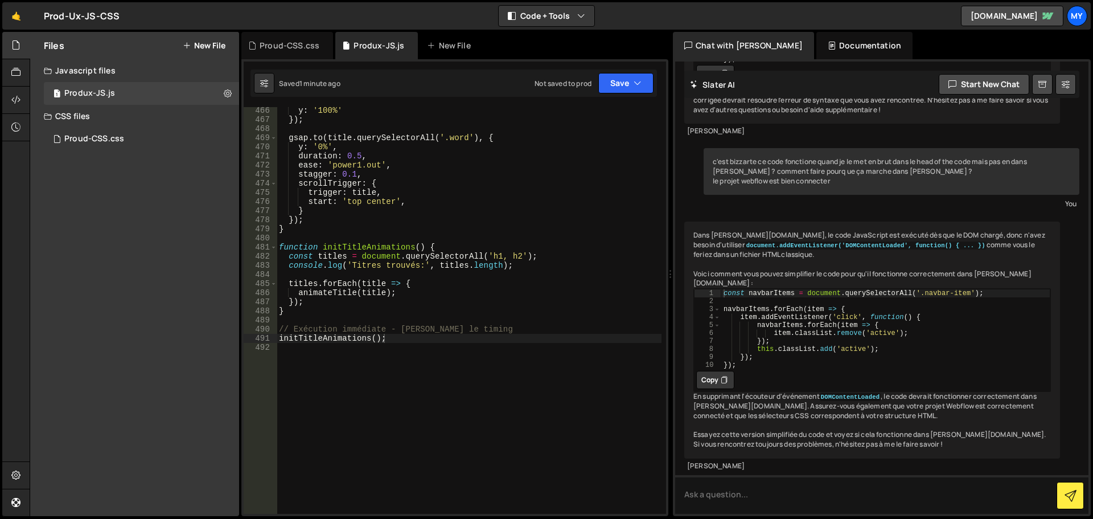
scroll to position [2087, 0]
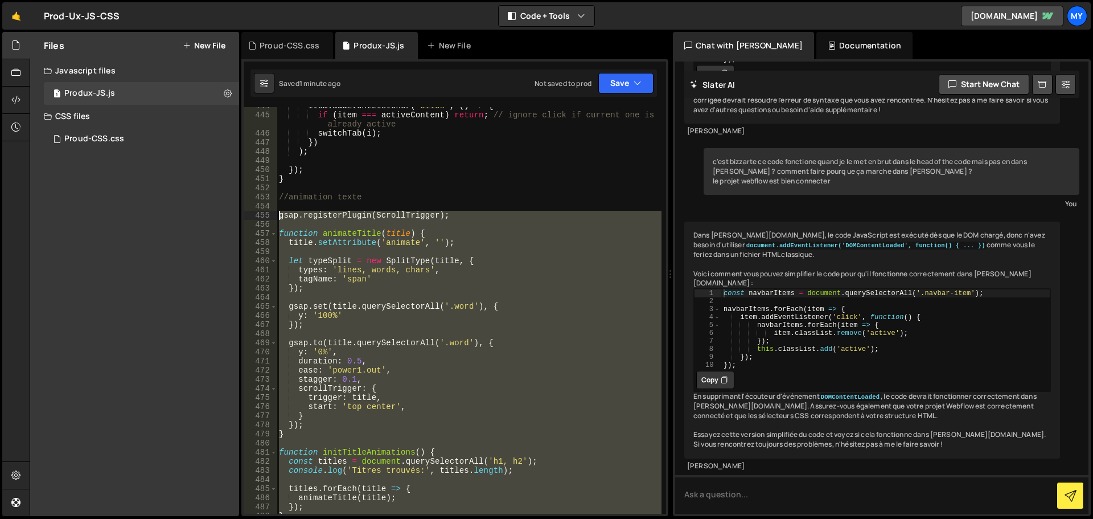
drag, startPoint x: 377, startPoint y: 400, endPoint x: 278, endPoint y: 214, distance: 210.4
click at [278, 214] on div "item . addEventListener ( "click" , ( ) => { if ( item === activeContent ) retu…" at bounding box center [469, 313] width 385 height 425
paste textarea "initTitleAnimations();"
type textarea "initTitleAnimations();"
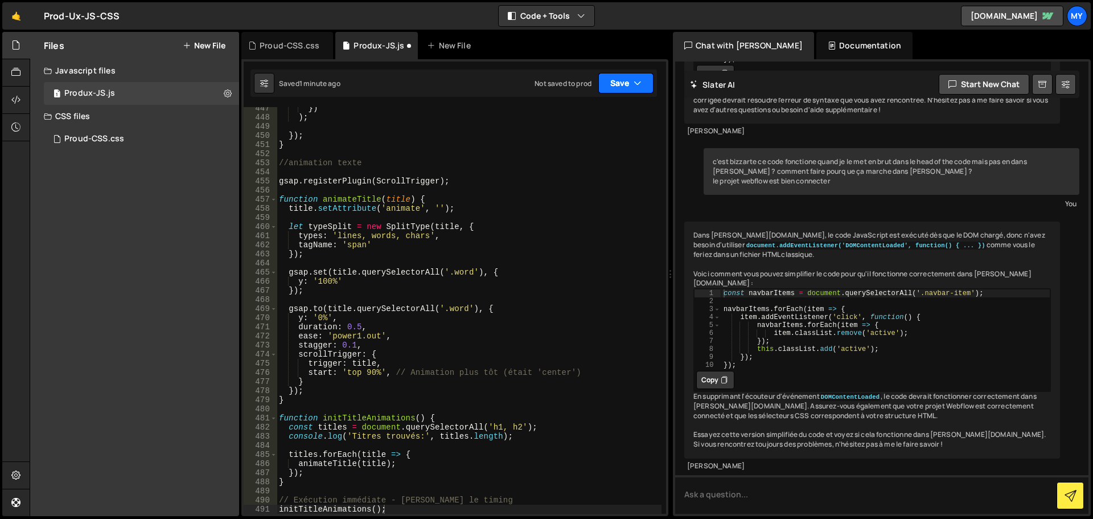
click at [615, 76] on button "Save" at bounding box center [625, 83] width 55 height 20
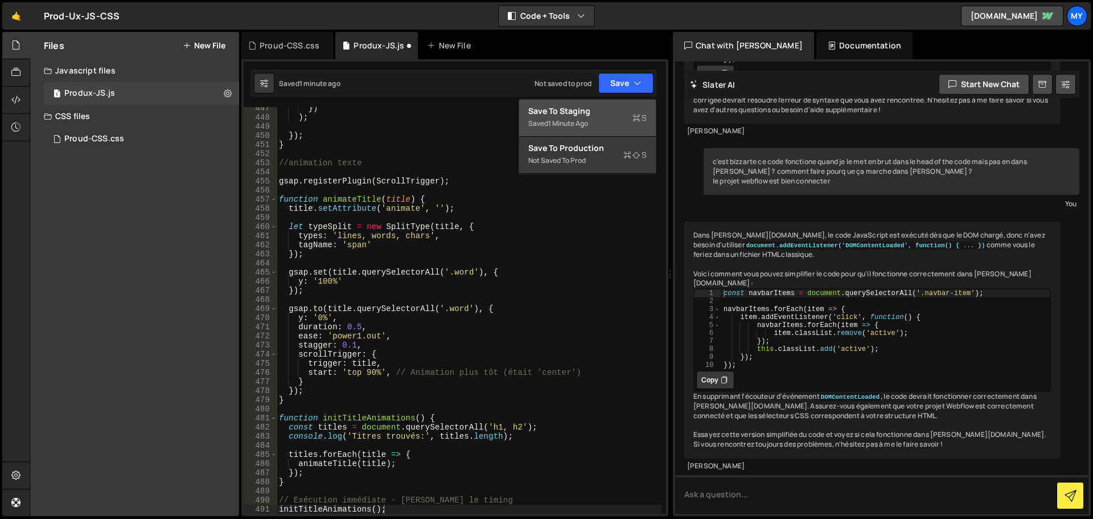
click at [611, 121] on div "Saved 1 minute ago" at bounding box center [587, 124] width 118 height 14
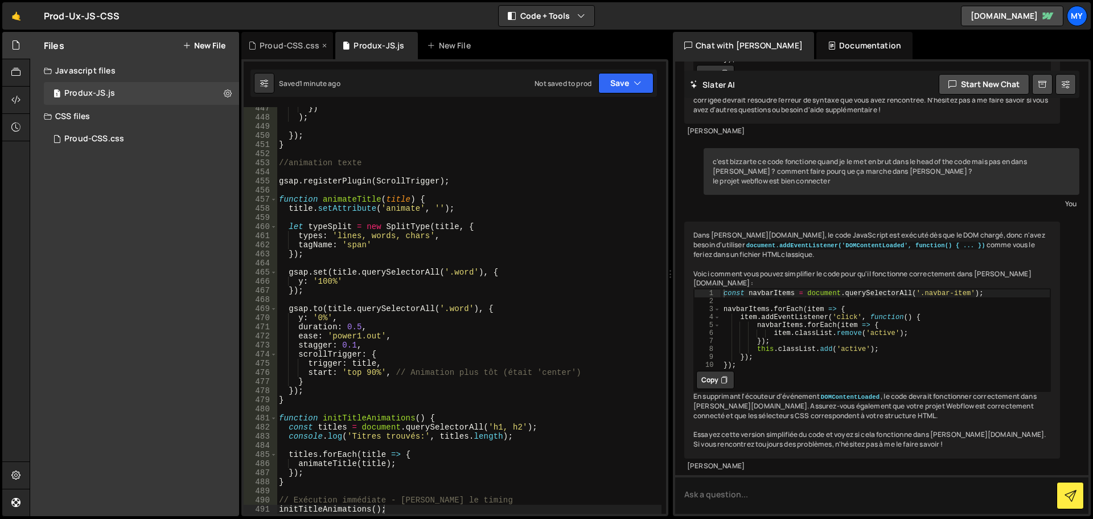
click at [281, 52] on div "Proud-CSS.css" at bounding box center [287, 45] width 92 height 27
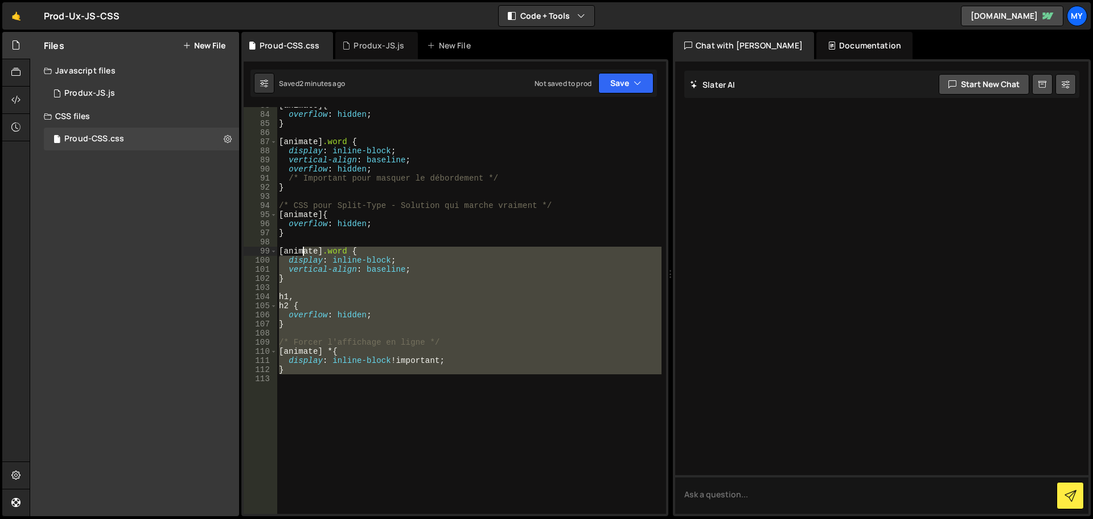
scroll to position [728, 0]
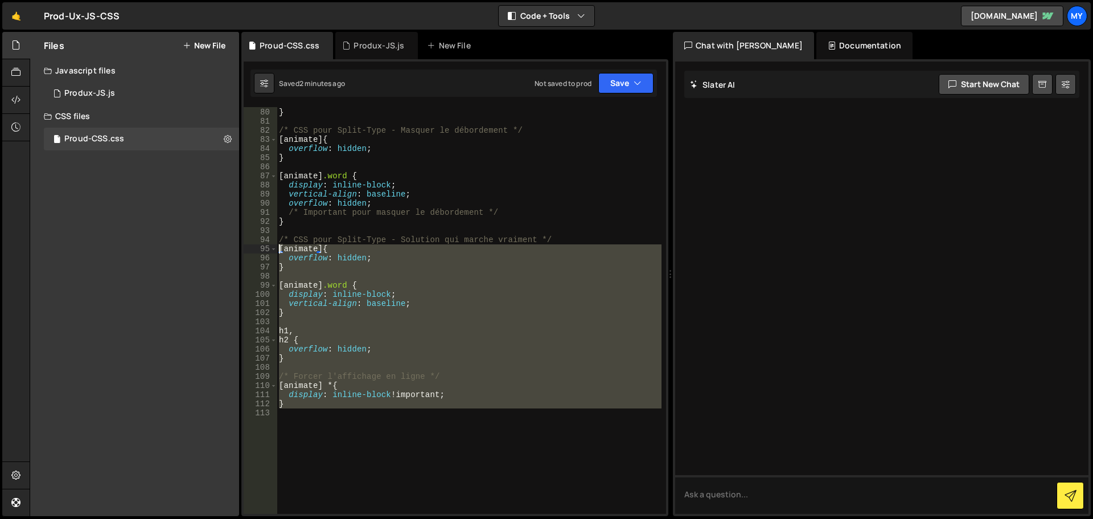
drag, startPoint x: 337, startPoint y: 329, endPoint x: 280, endPoint y: 248, distance: 99.0
click at [280, 248] on div "} } /* CSS pour Split-Type - Masquer le débordement */ [ animate ] { overflow :…" at bounding box center [469, 311] width 385 height 425
paste textarea "}"
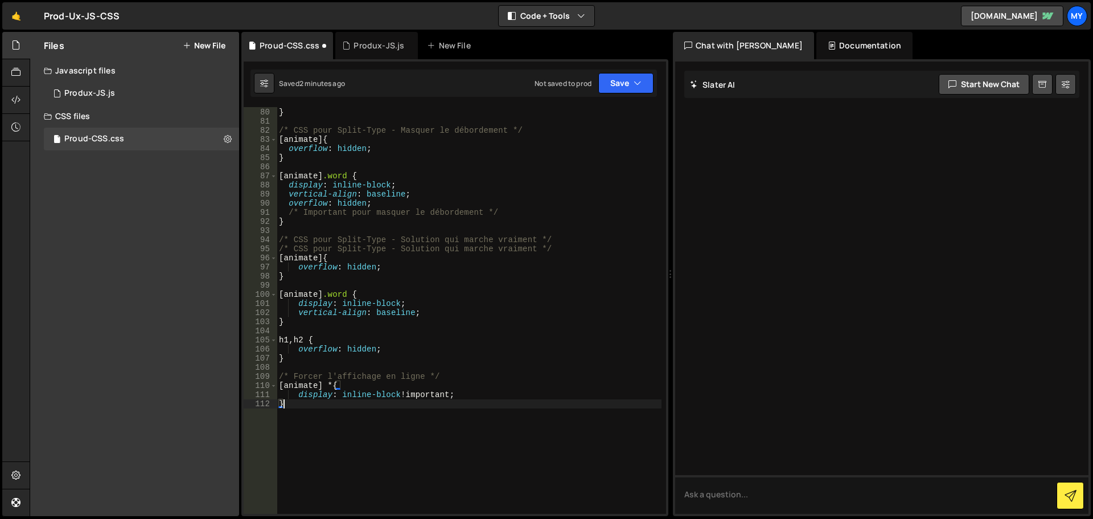
click at [617, 68] on div "initTitleAnimations(); 447 448 449 450 451 452 453 454 455 456 457 458 459 460 …" at bounding box center [454, 287] width 427 height 457
click at [622, 75] on button "Save" at bounding box center [625, 83] width 55 height 20
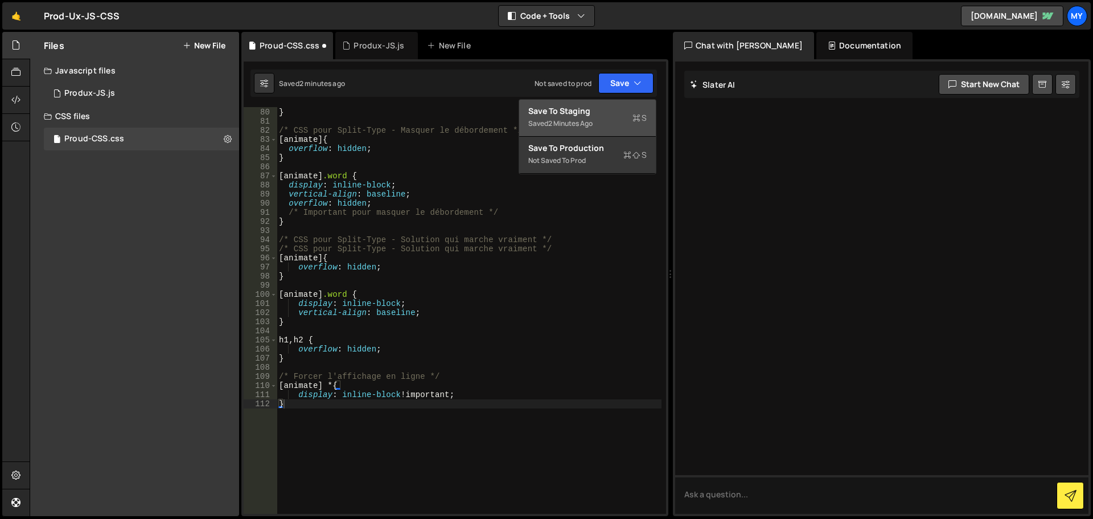
click at [612, 123] on div "Saved 2 minutes ago" at bounding box center [587, 124] width 118 height 14
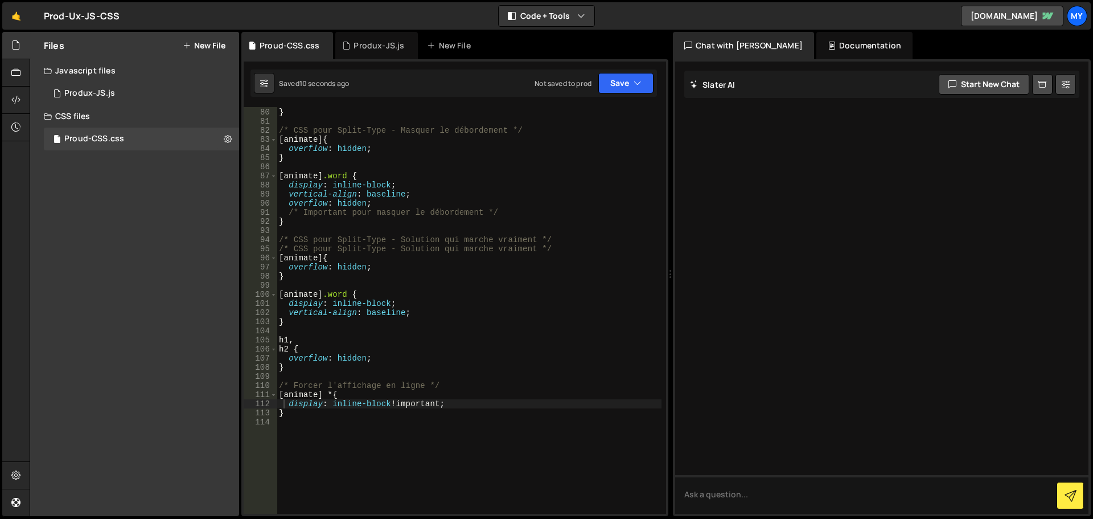
click at [374, 404] on div "} } /* CSS pour Split-Type - Masquer le débordement */ [ animate ] { overflow :…" at bounding box center [469, 311] width 385 height 425
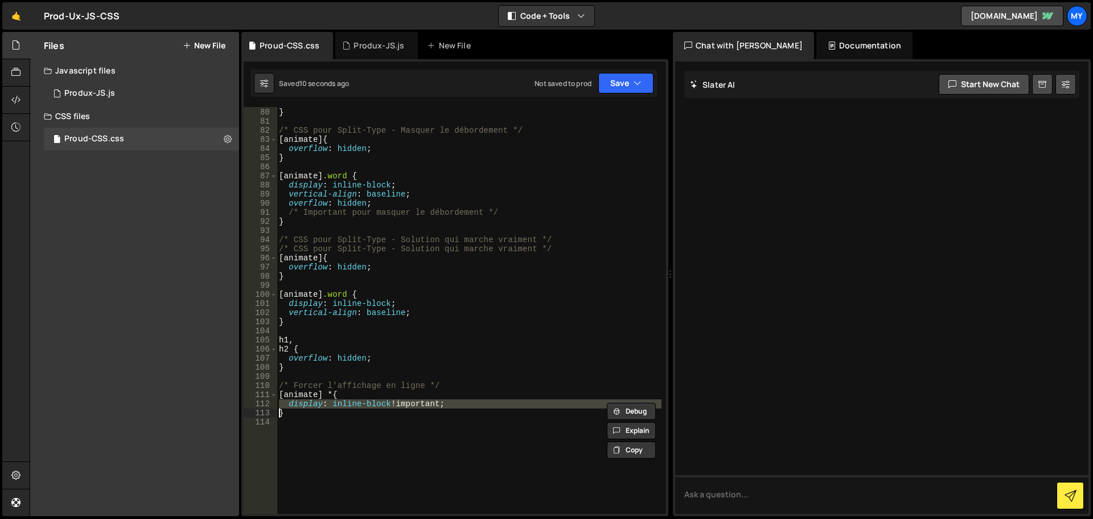
click at [374, 404] on div "} } /* CSS pour Split-Type - Masquer le débordement */ [ animate ] { overflow :…" at bounding box center [469, 311] width 385 height 425
click at [380, 407] on div "} } /* CSS pour Split-Type - Masquer le débordement */ [ animate ] { overflow :…" at bounding box center [469, 310] width 385 height 407
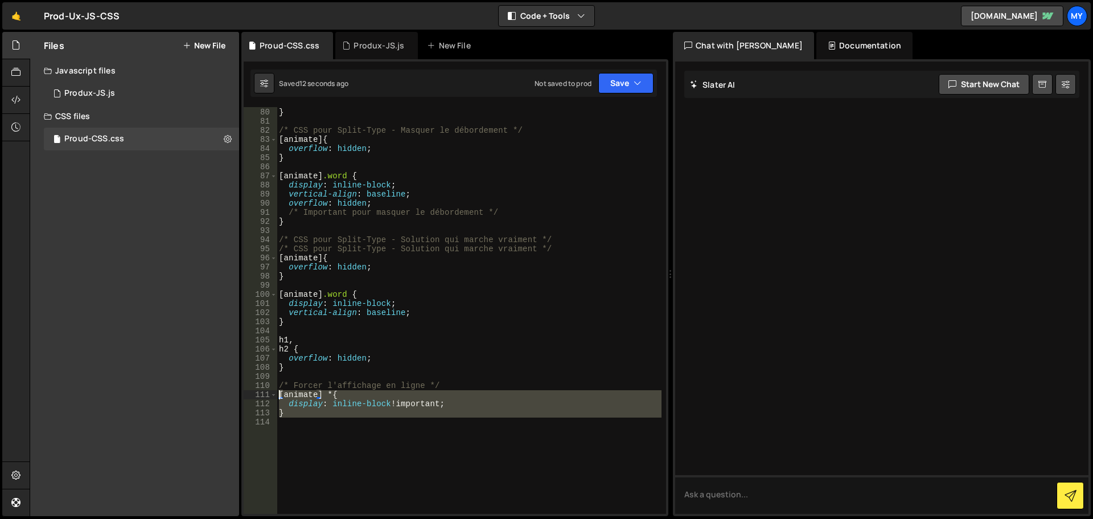
drag, startPoint x: 352, startPoint y: 429, endPoint x: 280, endPoint y: 395, distance: 79.2
click at [280, 395] on div "} } /* CSS pour Split-Type - Masquer le débordement */ [ animate ] { overflow :…" at bounding box center [469, 311] width 385 height 425
paste textarea "}"
type textarea "}"
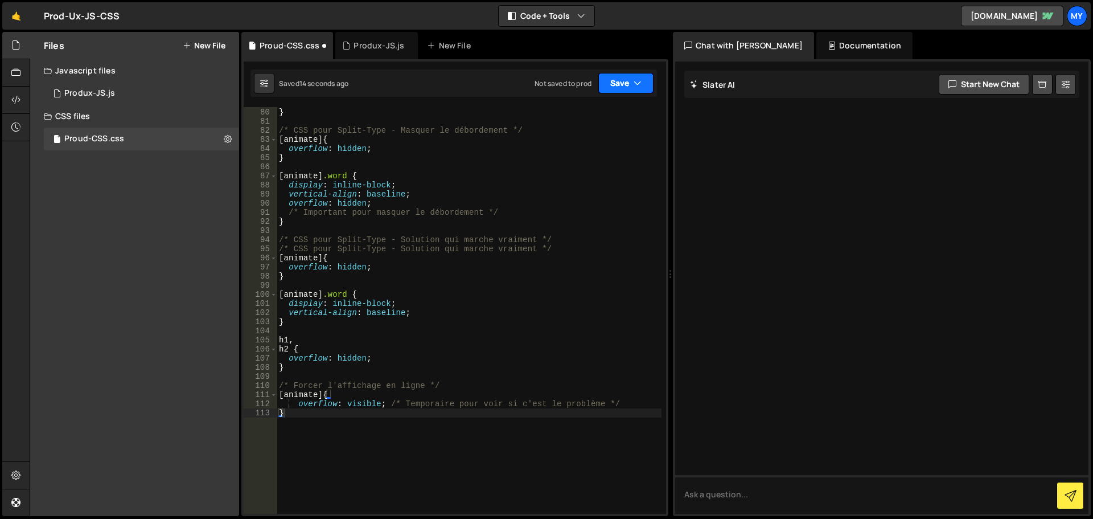
click at [614, 90] on button "Save" at bounding box center [625, 83] width 55 height 20
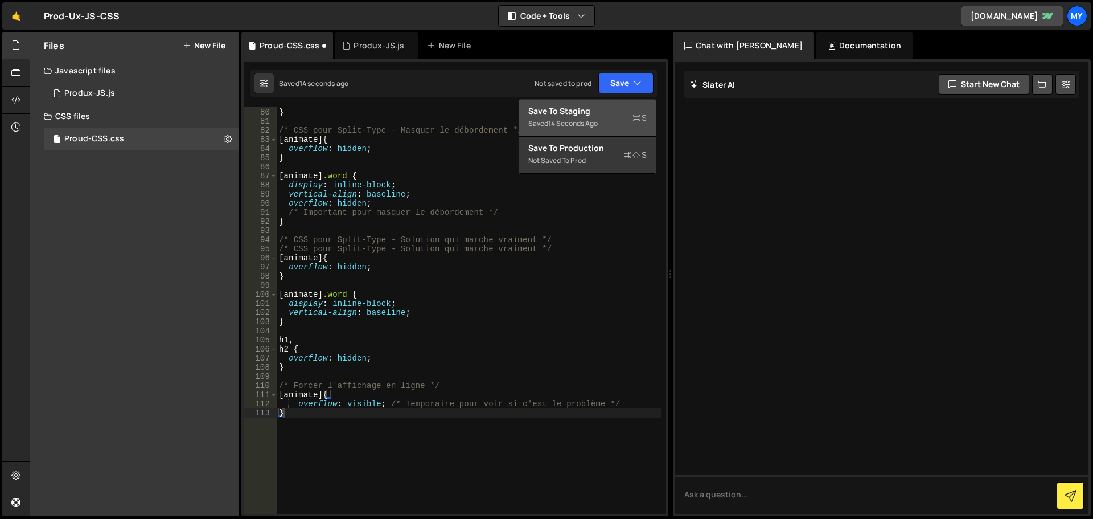
click at [598, 115] on div "Save to Staging S" at bounding box center [587, 110] width 118 height 11
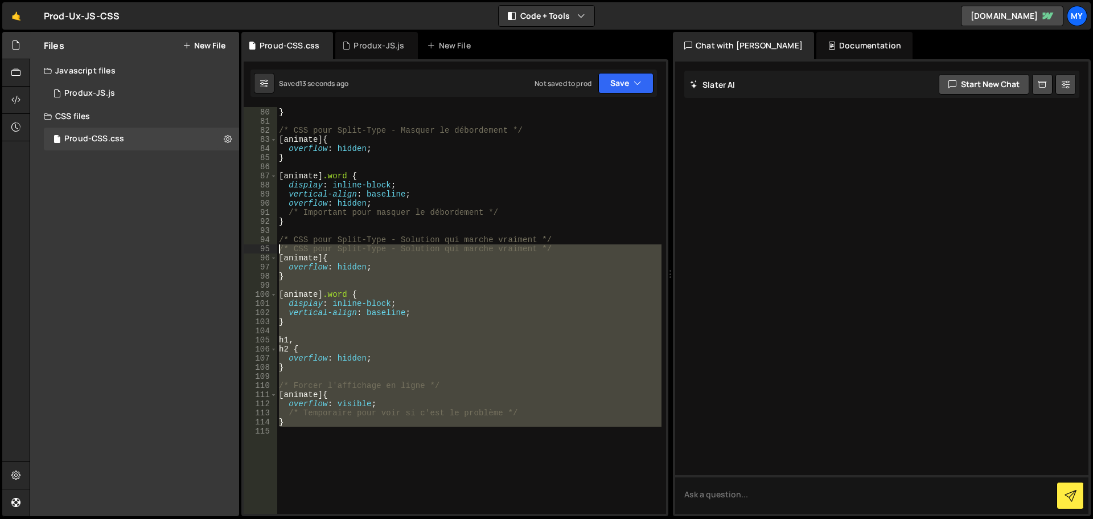
drag, startPoint x: 327, startPoint y: 465, endPoint x: 269, endPoint y: 249, distance: 222.9
click at [269, 249] on div "79 80 81 82 83 84 85 86 87 88 89 90 91 92 93 94 95 96 97 98 99 100 101 102 103 …" at bounding box center [455, 310] width 422 height 407
type textarea "/* CSS pour Split-Type - Solution qui marche vraiment */ [animate] {"
click at [389, 427] on div "} } /* CSS pour Split-Type - Masquer le débordement */ [ animate ] { overflow :…" at bounding box center [469, 310] width 385 height 407
drag, startPoint x: 300, startPoint y: 346, endPoint x: 274, endPoint y: 251, distance: 98.5
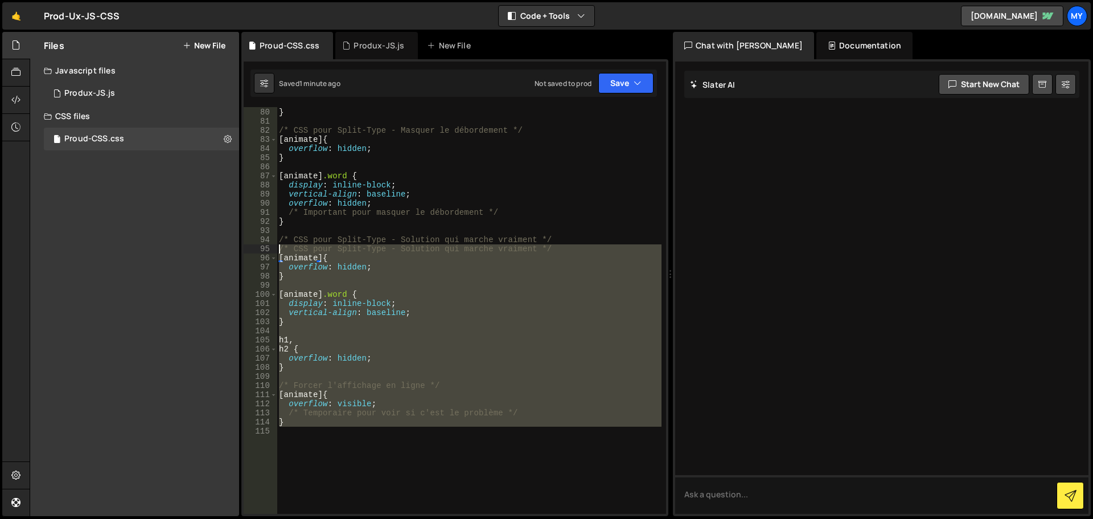
click at [274, 251] on div "79 80 81 82 83 84 85 86 87 88 89 90 91 92 93 94 95 96 97 98 99 100 101 102 103 …" at bounding box center [455, 310] width 422 height 407
paste textarea "}"
type textarea "}"
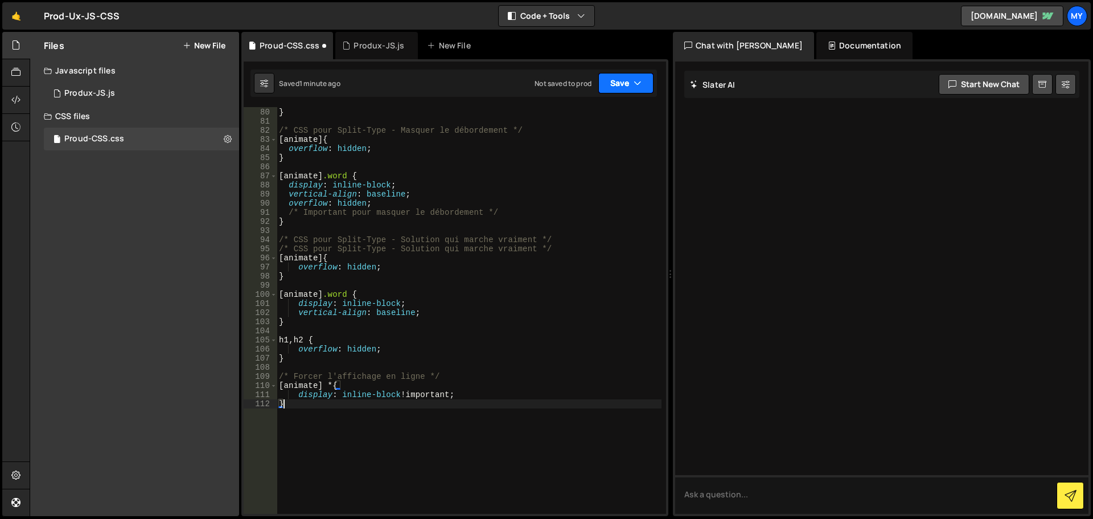
click at [610, 79] on button "Save" at bounding box center [625, 83] width 55 height 20
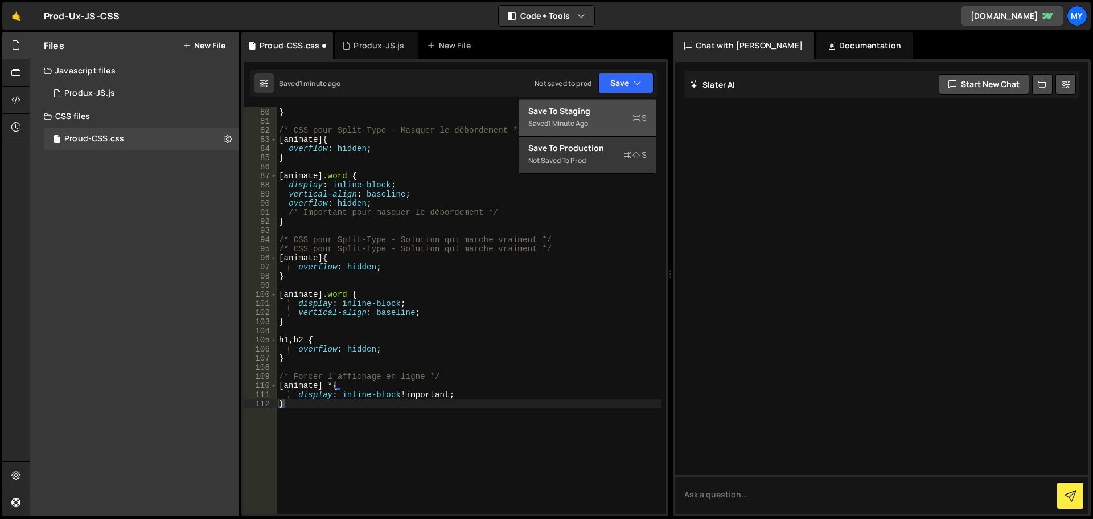
click at [605, 117] on div "Saved 1 minute ago" at bounding box center [587, 124] width 118 height 14
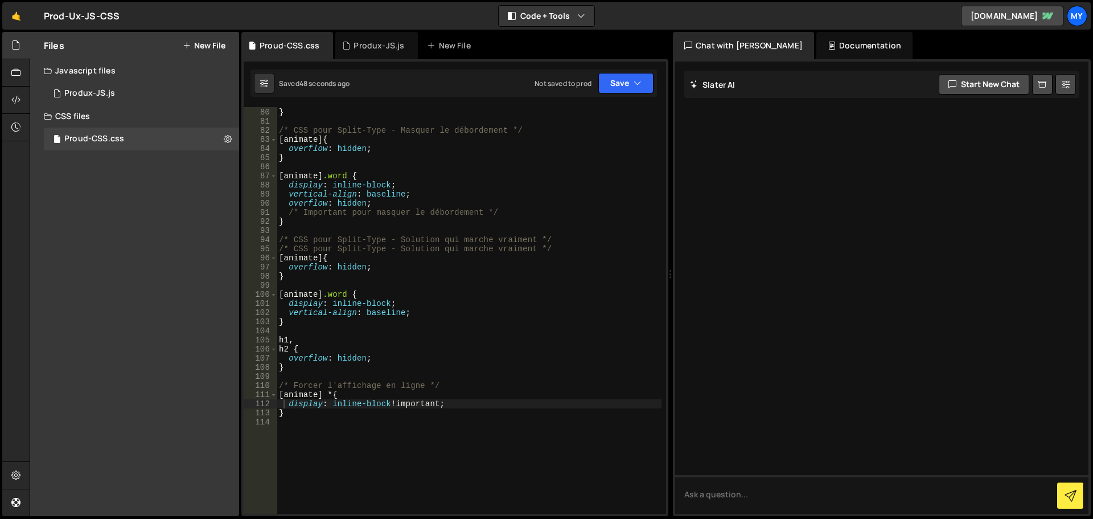
click at [371, 30] on div "Hold on a sec... Are you certain you wish to leave this page? Any changes you'v…" at bounding box center [546, 259] width 1093 height 519
click at [385, 63] on div "initTitleAnimations(); 447 448 449 450 451 452 453 454 455 456 457 458 459 460 …" at bounding box center [454, 287] width 427 height 457
click at [383, 40] on div "Produx-JS.js" at bounding box center [379, 45] width 51 height 11
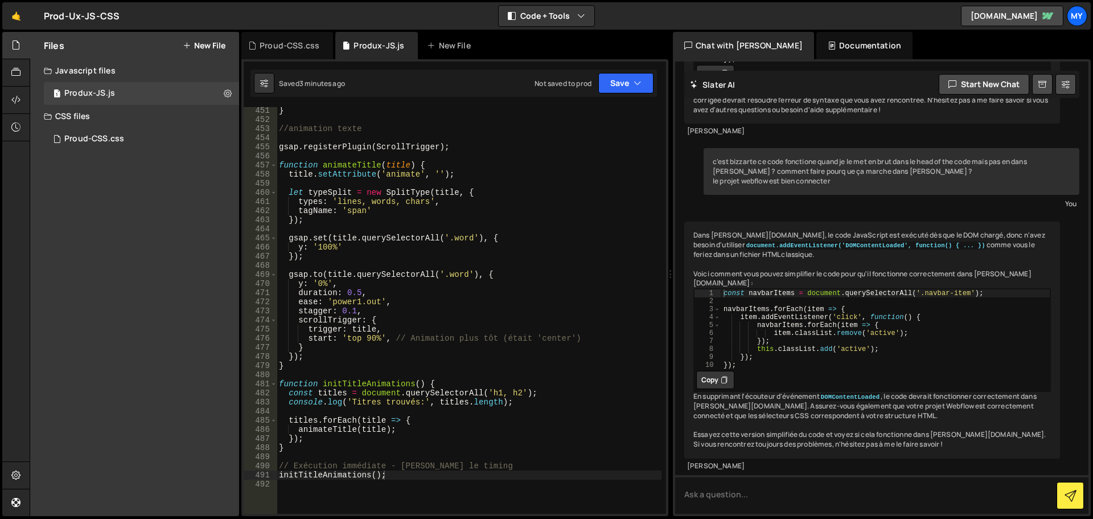
scroll to position [4338, 0]
click at [504, 392] on div "} //animation texte gsap . registerPlugin ( ScrollTrigger ) ; function animateT…" at bounding box center [469, 318] width 385 height 425
click at [522, 388] on div "} //animation texte gsap . registerPlugin ( ScrollTrigger ) ; function animateT…" at bounding box center [469, 318] width 385 height 425
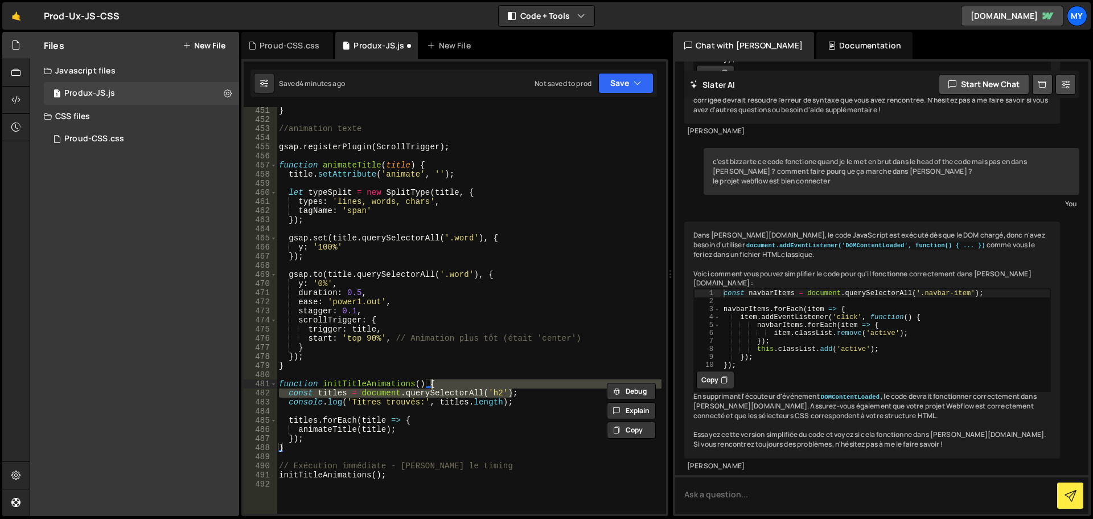
click at [438, 358] on div "} //animation texte gsap . registerPlugin ( ScrollTrigger ) ; function animateT…" at bounding box center [469, 318] width 385 height 425
type textarea "});"
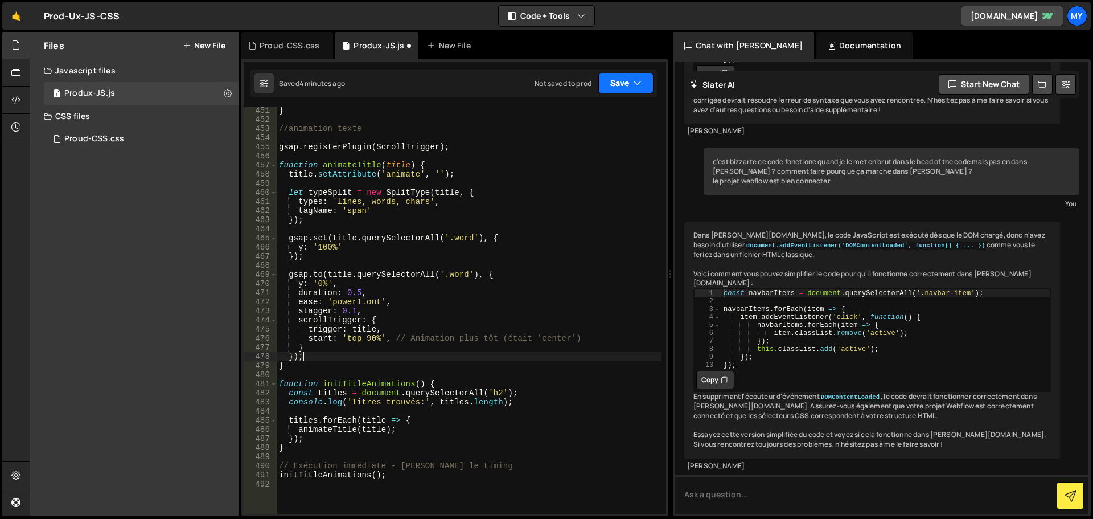
click at [623, 87] on button "Save" at bounding box center [625, 83] width 55 height 20
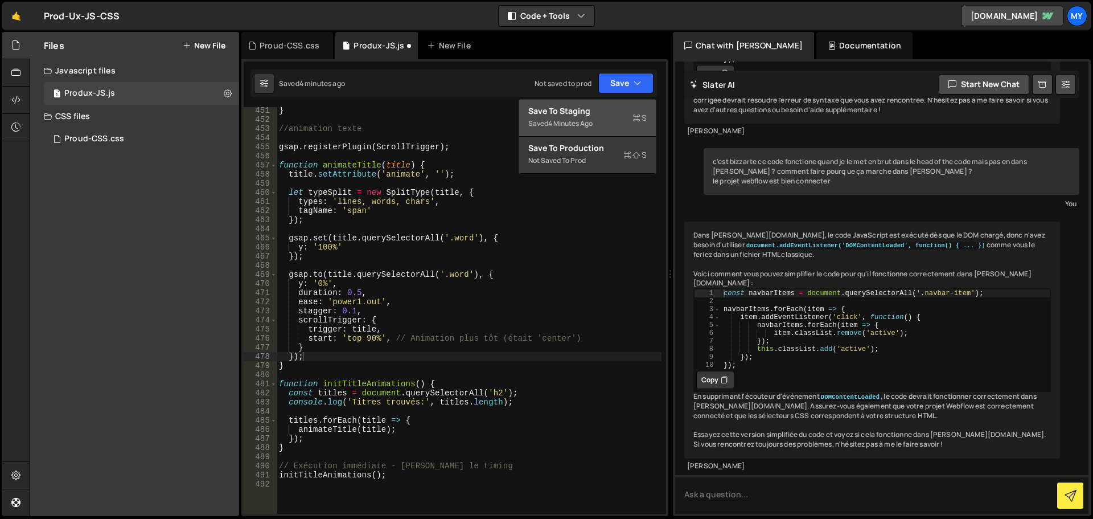
click at [600, 117] on div "Saved 4 minutes ago" at bounding box center [587, 124] width 118 height 14
